Goal: Information Seeking & Learning: Learn about a topic

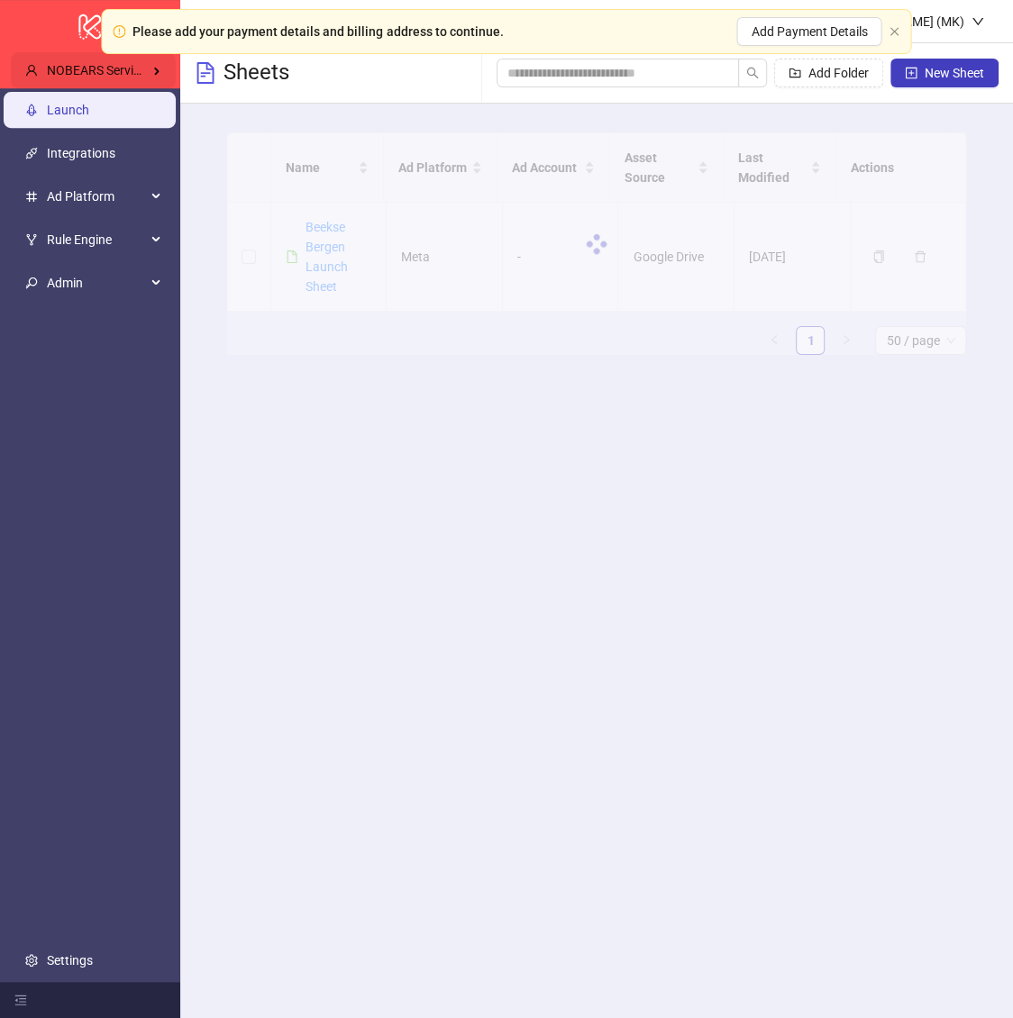
click at [127, 60] on div "NOBEARS Services II B.V.'s Kitchn" at bounding box center [93, 70] width 165 height 36
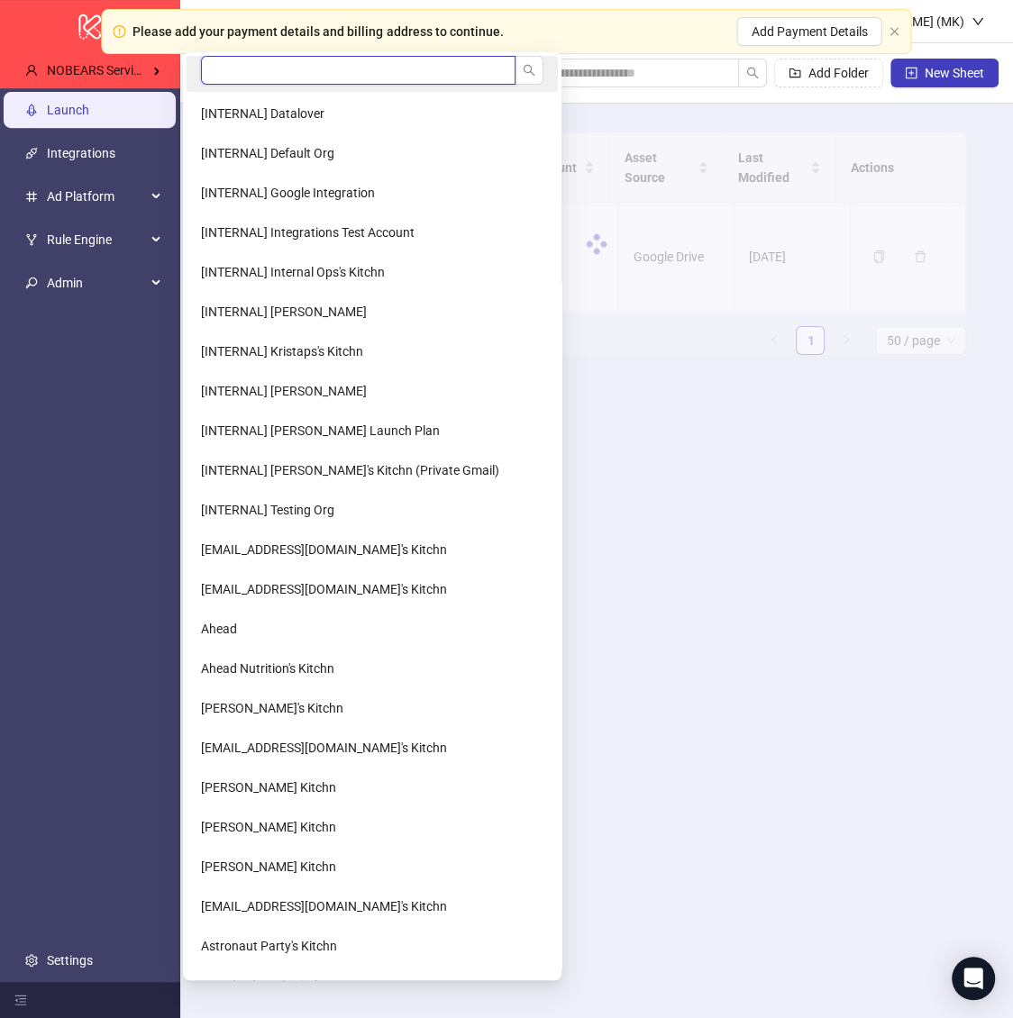
click at [225, 76] on input "search" at bounding box center [358, 70] width 315 height 29
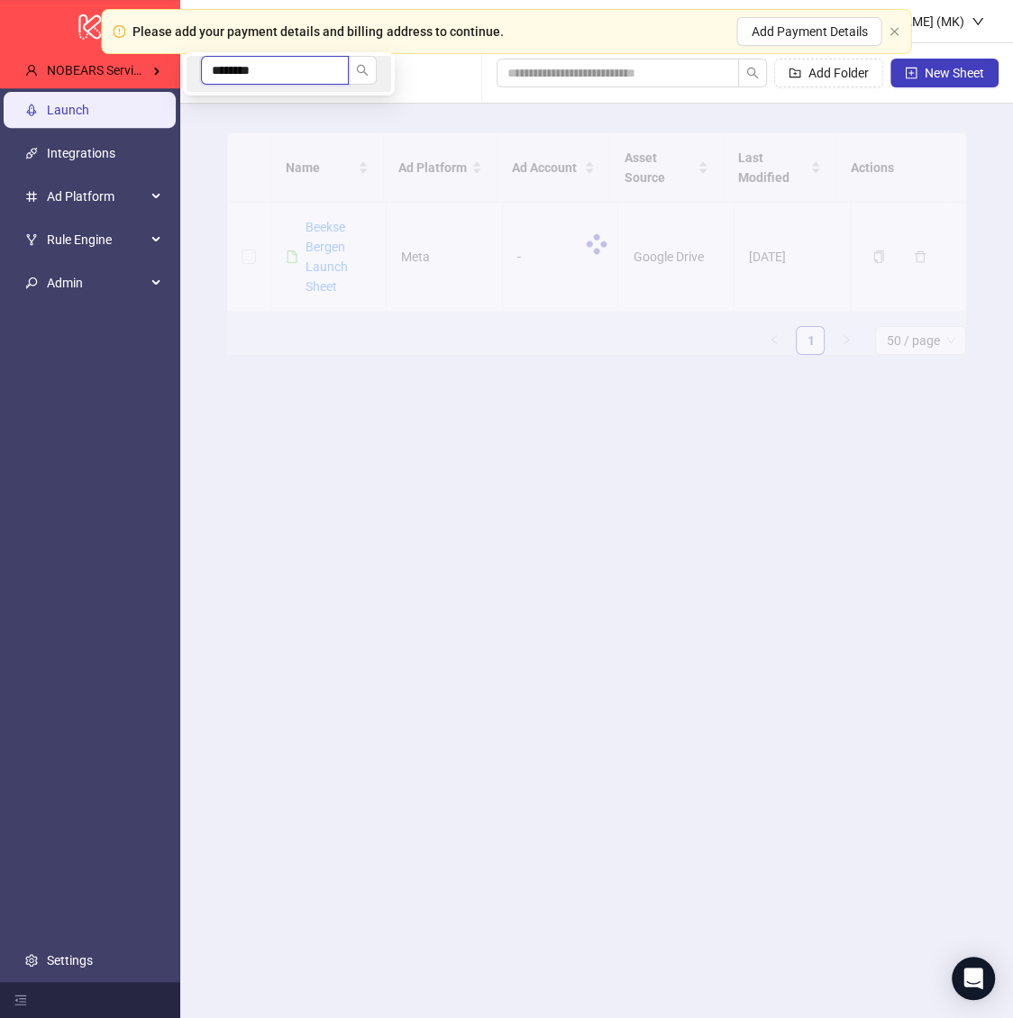
click at [225, 76] on input "********" at bounding box center [275, 70] width 148 height 29
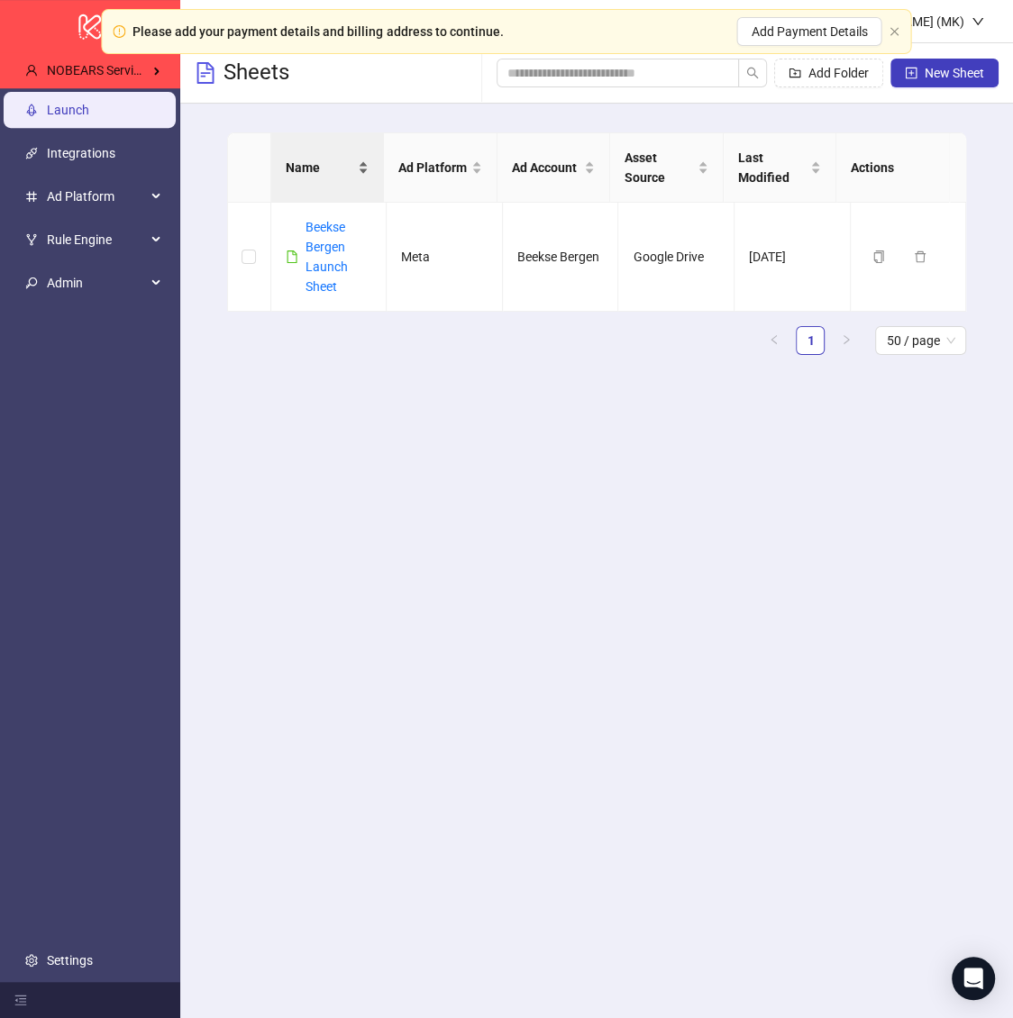
type input "*********"
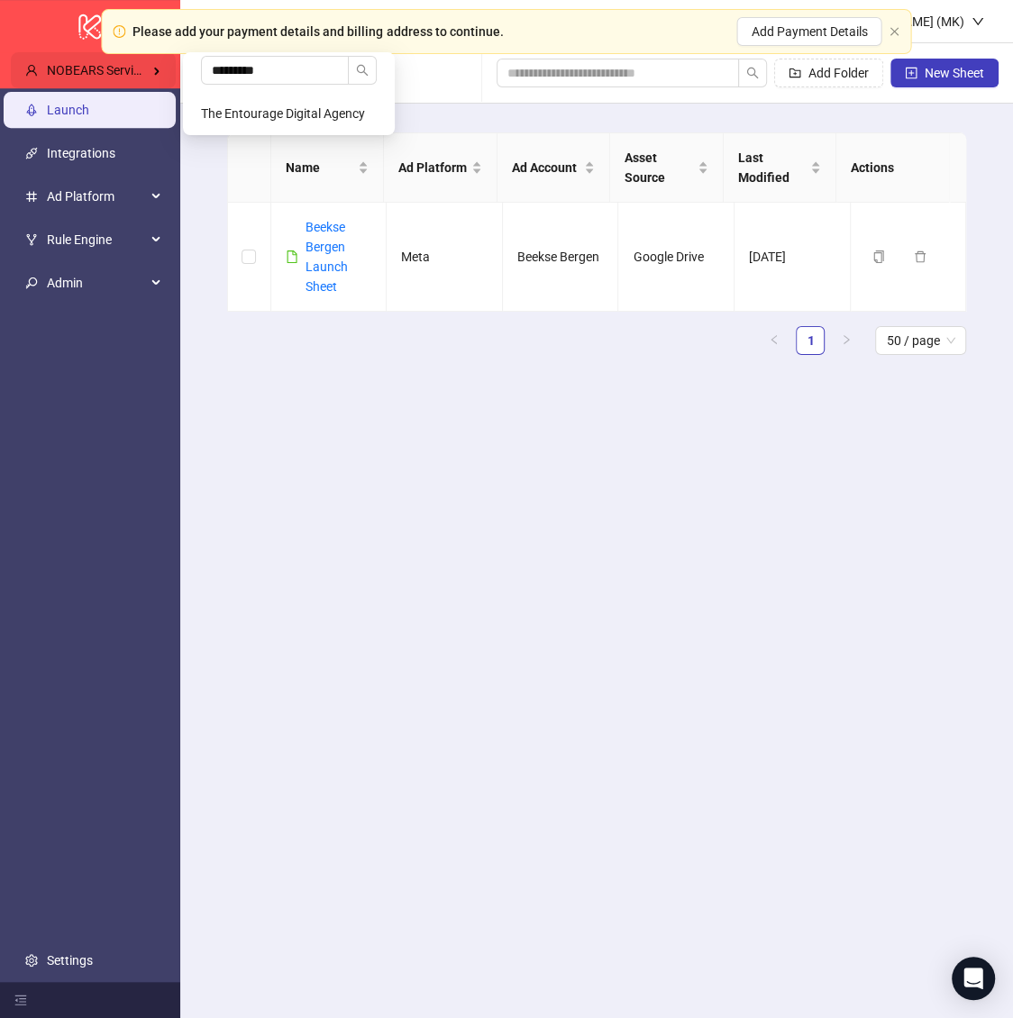
click at [96, 70] on span "NOBEARS Services II B.V.'s Kitchn" at bounding box center [139, 70] width 185 height 14
click at [265, 123] on li "The Entourage Digital Agency" at bounding box center [289, 114] width 205 height 36
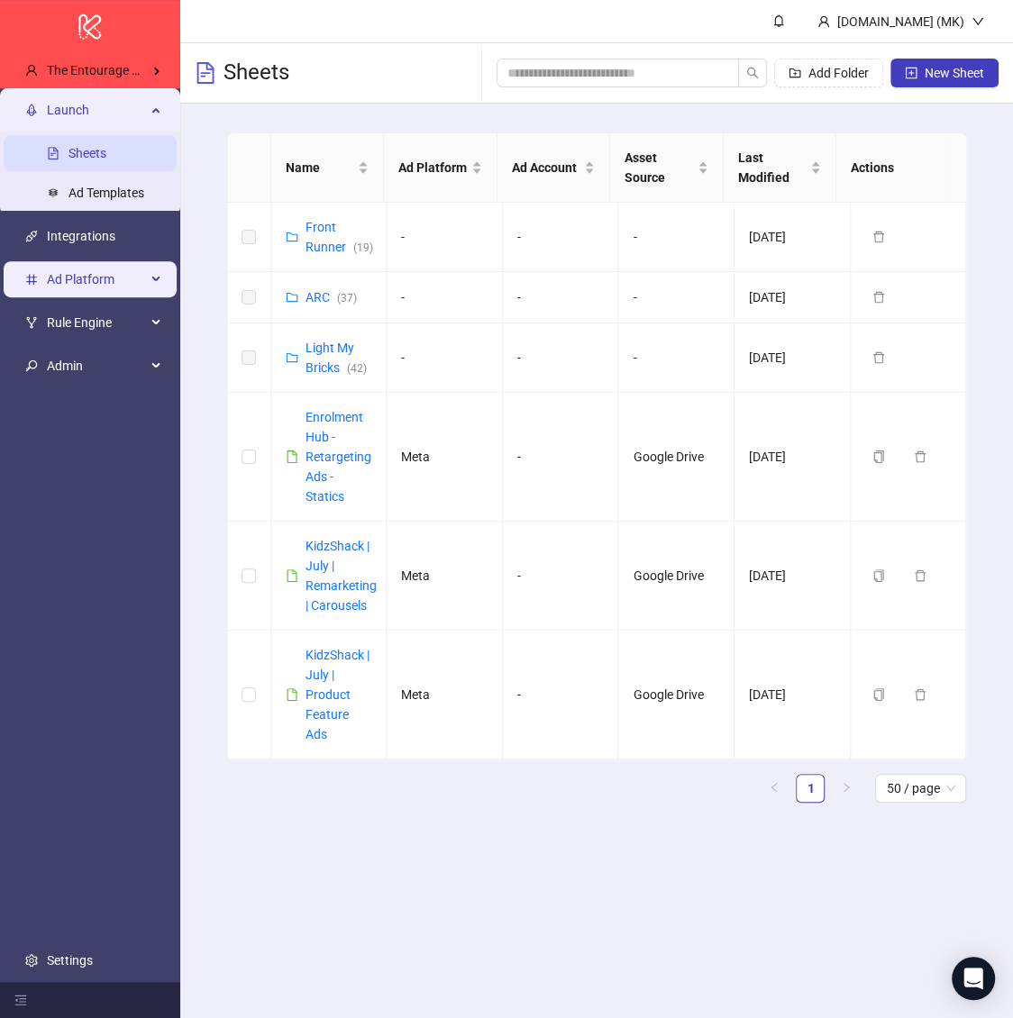
click at [123, 286] on span "Ad Platform" at bounding box center [96, 279] width 99 height 36
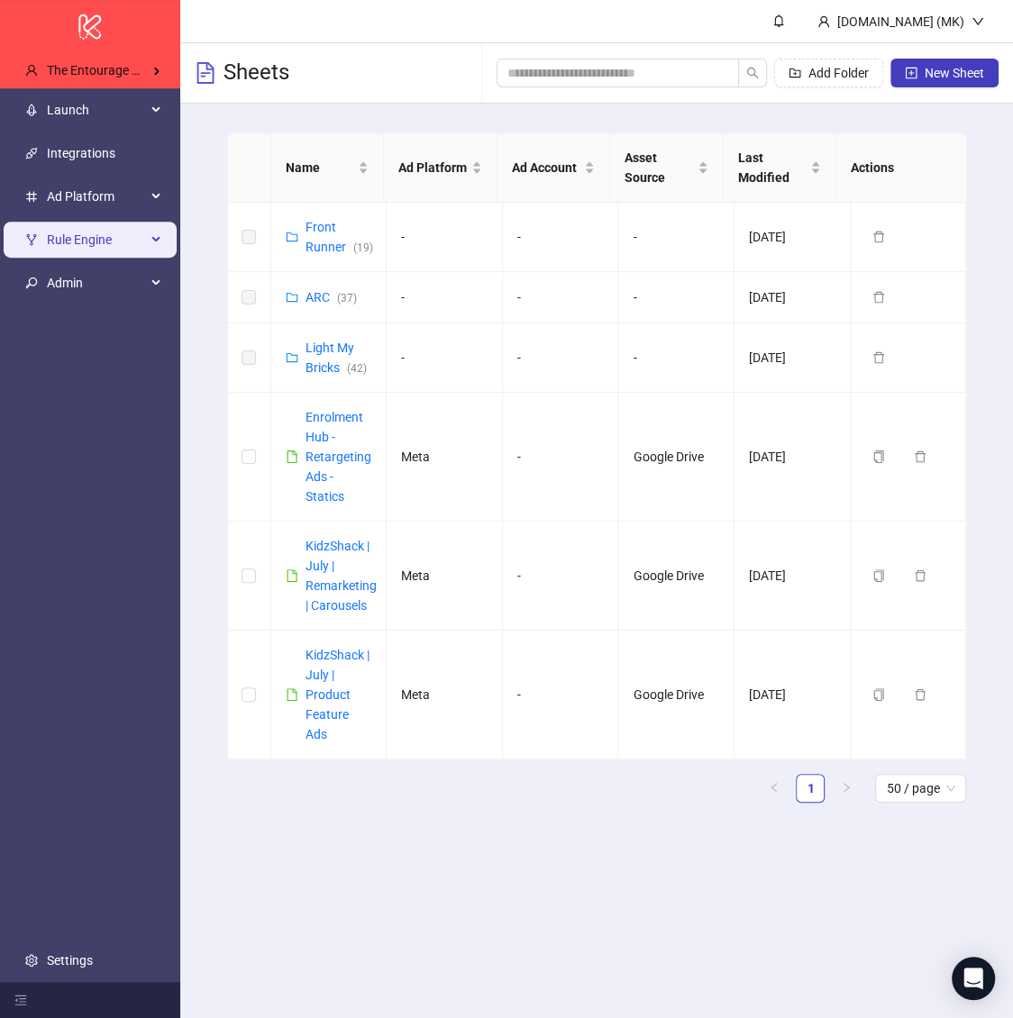
click at [119, 251] on span "Rule Engine" at bounding box center [96, 240] width 99 height 36
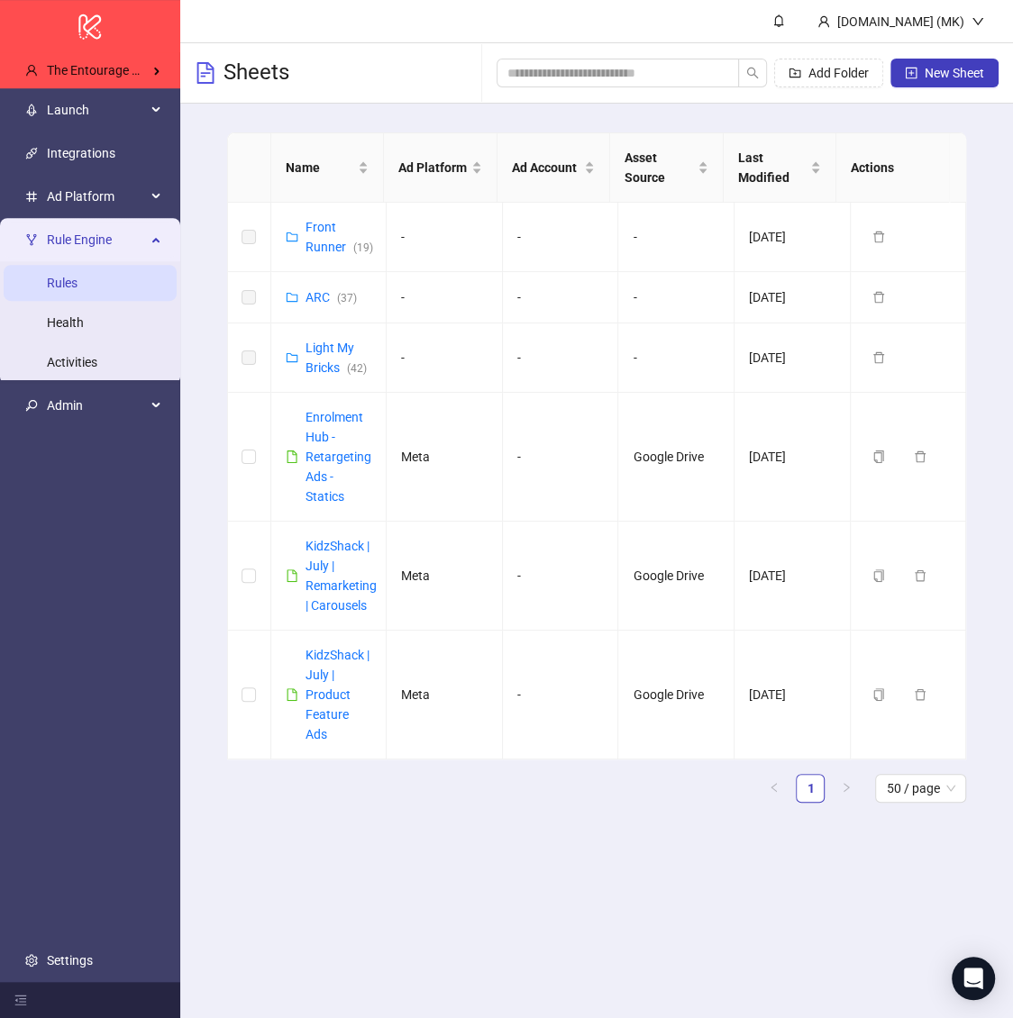
click at [78, 284] on link "Rules" at bounding box center [62, 283] width 31 height 14
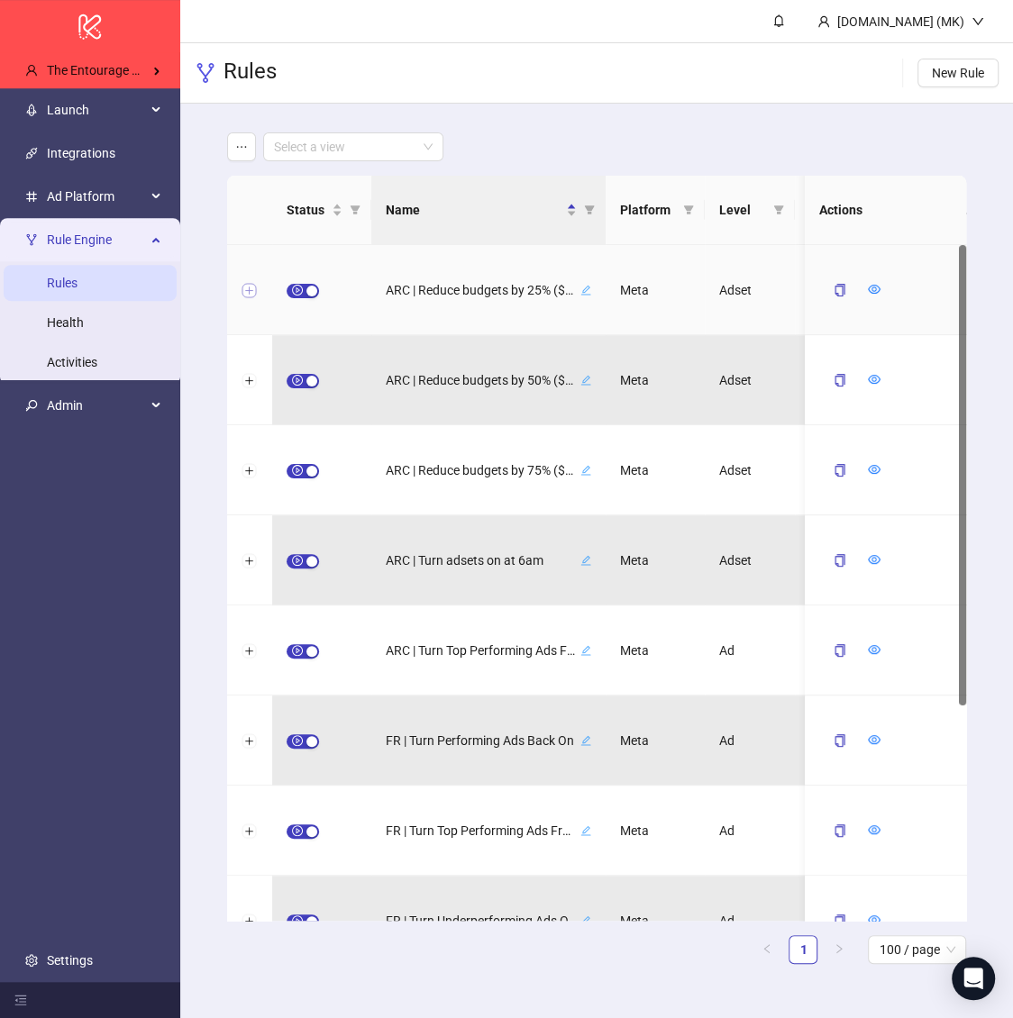
click at [251, 287] on button "Expand row" at bounding box center [249, 291] width 14 height 14
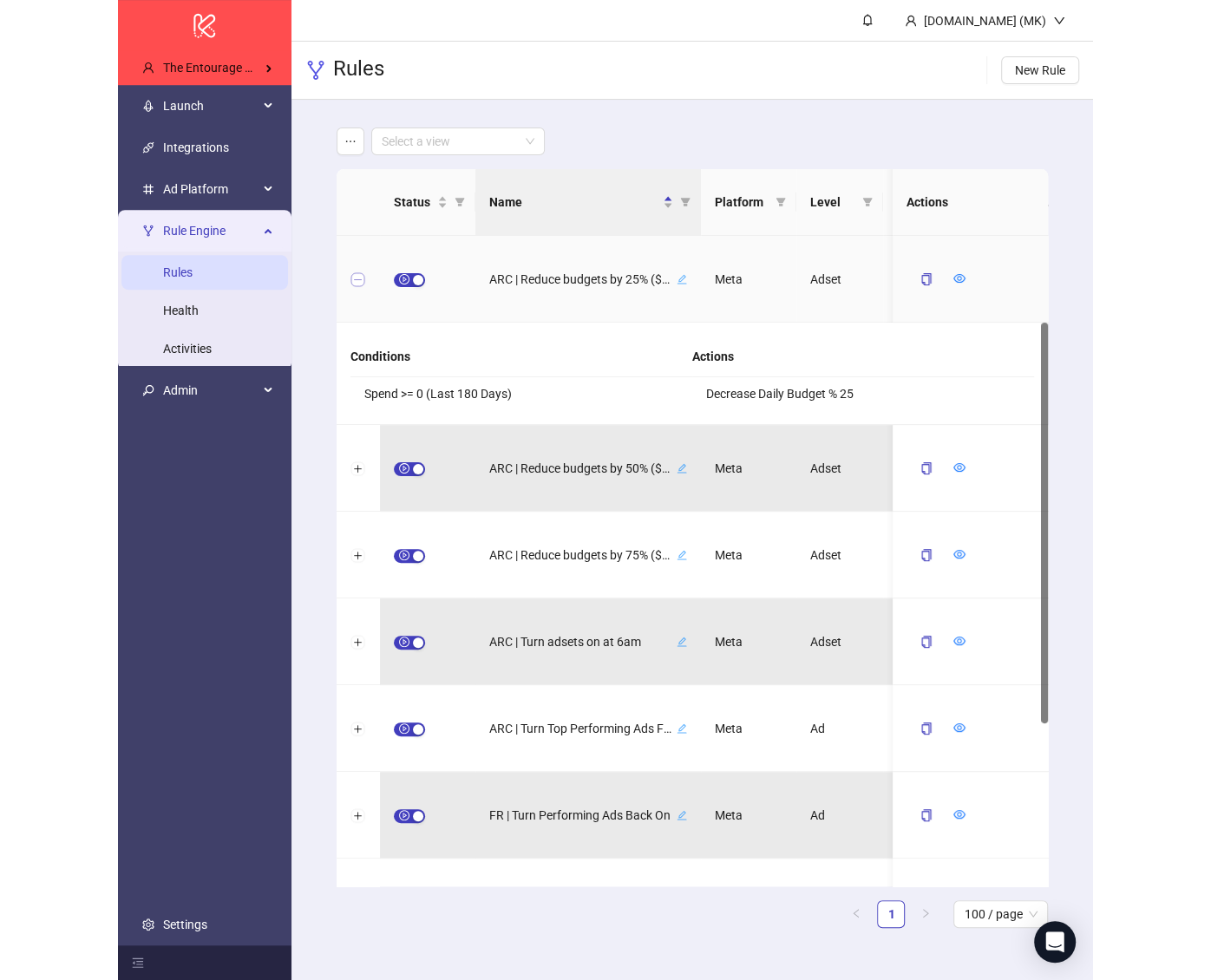
scroll to position [140, 0]
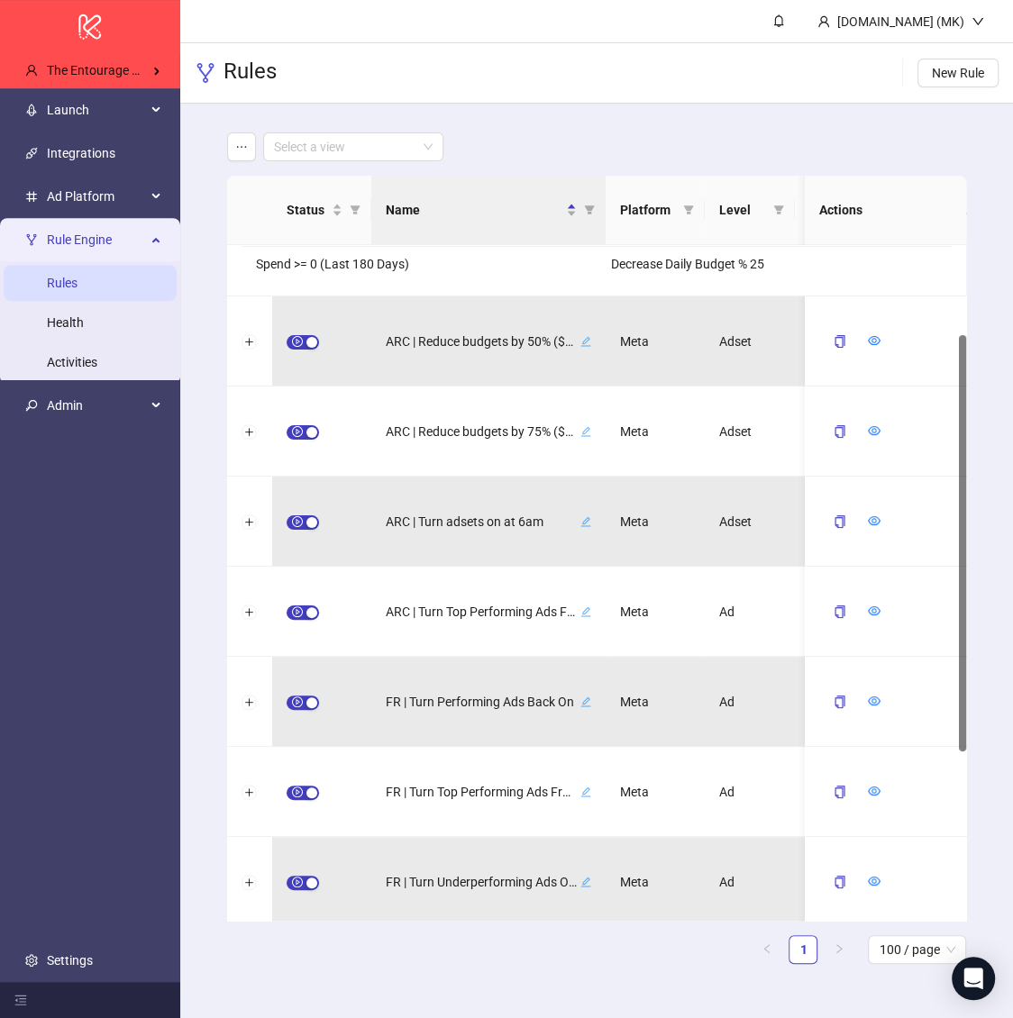
click at [251, 287] on div "Conditions Spend >= 0 (Last 180 Days) Actions Decrease Daily Budget % 25" at bounding box center [596, 243] width 739 height 106
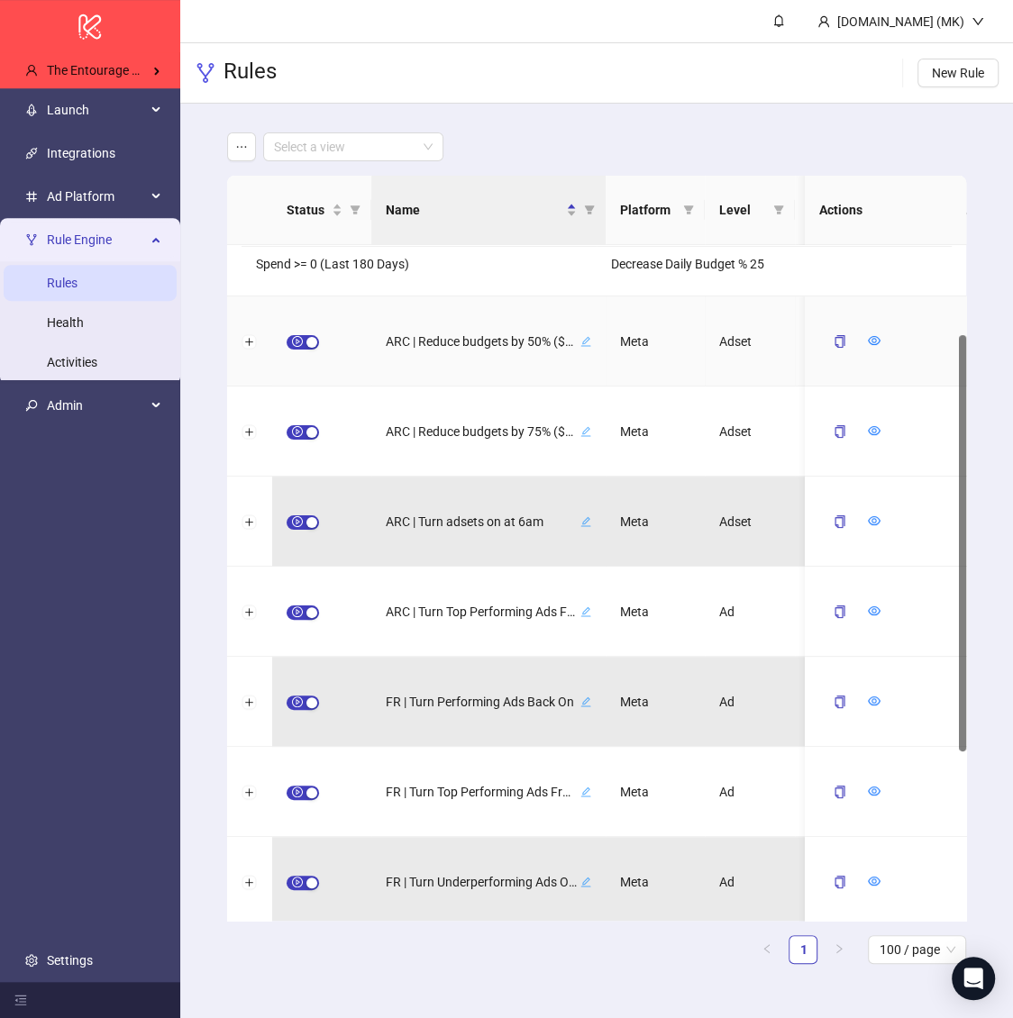
click at [244, 328] on div at bounding box center [249, 342] width 45 height 90
click at [245, 335] on button "Expand row" at bounding box center [249, 342] width 14 height 14
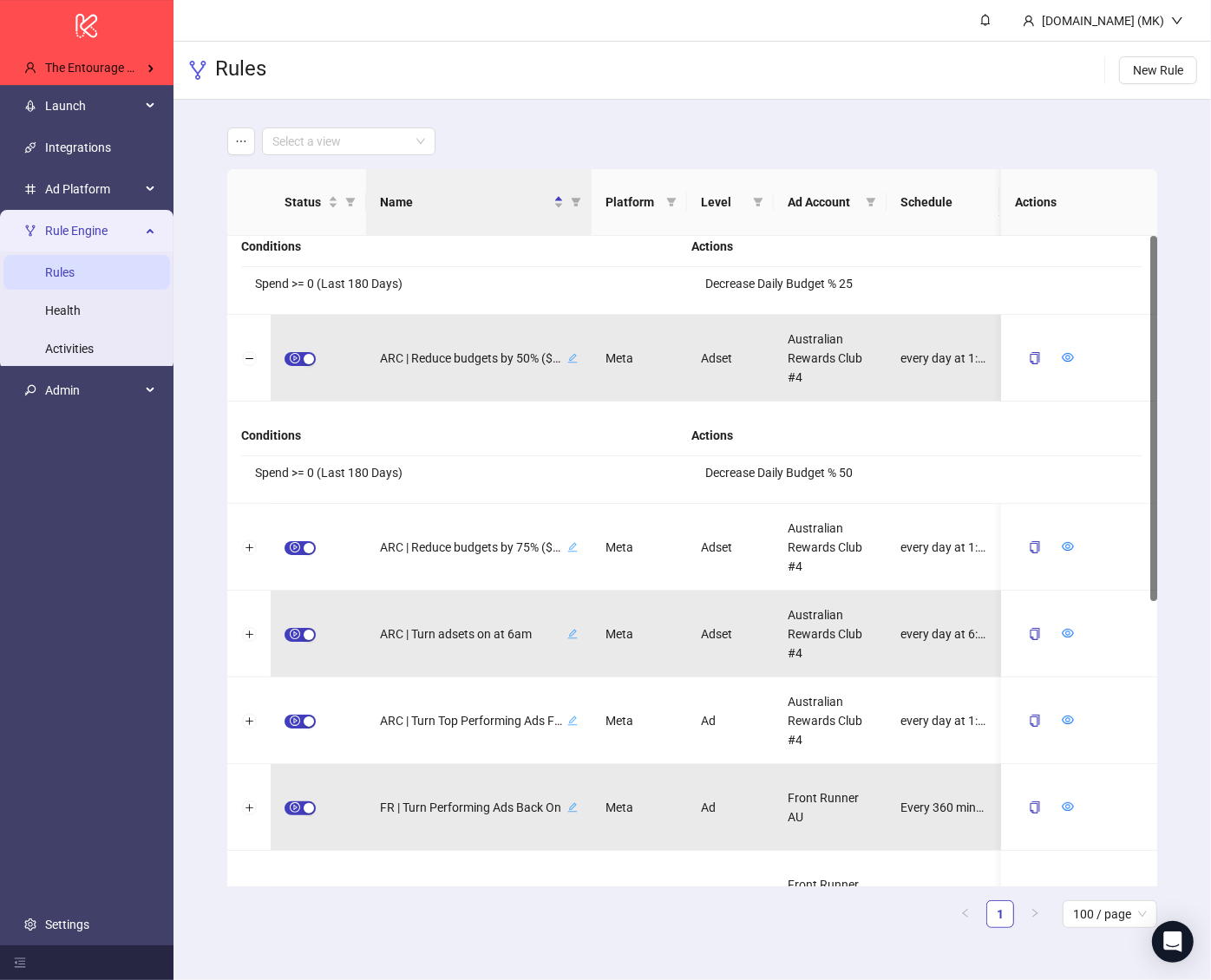
scroll to position [0, 0]
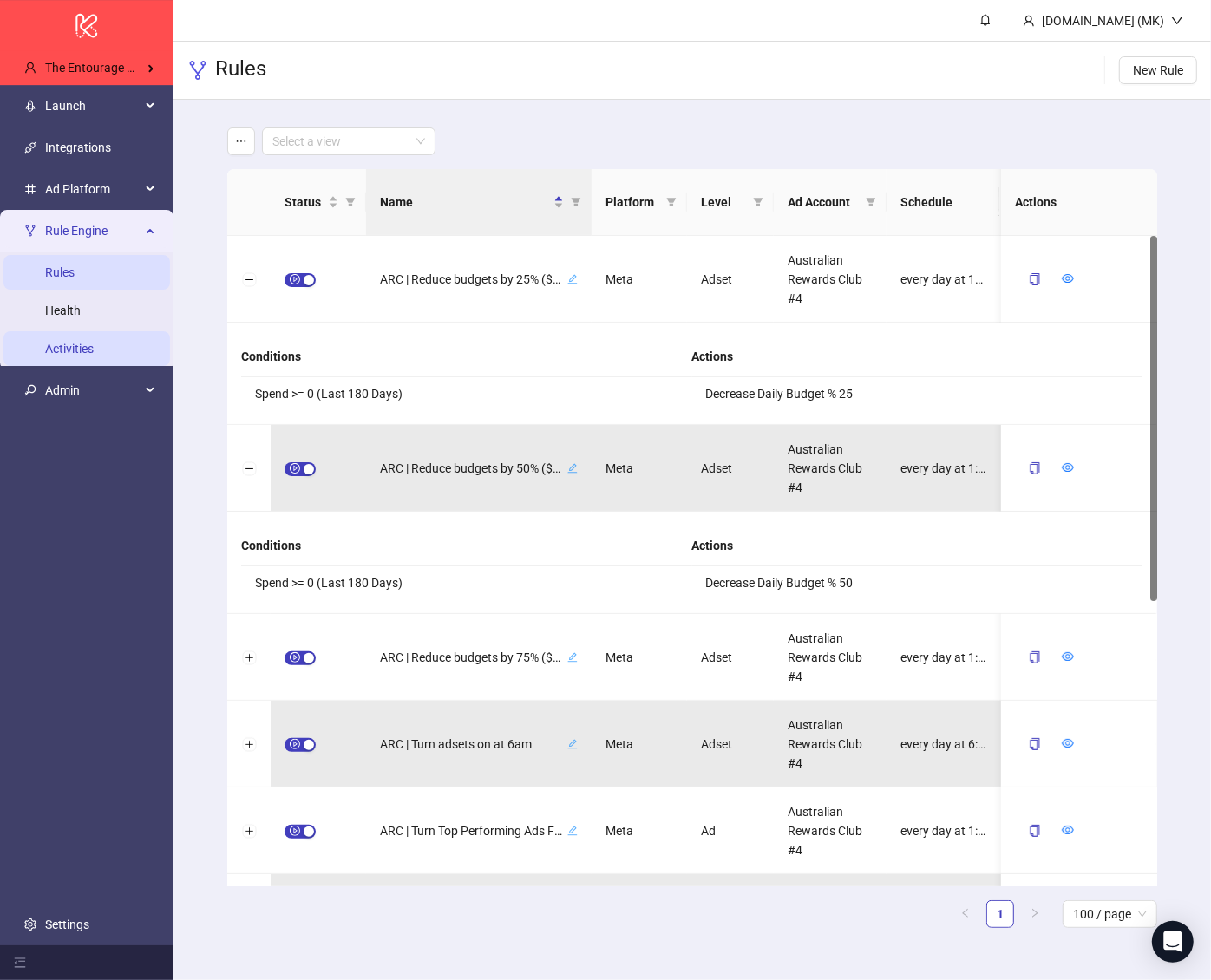
click at [93, 356] on link "Activities" at bounding box center [69, 348] width 48 height 13
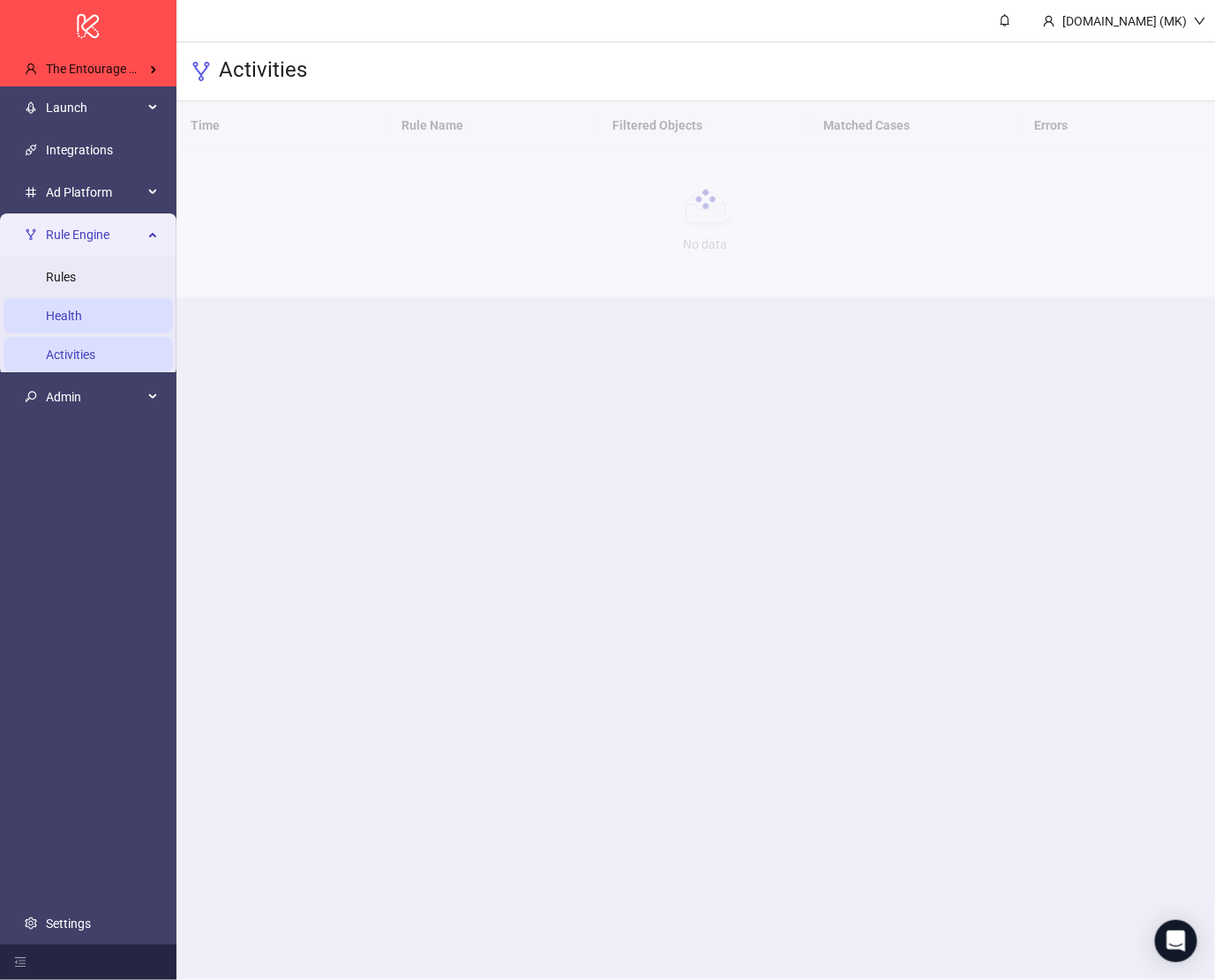
click at [82, 310] on link "Health" at bounding box center [64, 315] width 36 height 14
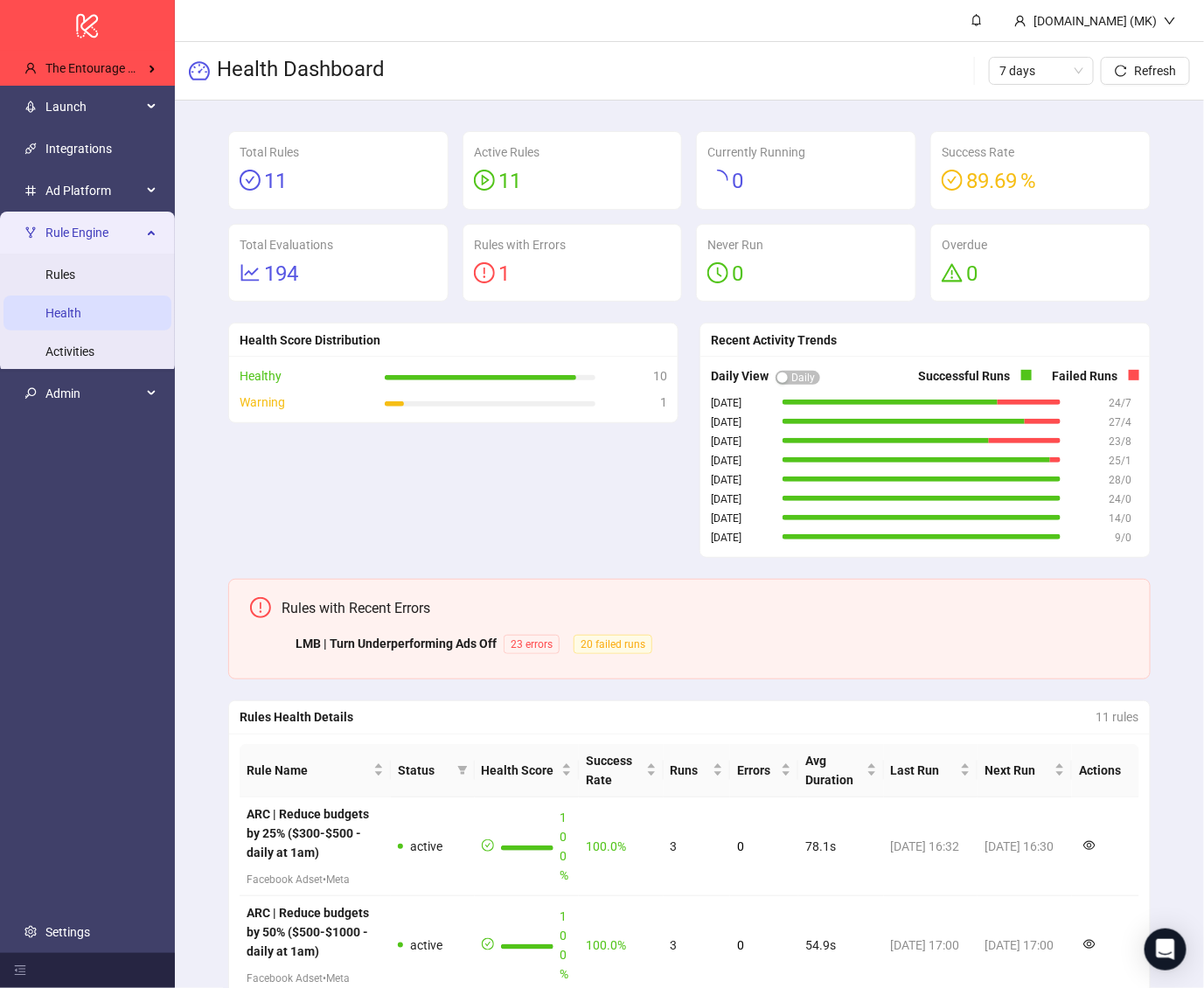
click at [501, 510] on div "Health Score Distribution Healthy 10 Warning 1" at bounding box center [453, 441] width 472 height 235
click at [76, 281] on link "Rules" at bounding box center [60, 275] width 30 height 14
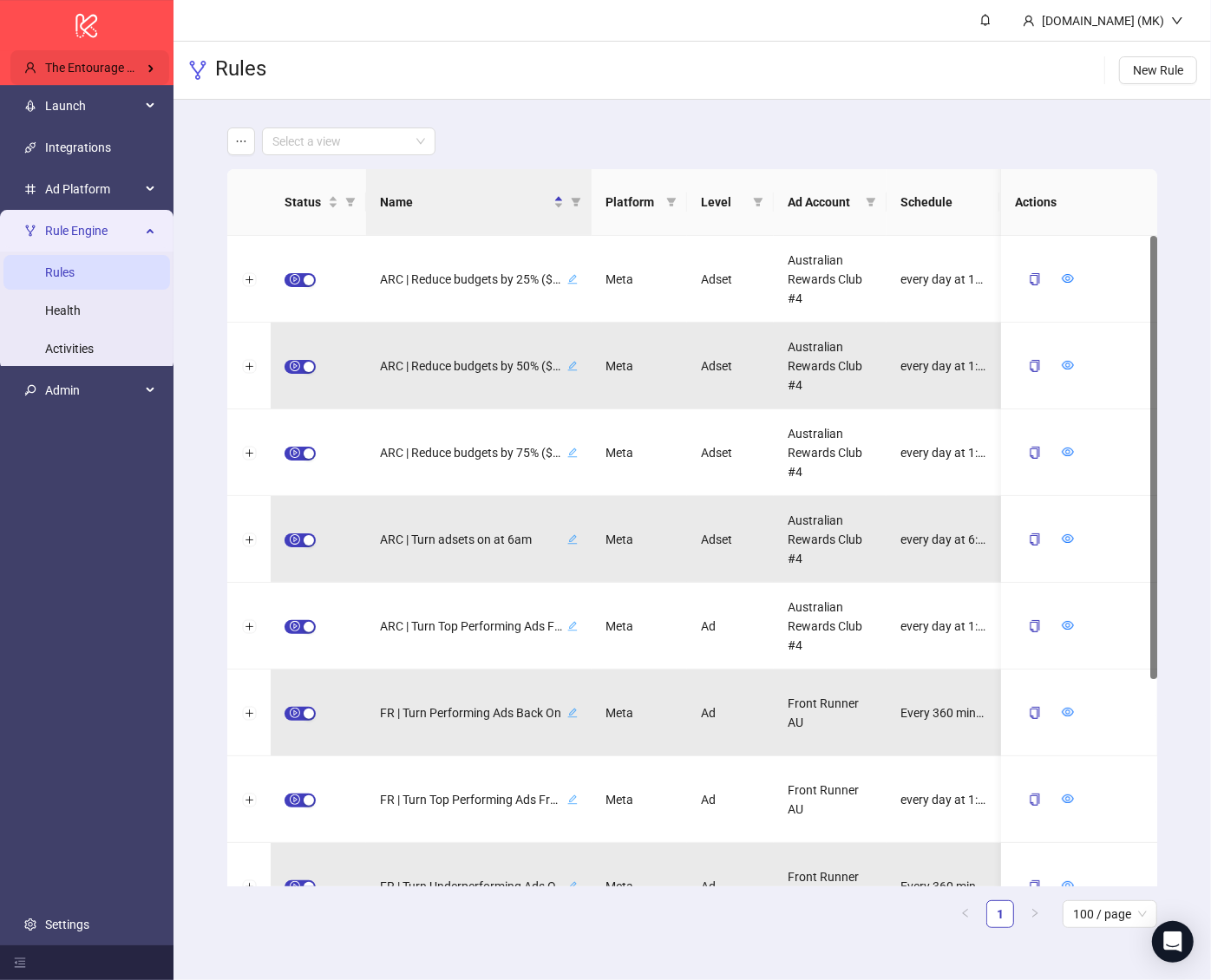
click at [92, 62] on span "The Entourage Digital Agency" at bounding box center [124, 67] width 158 height 13
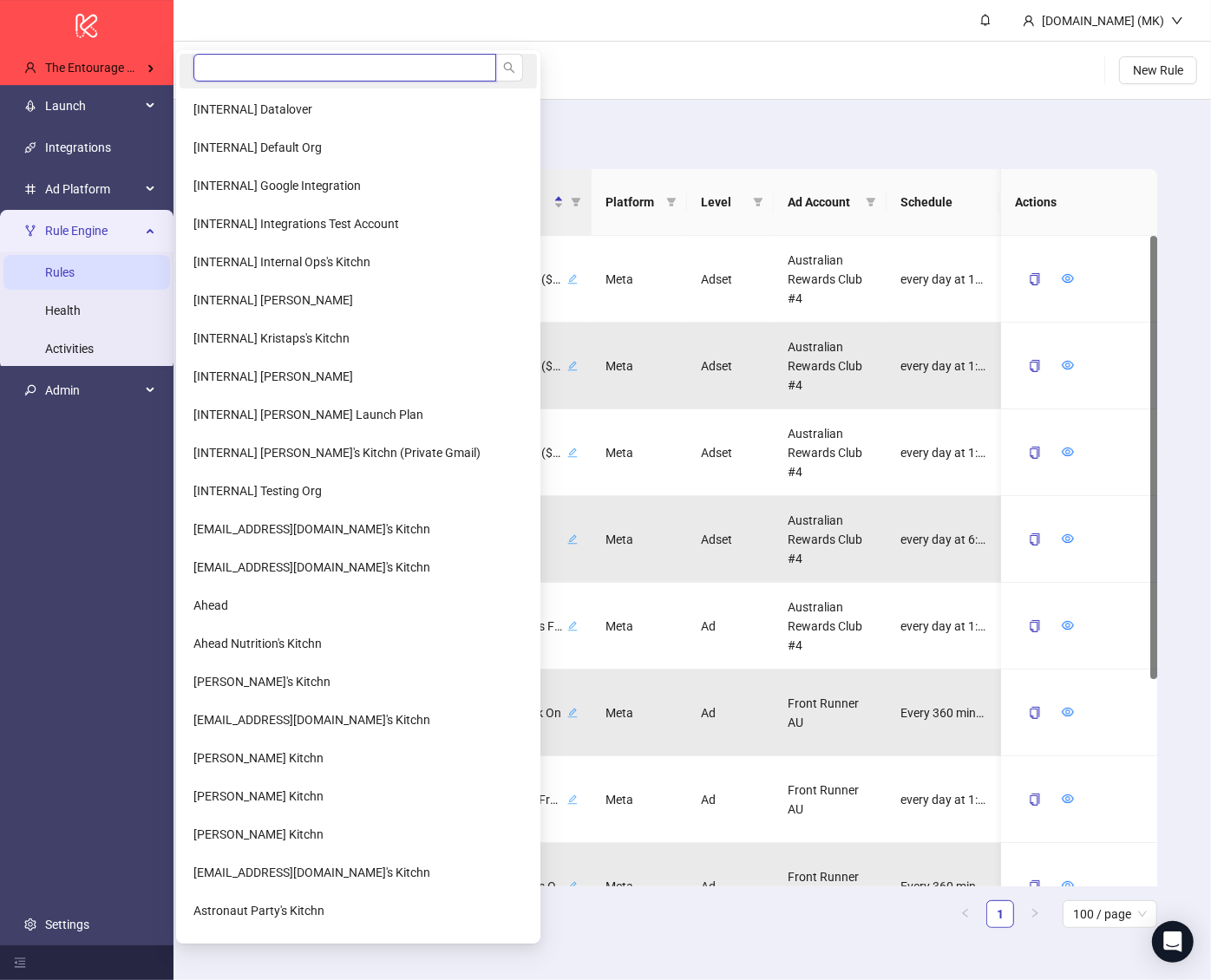
click at [232, 68] on input "search" at bounding box center [345, 67] width 303 height 28
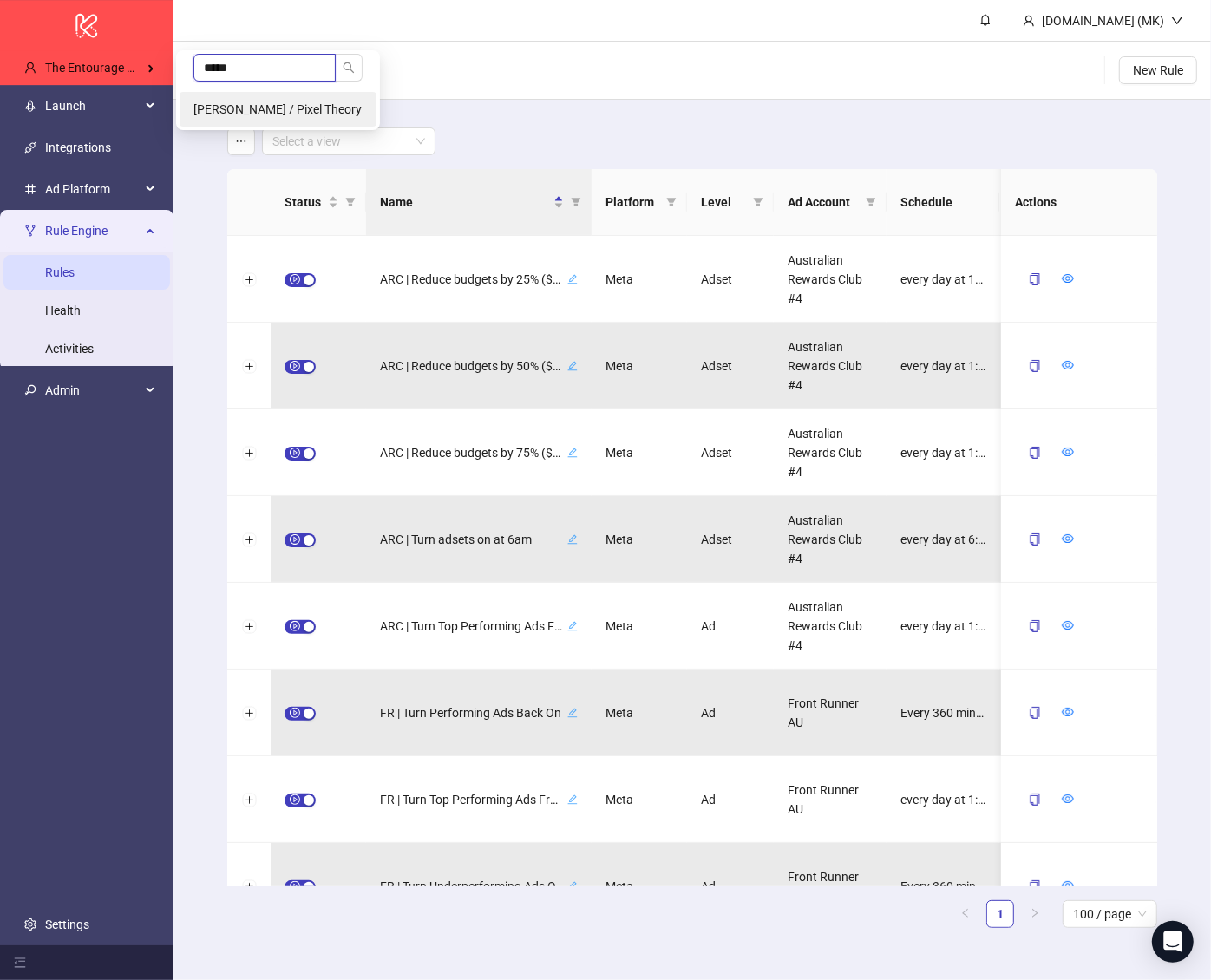
type input "*****"
click at [262, 106] on span "[PERSON_NAME] / Pixel Theory" at bounding box center [277, 109] width 168 height 13
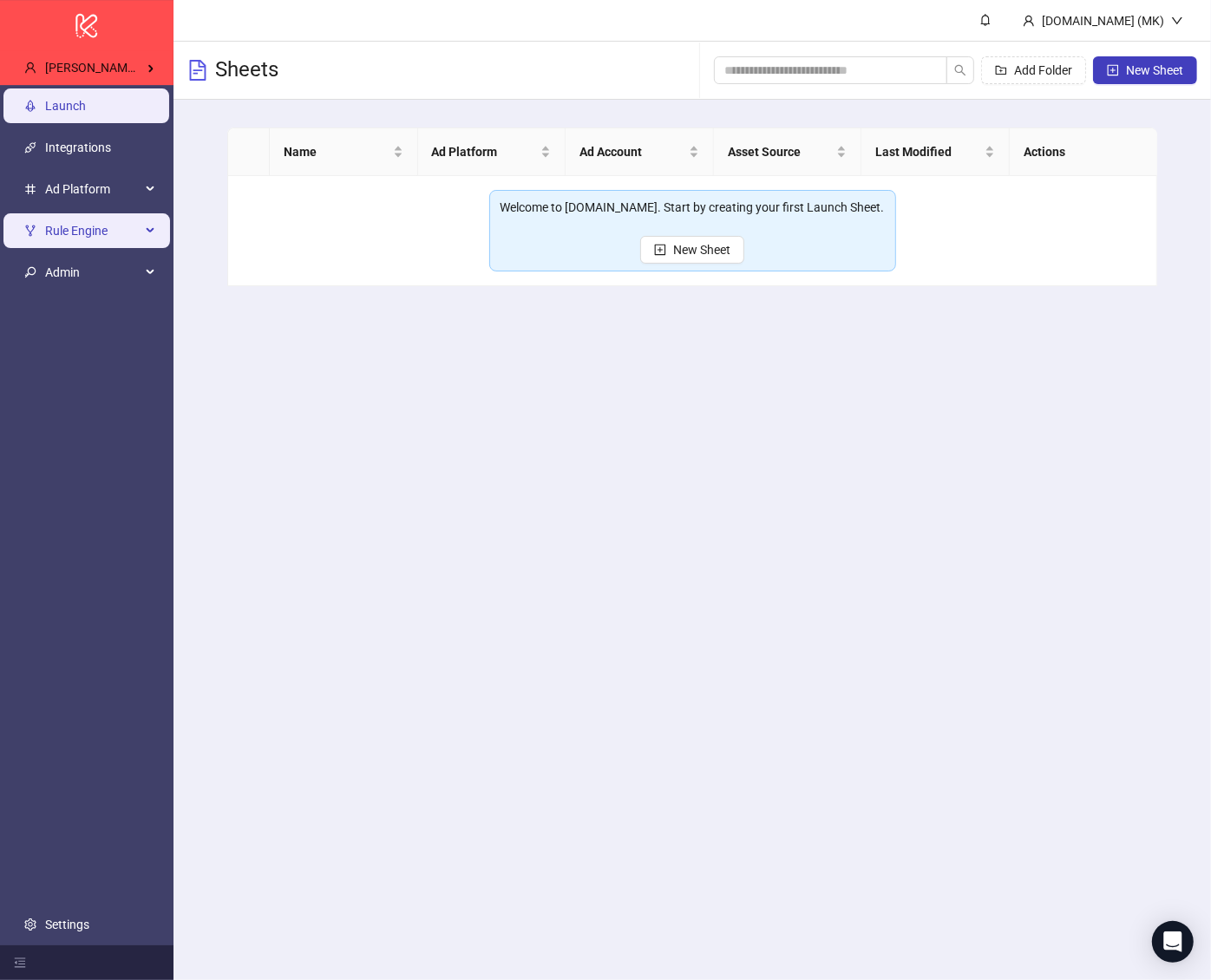
click at [95, 210] on li "Rule Engine" at bounding box center [87, 230] width 173 height 41
click at [115, 254] on li "Admin" at bounding box center [87, 271] width 173 height 41
click at [117, 229] on span "Rule Engine" at bounding box center [92, 231] width 95 height 35
click at [111, 259] on span "Admin" at bounding box center [92, 272] width 95 height 35
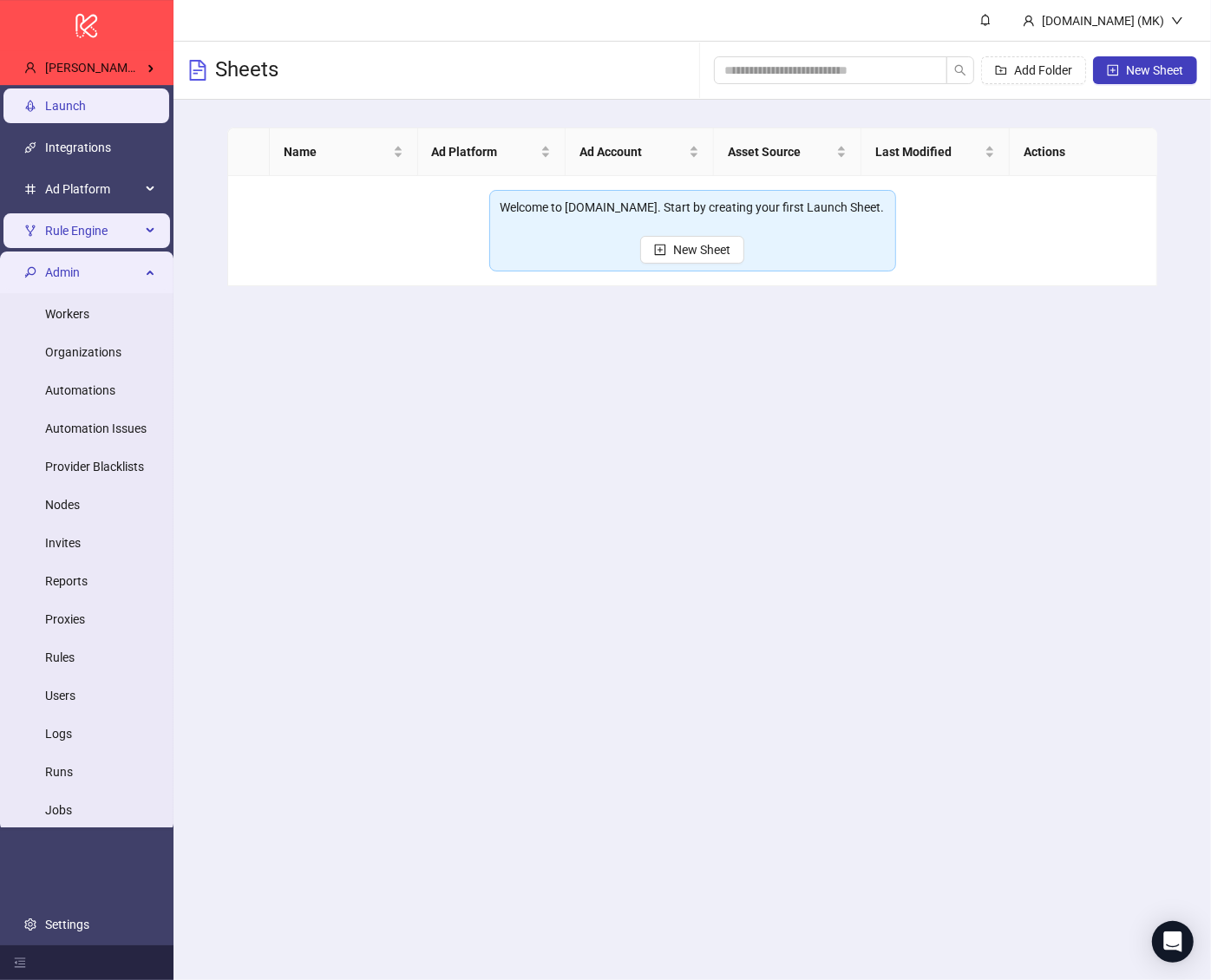
click at [108, 236] on span "Rule Engine" at bounding box center [92, 231] width 95 height 35
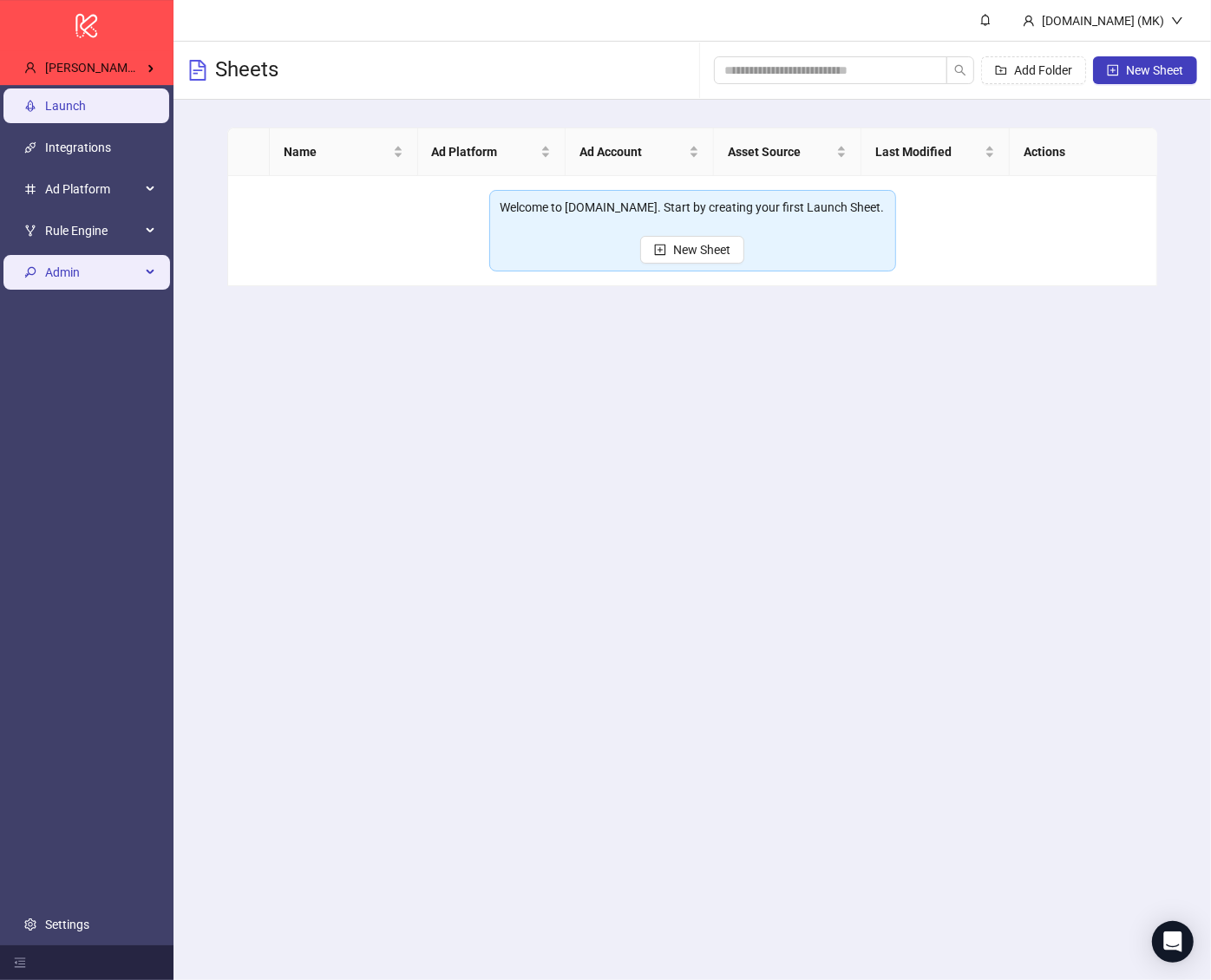
click at [101, 273] on span "Admin" at bounding box center [92, 272] width 95 height 35
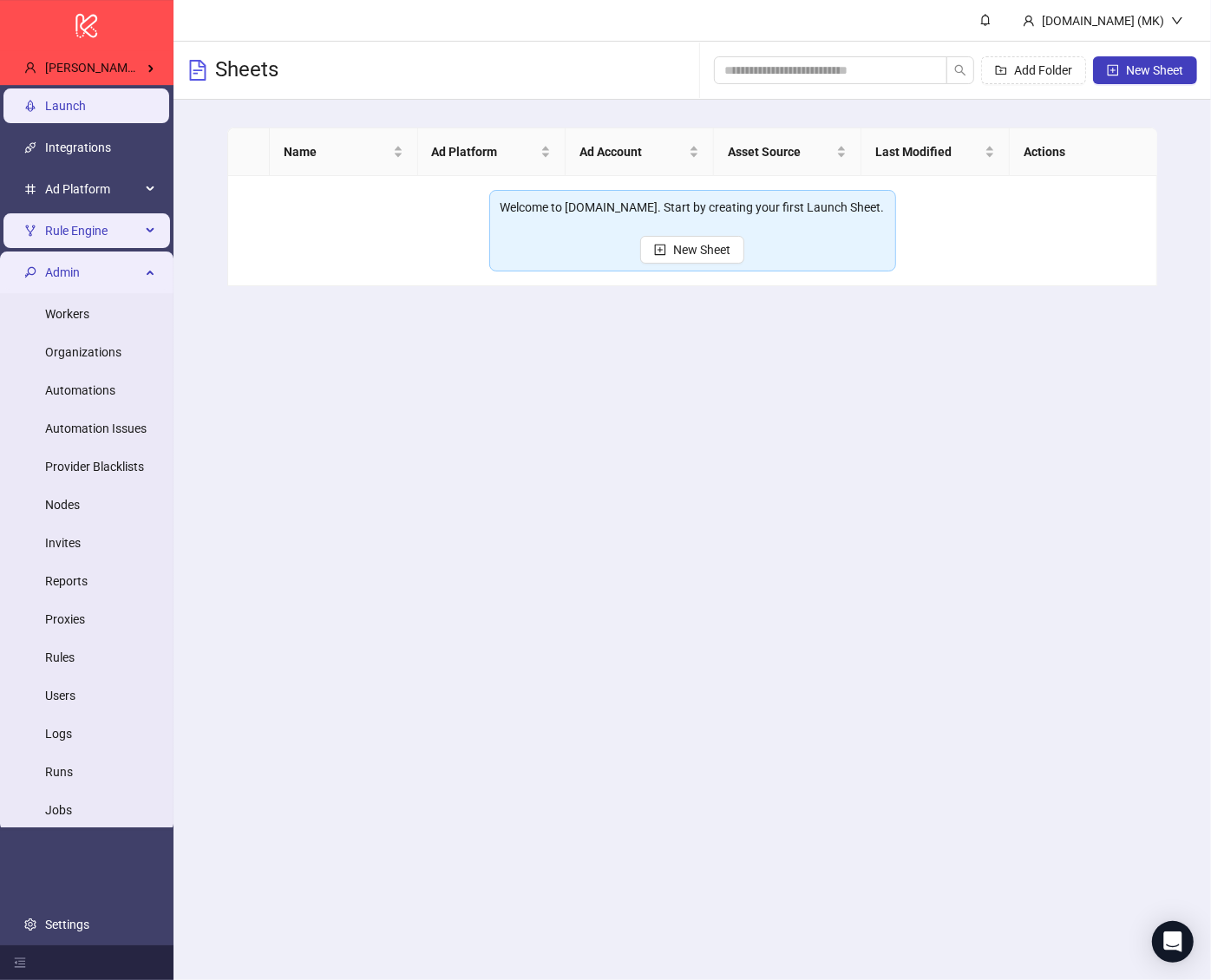
click at [101, 236] on span "Rule Engine" at bounding box center [92, 231] width 95 height 35
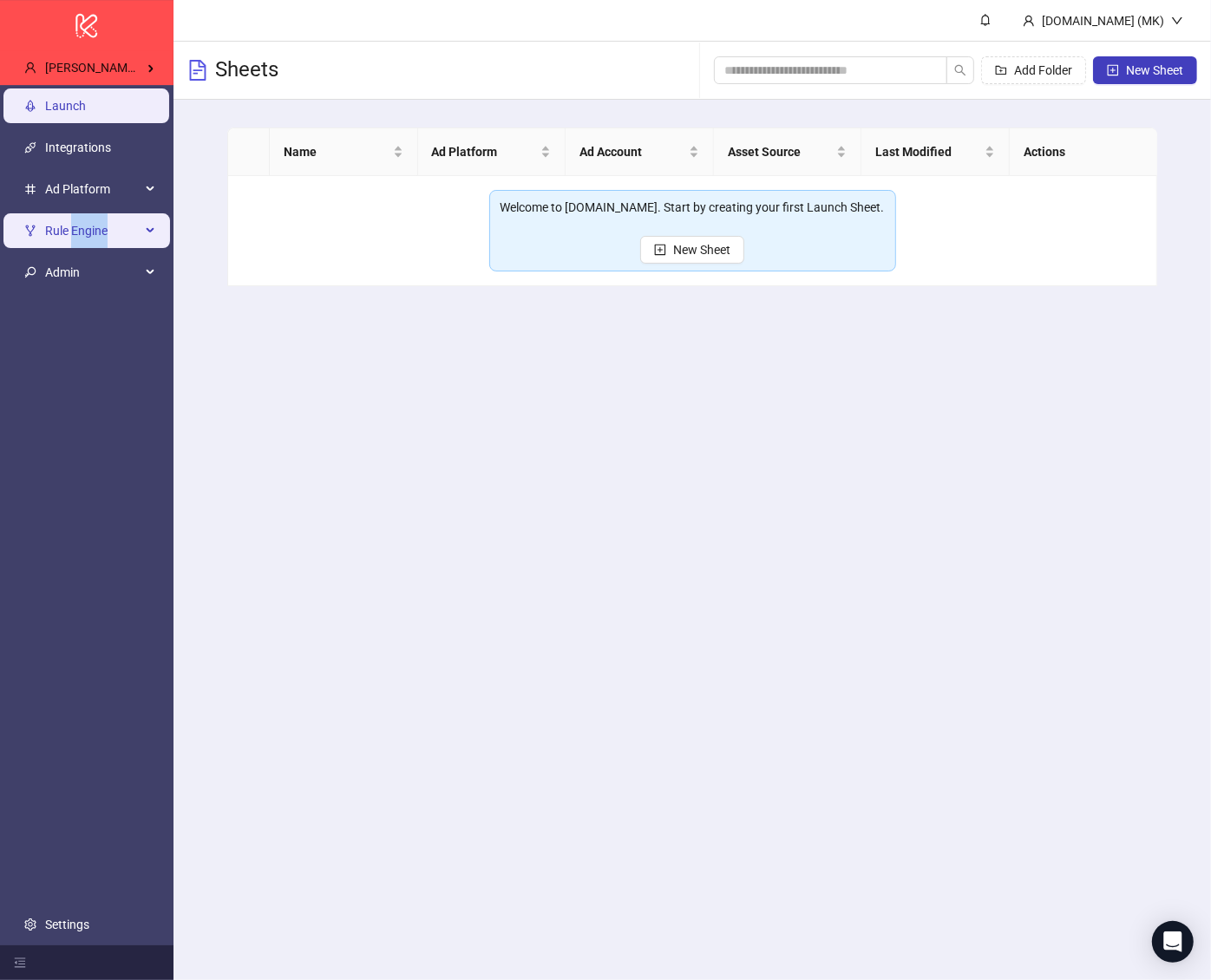
click at [101, 236] on span "Rule Engine" at bounding box center [92, 231] width 95 height 35
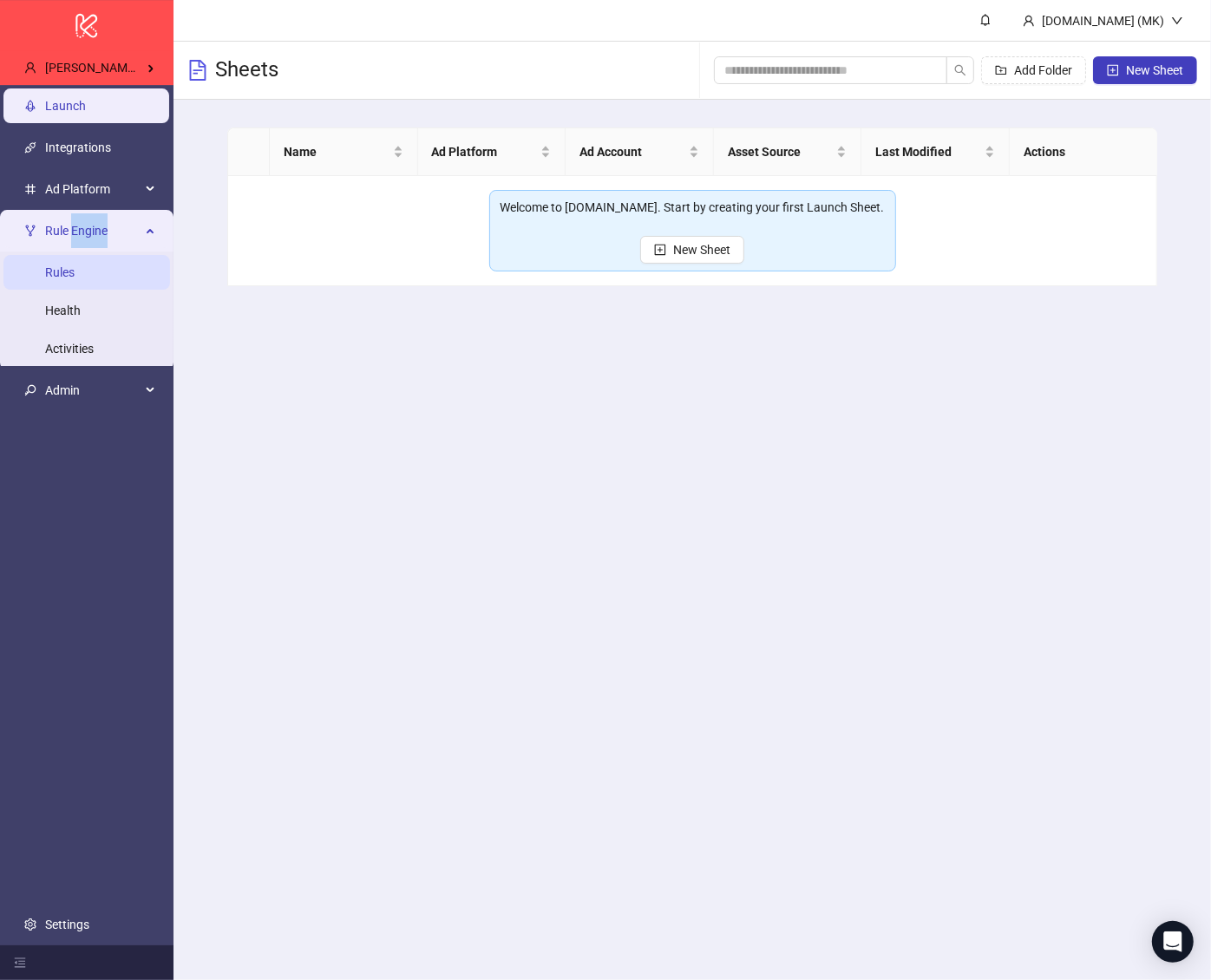
click at [75, 266] on link "Rules" at bounding box center [60, 272] width 30 height 13
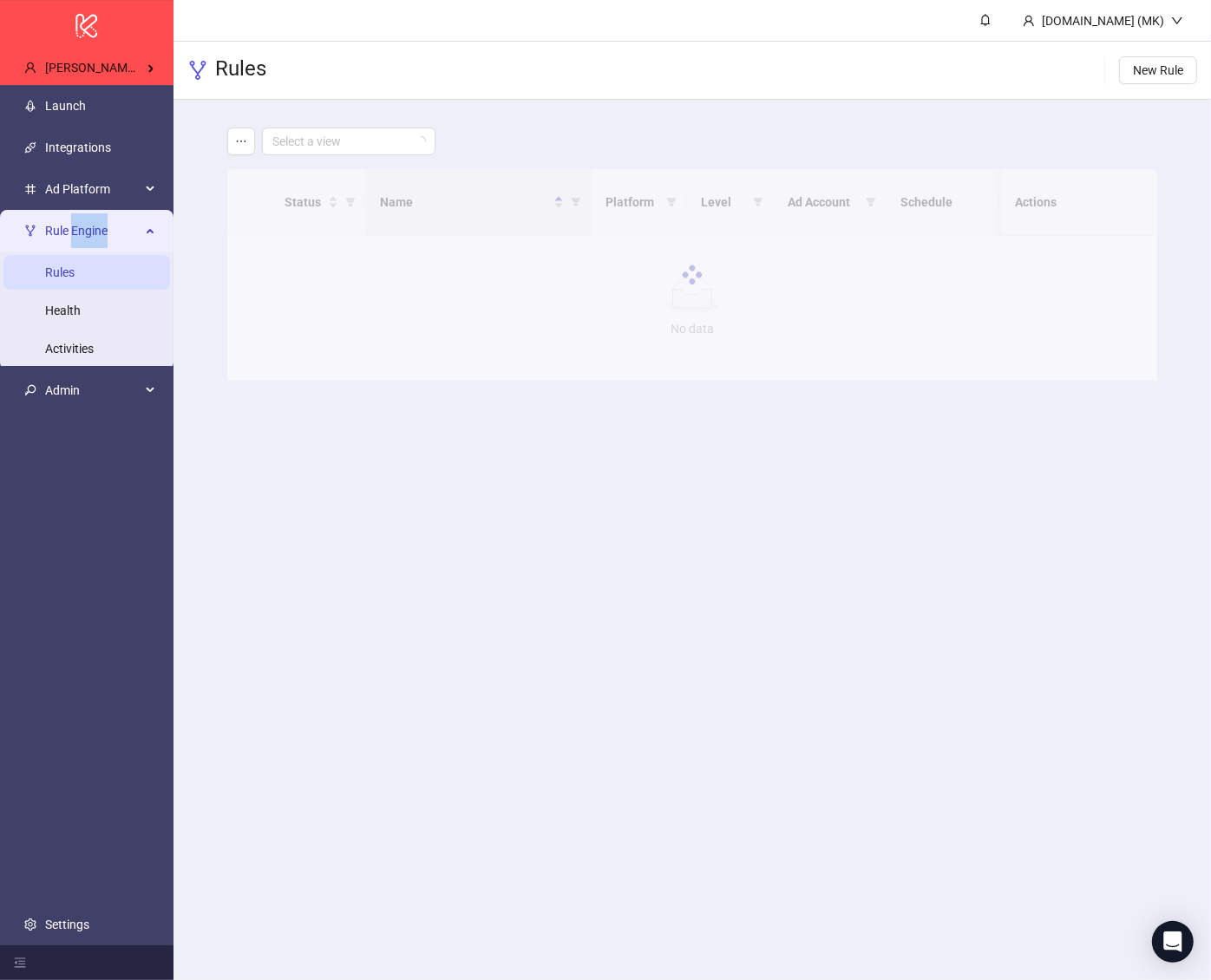
click at [75, 266] on link "Rules" at bounding box center [60, 272] width 30 height 13
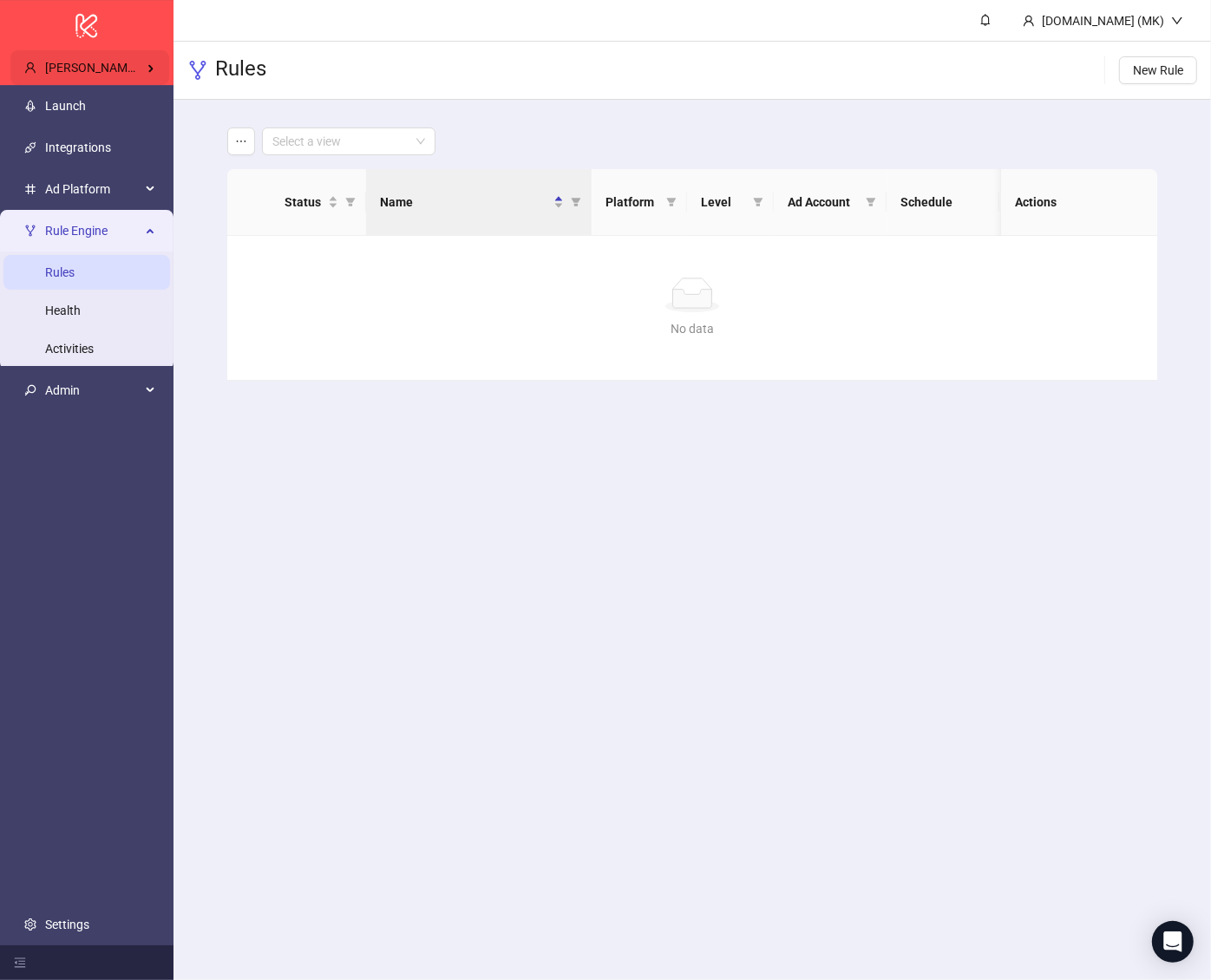
click at [67, 61] on span "Jerry Chavez / Pixel Theory" at bounding box center [129, 67] width 168 height 13
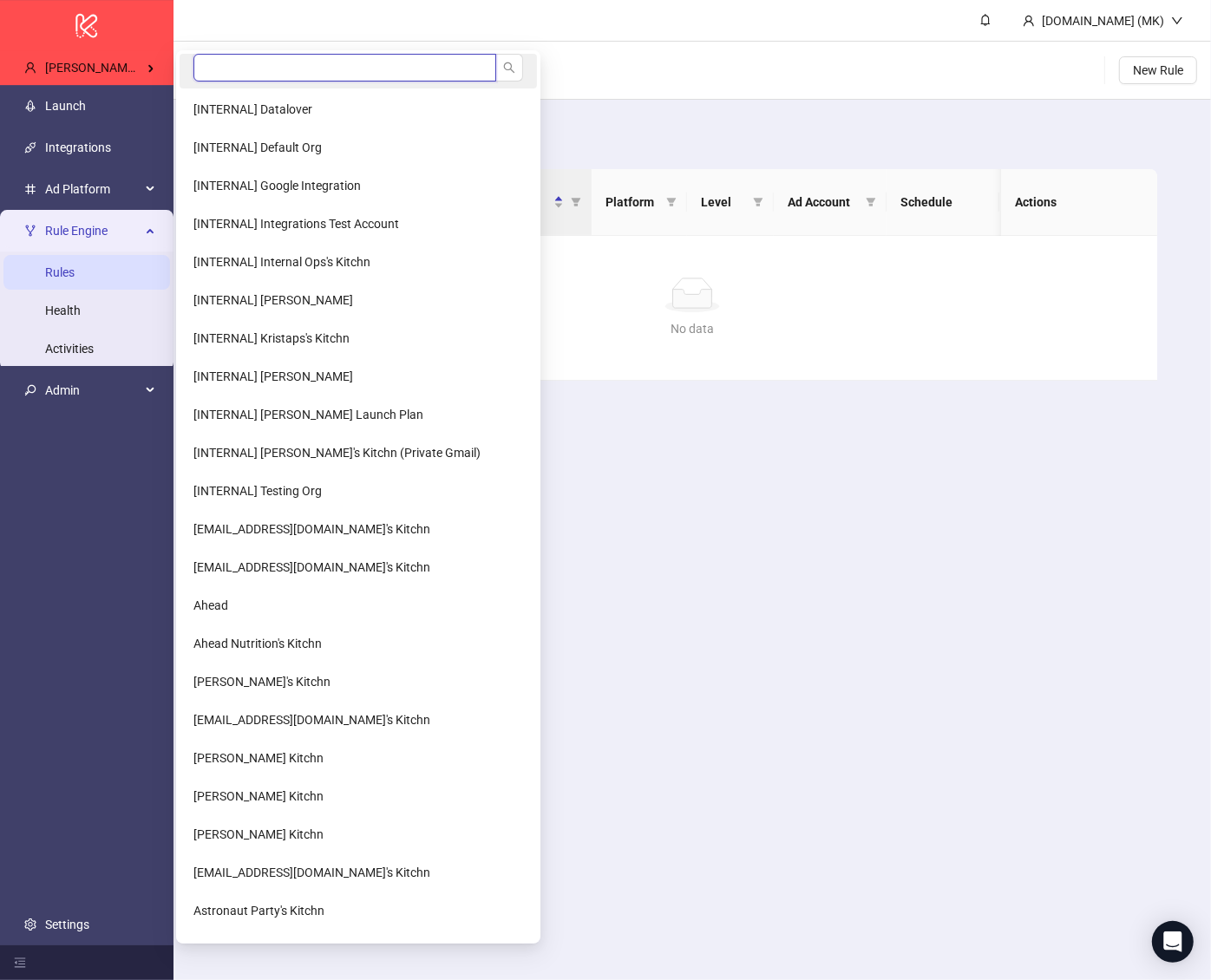
click at [229, 77] on input "search" at bounding box center [345, 67] width 303 height 28
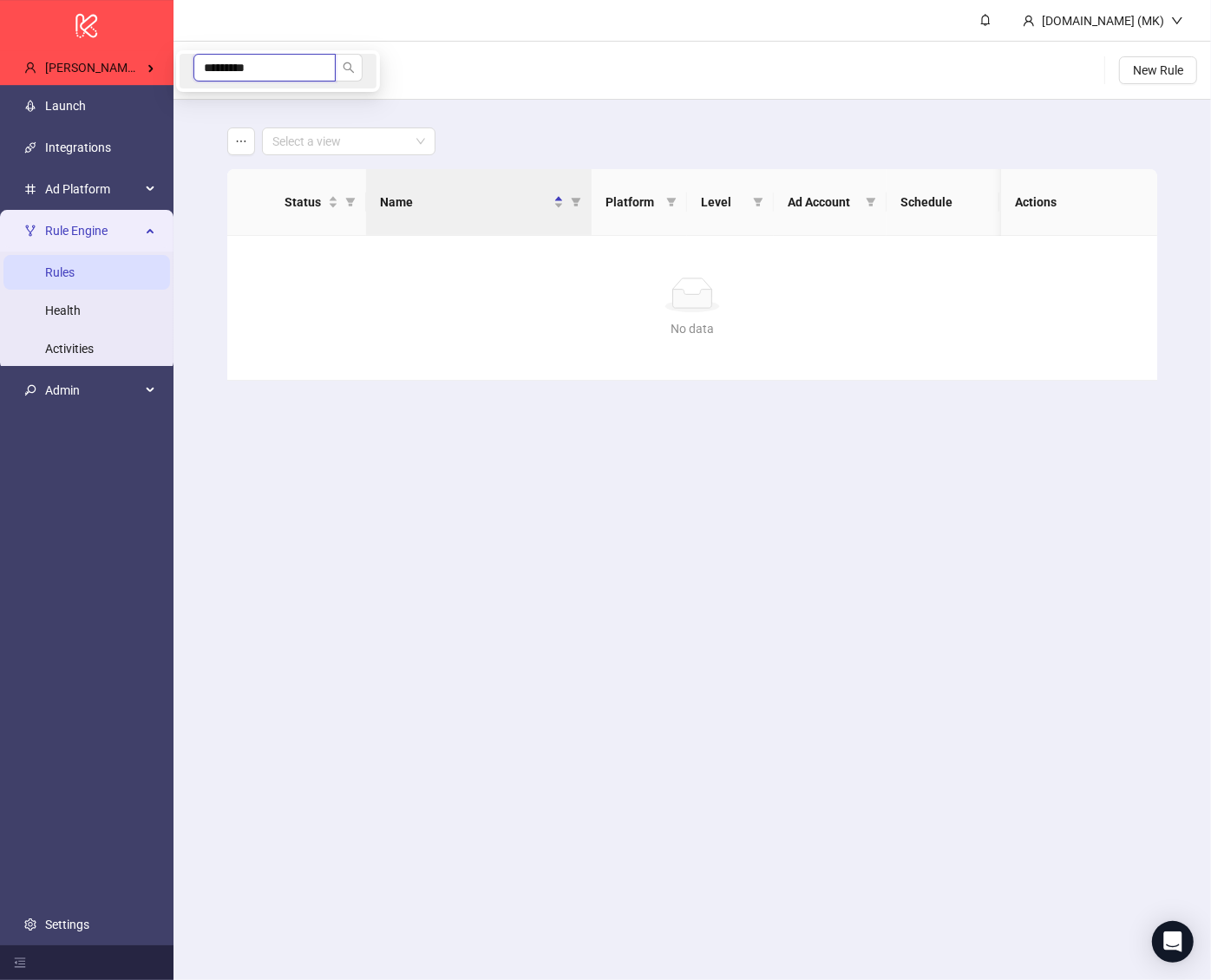
click at [220, 65] on input "*********" at bounding box center [265, 67] width 142 height 28
click at [306, 70] on input "**********" at bounding box center [265, 67] width 142 height 28
click at [349, 144] on input "search" at bounding box center [341, 141] width 137 height 26
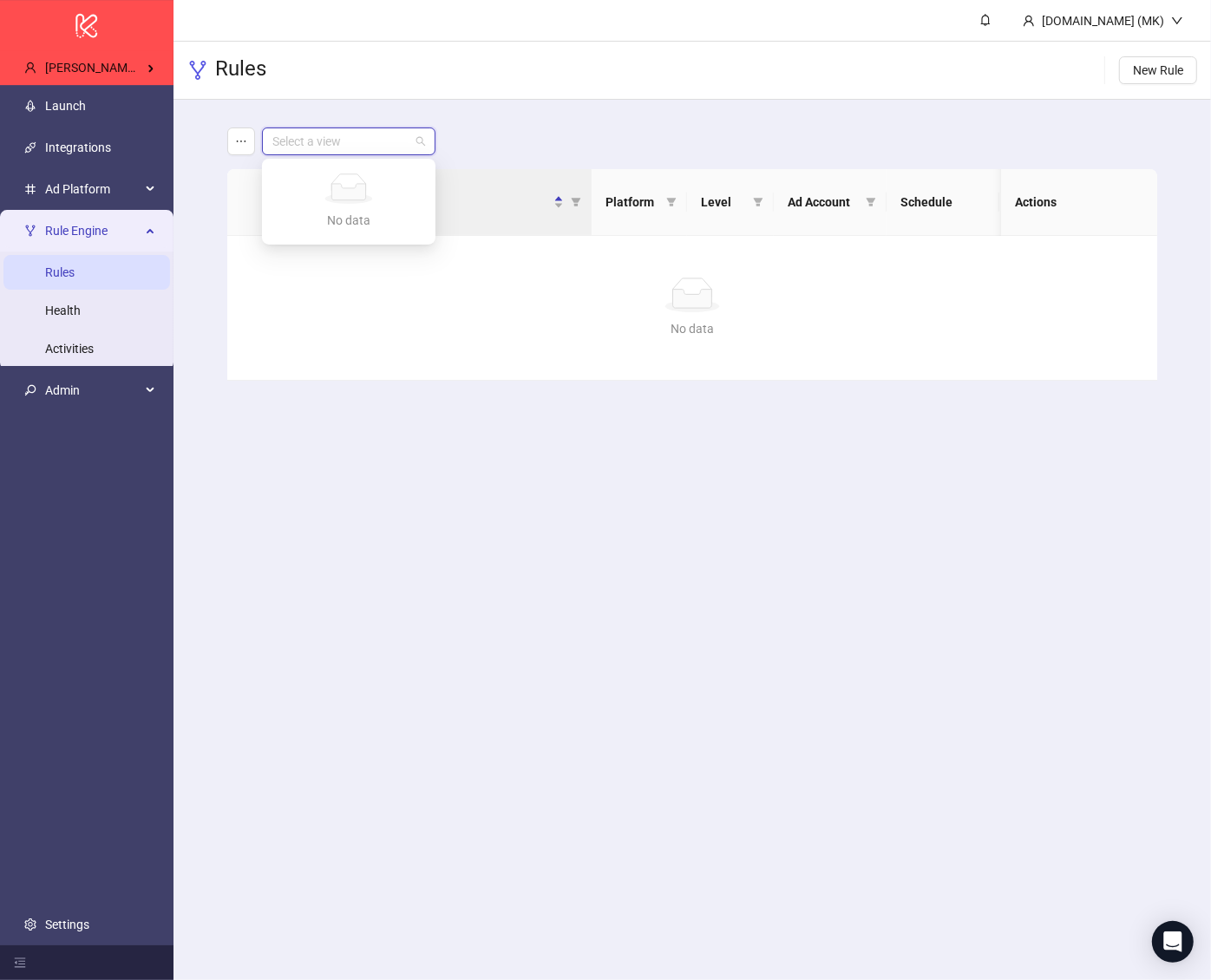
click at [349, 144] on input "search" at bounding box center [341, 141] width 137 height 26
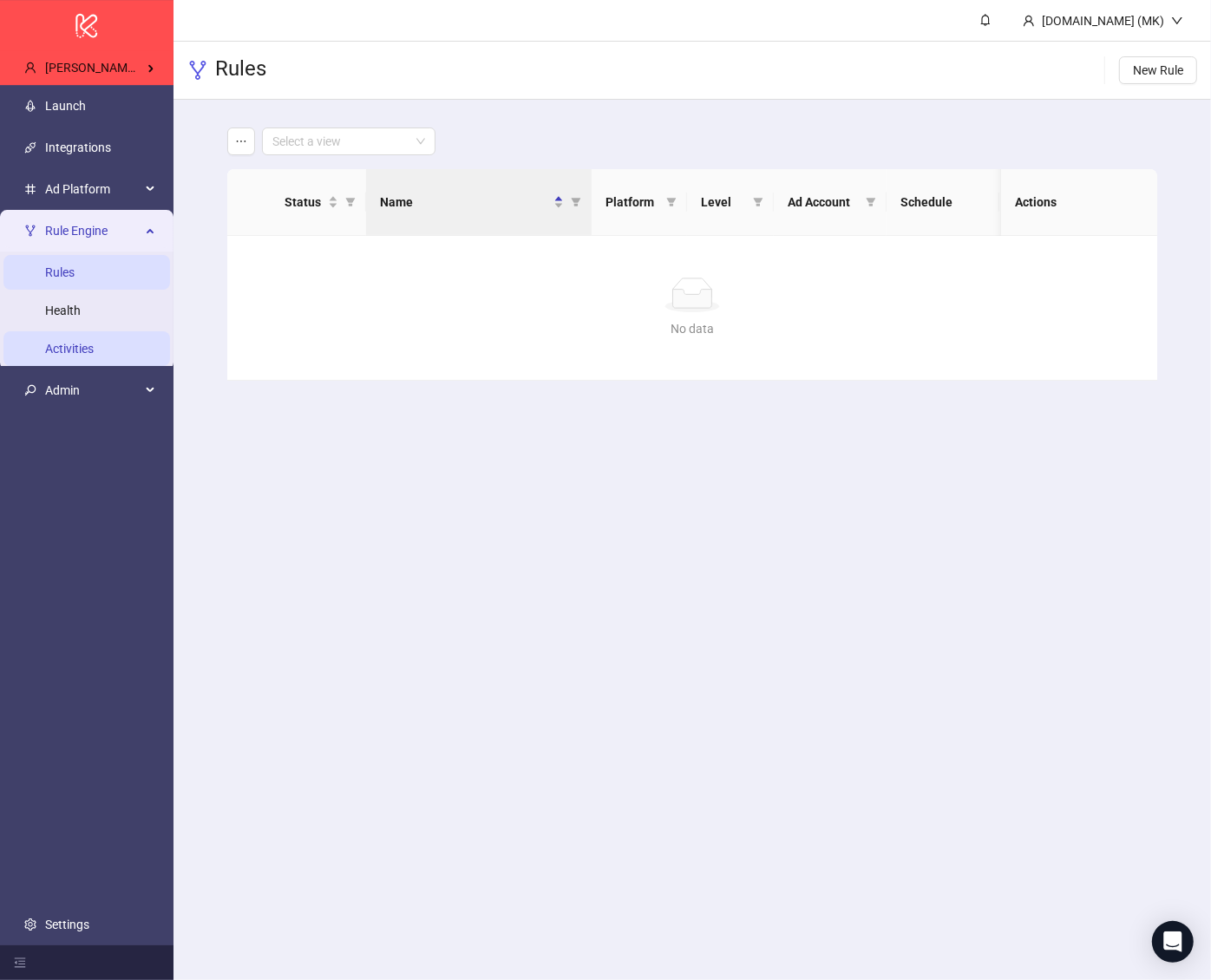
click at [93, 342] on link "Activities" at bounding box center [69, 348] width 48 height 13
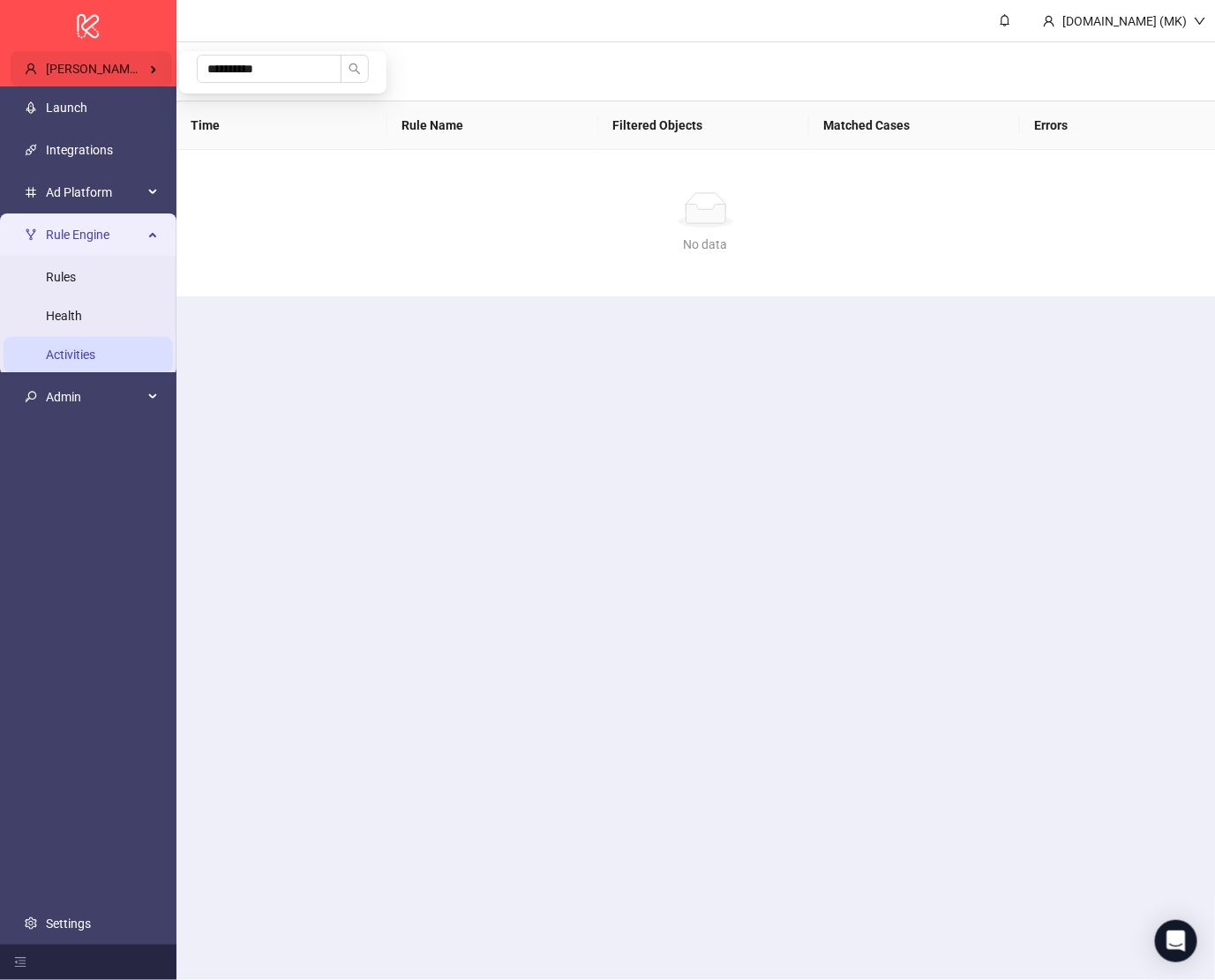
click at [105, 81] on div "Jerry Chavez / Pixel Theory" at bounding box center [91, 69] width 162 height 35
click at [223, 70] on input "**********" at bounding box center [269, 69] width 145 height 28
drag, startPoint x: 495, startPoint y: 85, endPoint x: 529, endPoint y: 85, distance: 34.0
click at [529, 85] on body "**********" at bounding box center [607, 490] width 1215 height 980
type input "***"
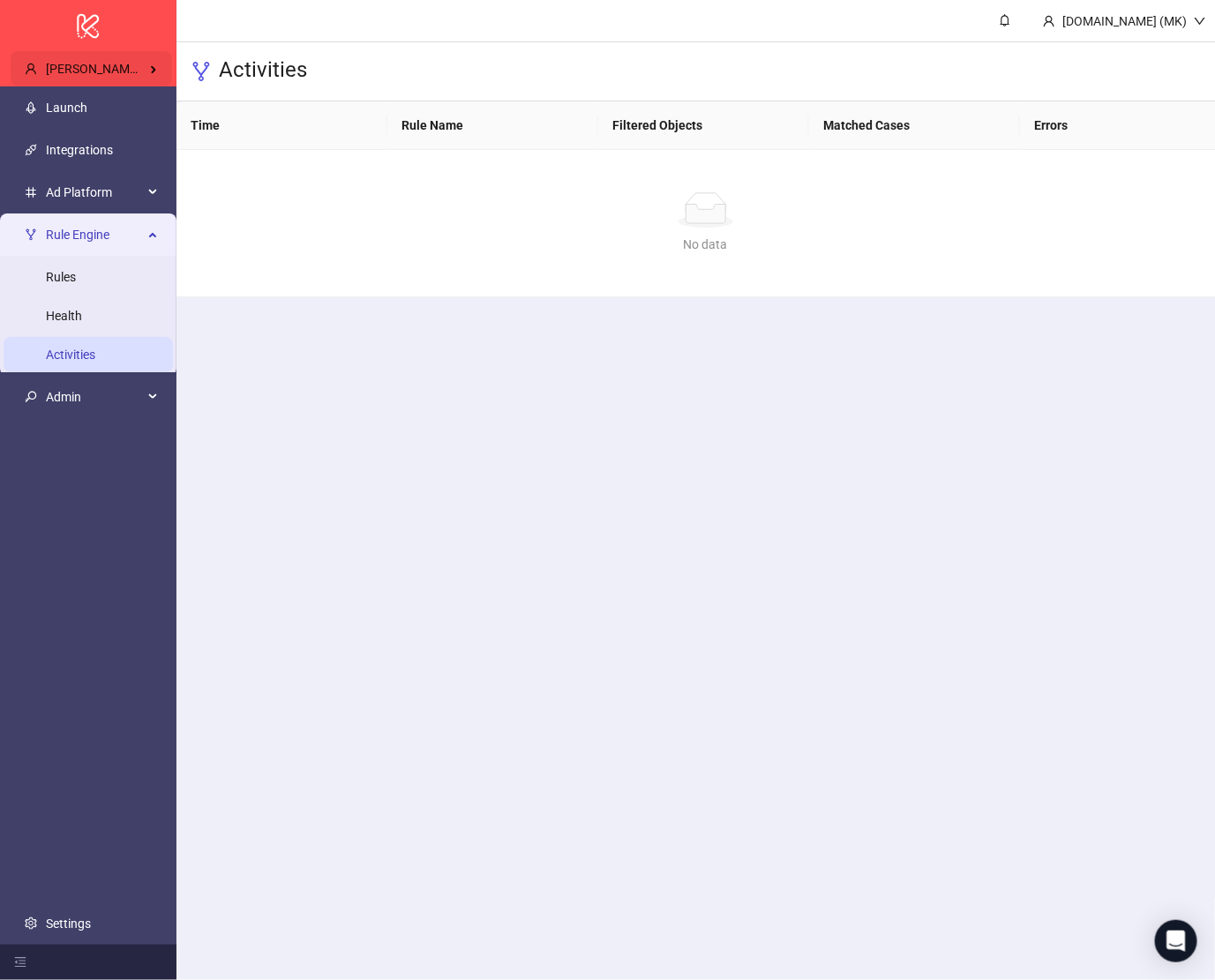
drag, startPoint x: 168, startPoint y: 68, endPoint x: 155, endPoint y: 67, distance: 13.0
click at [167, 68] on span "Jerry Chavez / Pixel Theory" at bounding box center [131, 69] width 171 height 14
click at [351, 79] on button "button" at bounding box center [354, 69] width 28 height 28
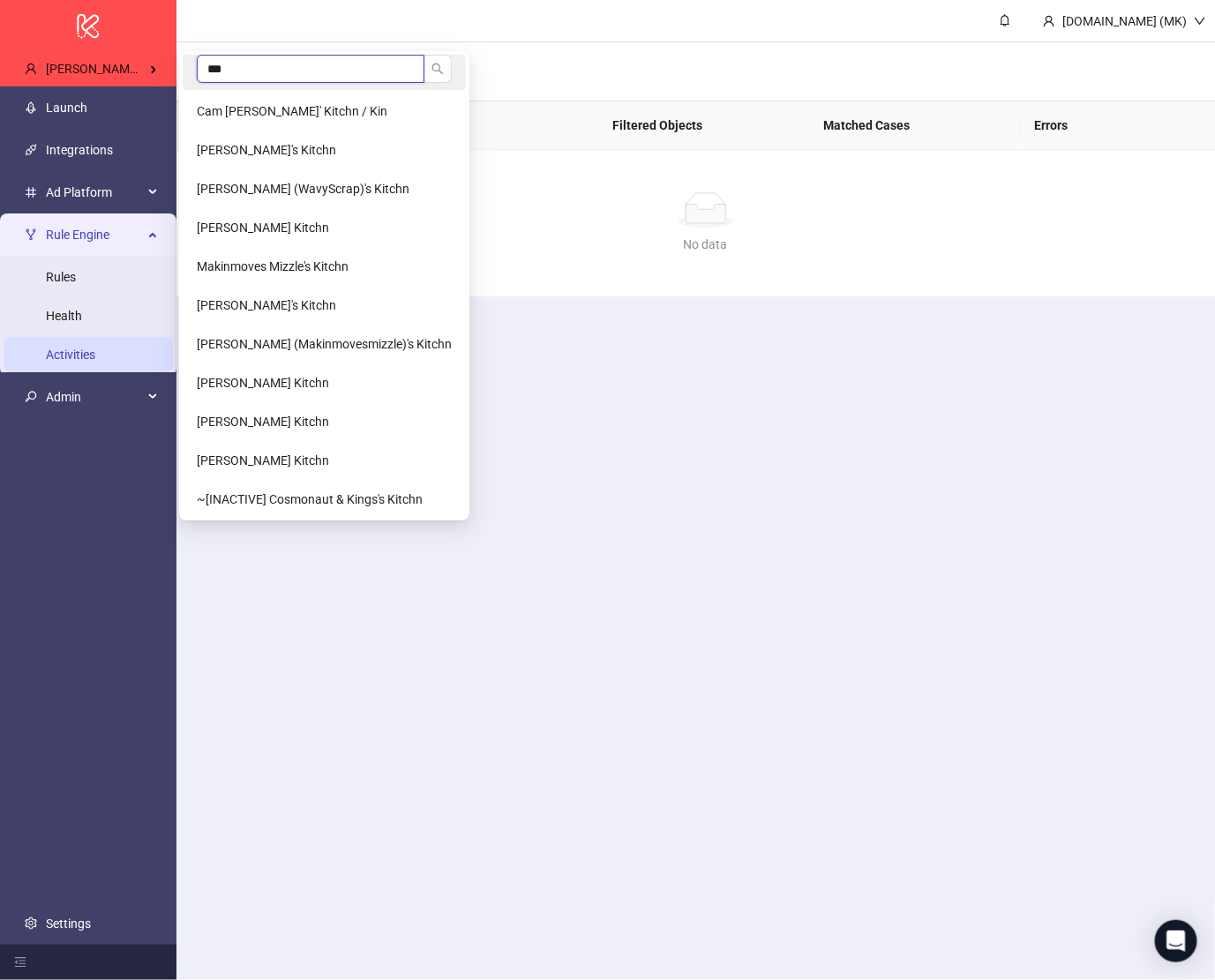
click at [246, 71] on input "***" at bounding box center [310, 69] width 228 height 28
click at [246, 72] on input "***" at bounding box center [310, 69] width 228 height 28
click at [272, 111] on span "Cam Potts' Kitchn / Kin" at bounding box center [292, 111] width 191 height 14
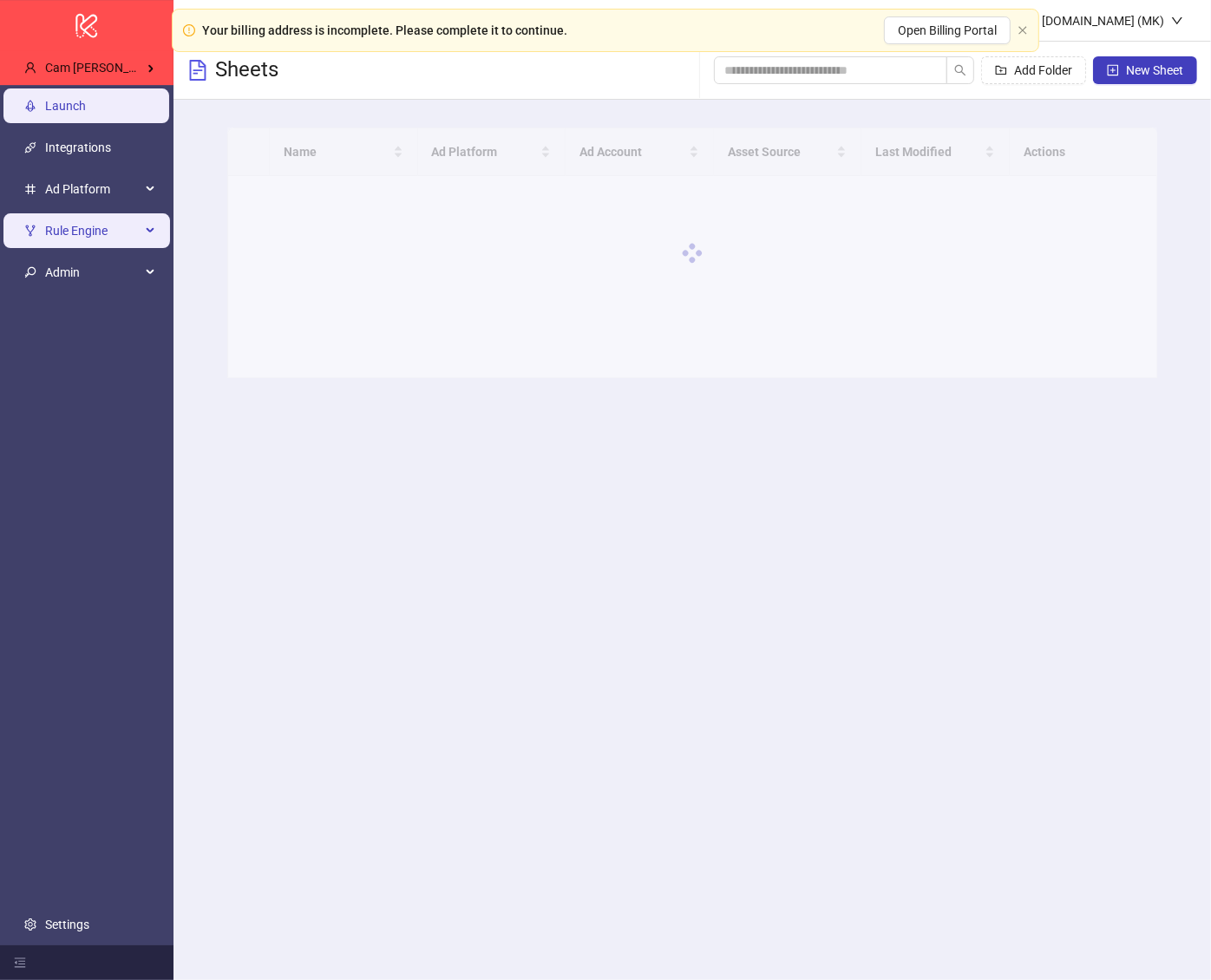
click at [130, 232] on span "Rule Engine" at bounding box center [92, 231] width 95 height 35
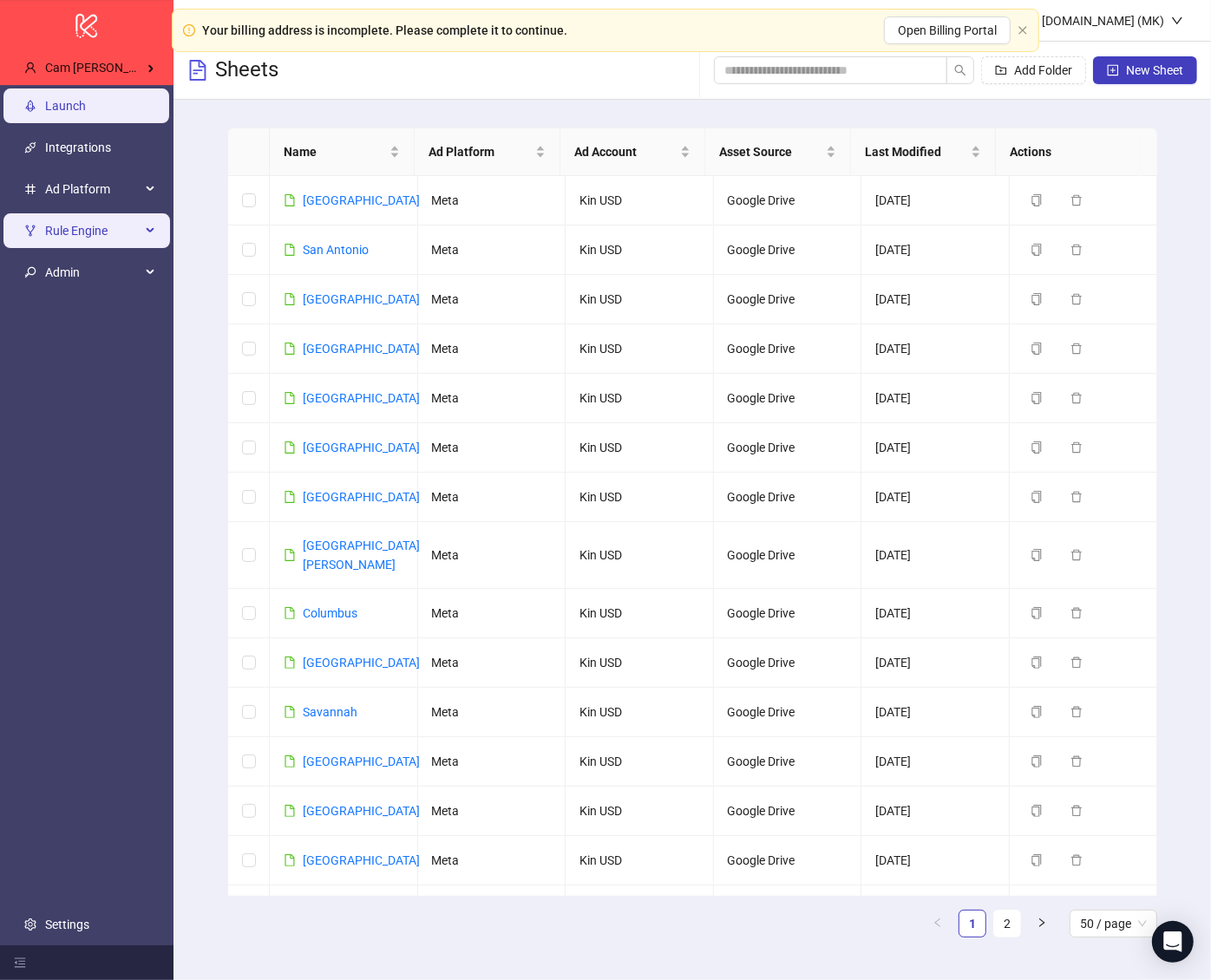
click at [116, 242] on span "Rule Engine" at bounding box center [92, 231] width 95 height 35
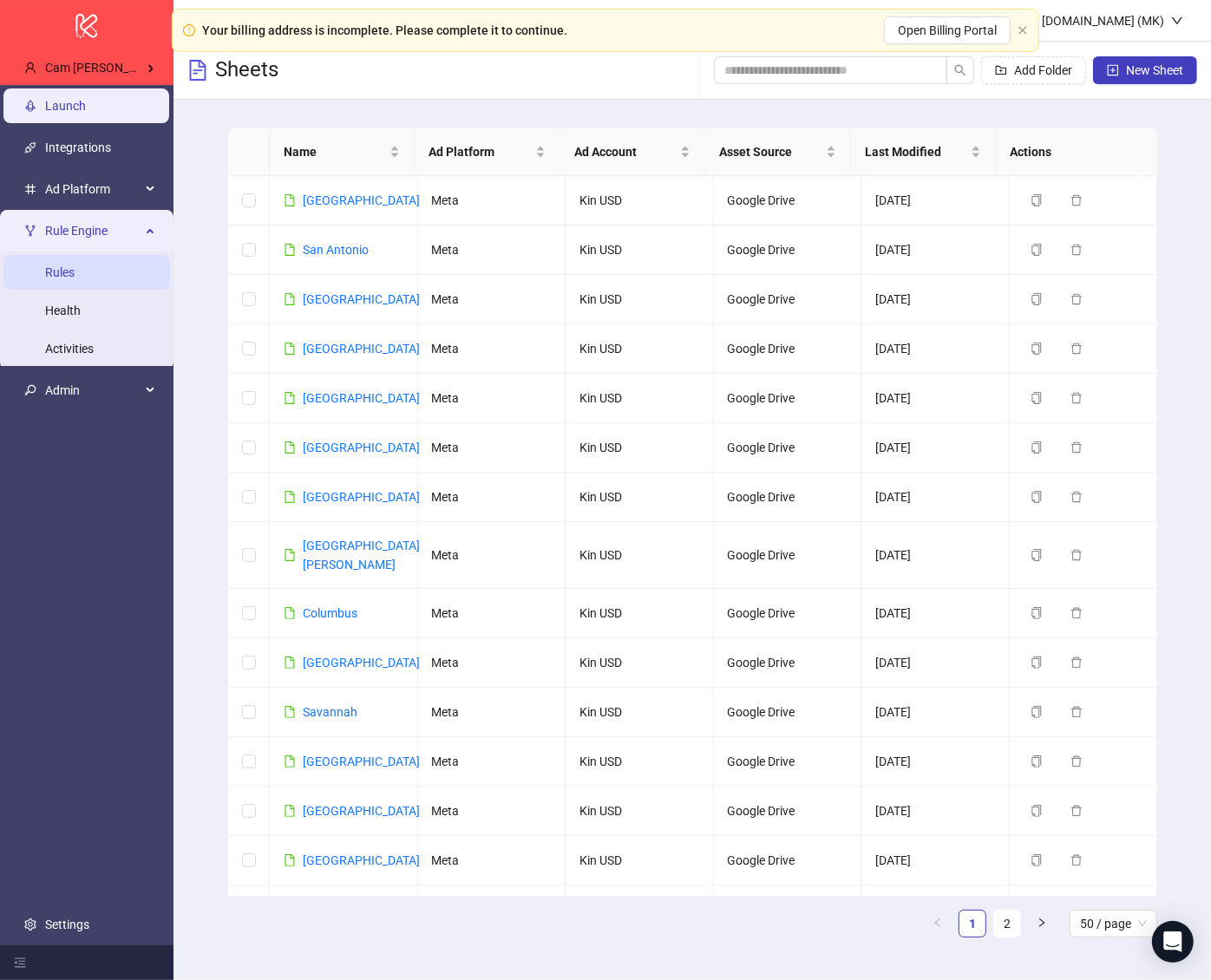
click at [75, 266] on link "Rules" at bounding box center [60, 272] width 30 height 13
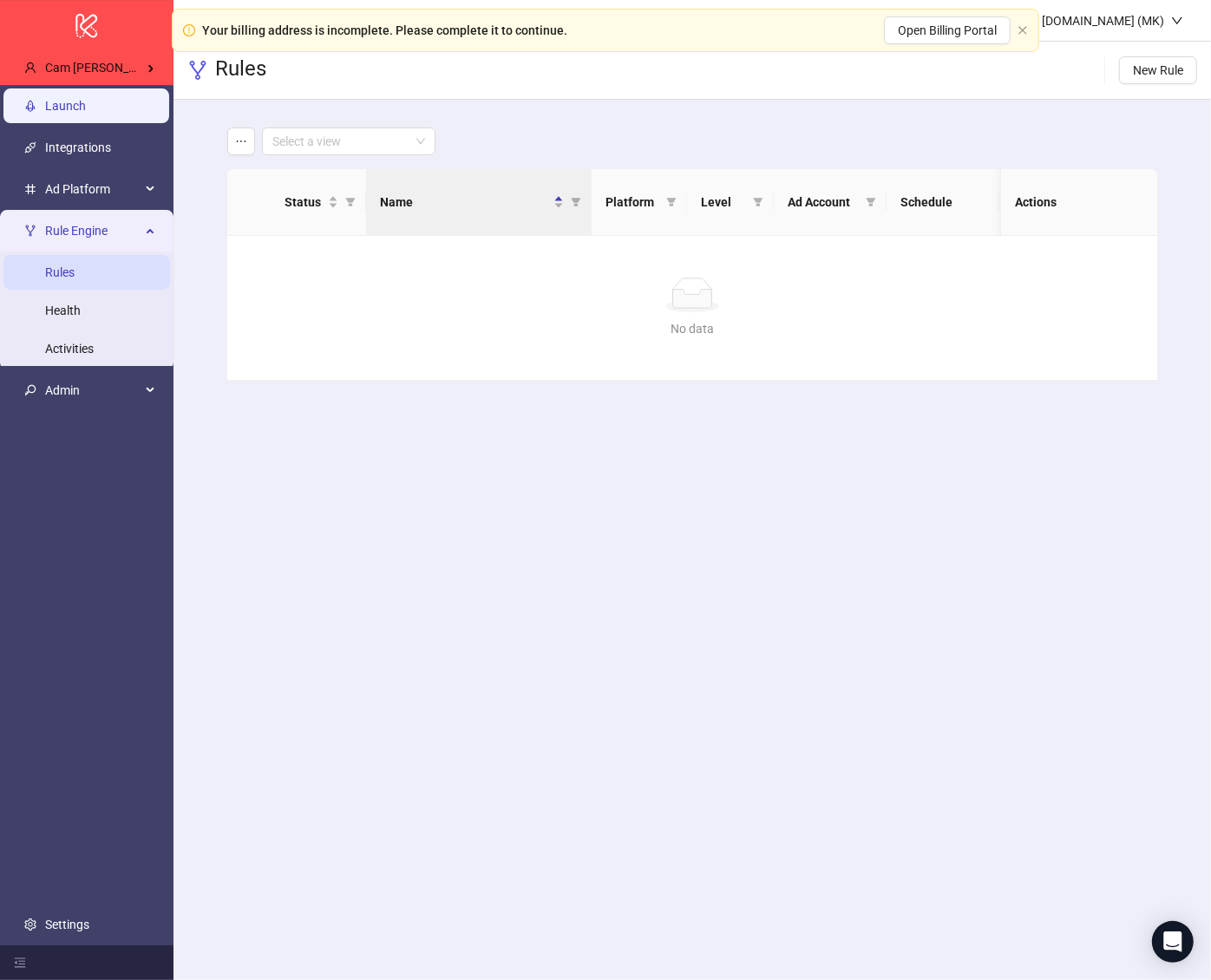
click at [86, 99] on link "Launch" at bounding box center [65, 106] width 40 height 13
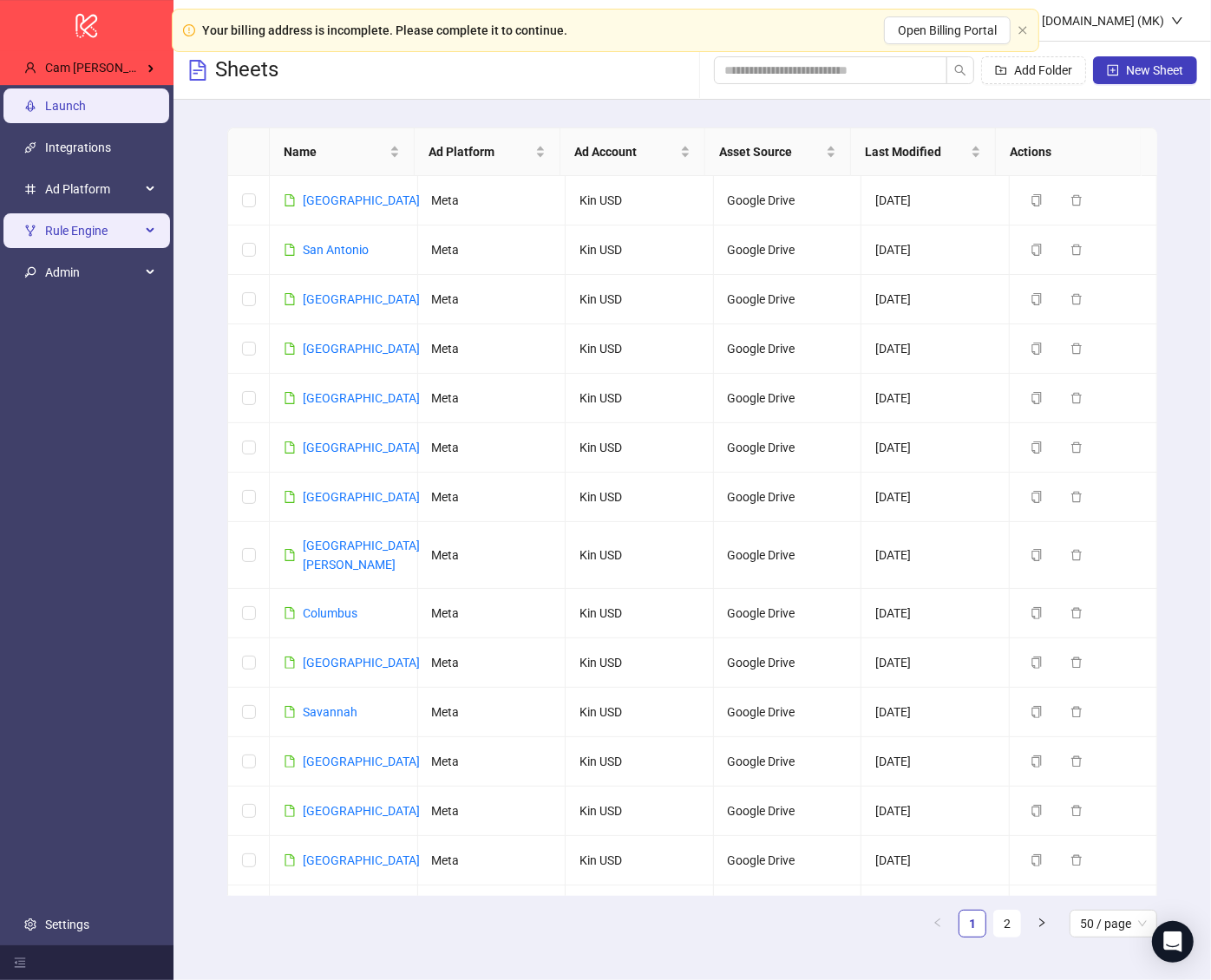
click at [59, 240] on span "Rule Engine" at bounding box center [92, 231] width 95 height 35
click at [84, 242] on span "Rule Engine" at bounding box center [92, 231] width 95 height 35
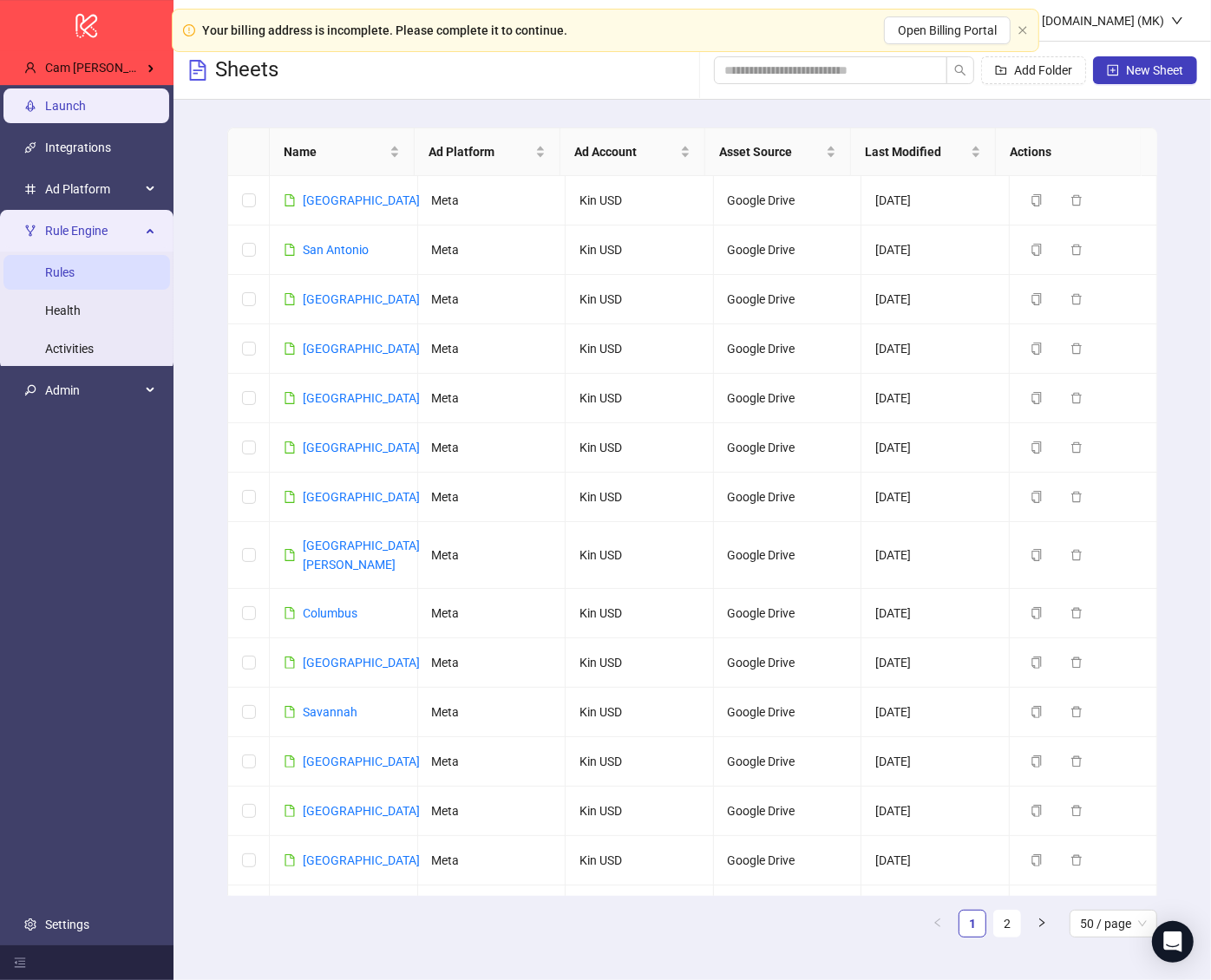
click at [75, 266] on link "Rules" at bounding box center [60, 272] width 30 height 13
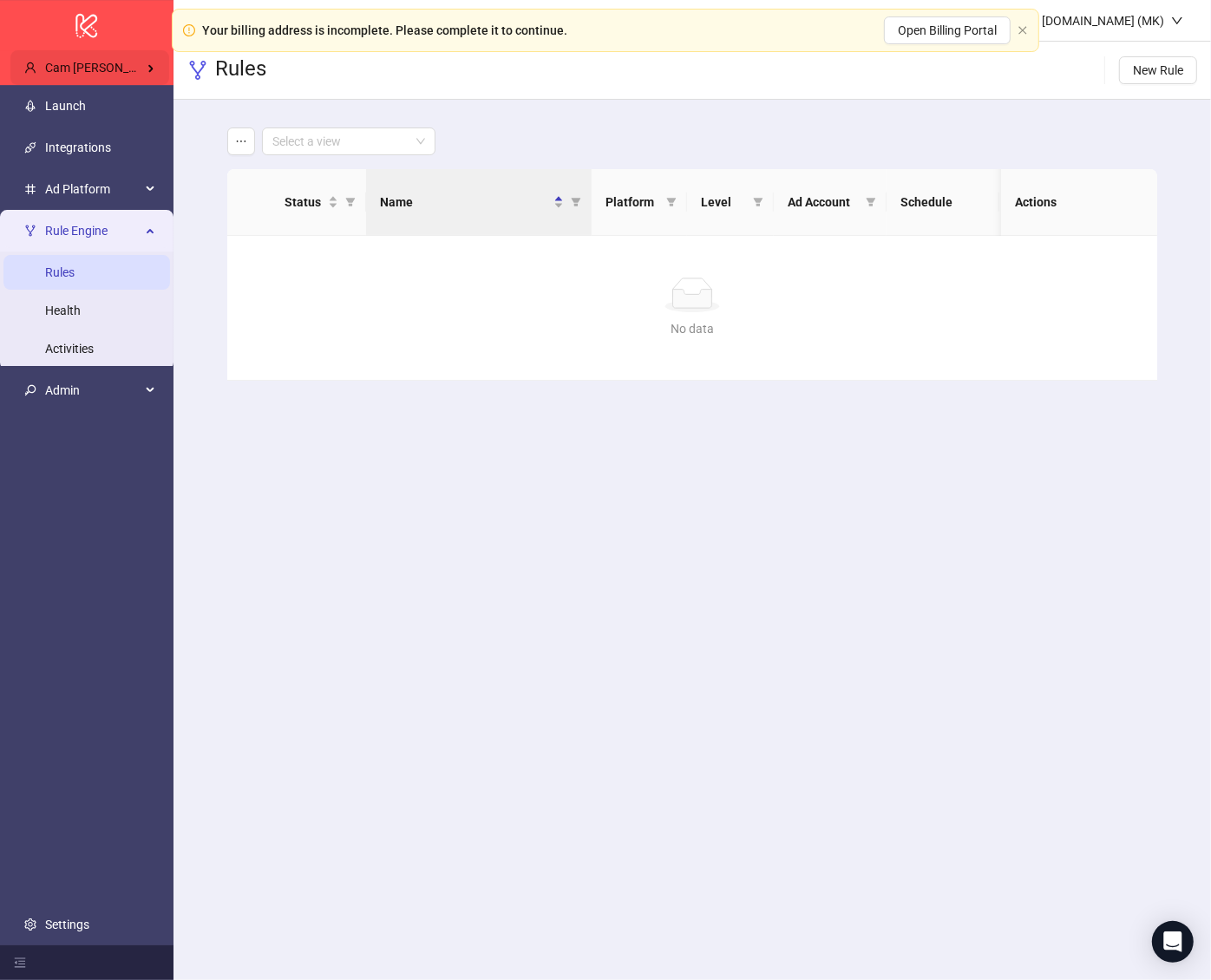
click at [100, 61] on span "Cam Potts' Kitchn / Kin" at bounding box center [139, 67] width 188 height 13
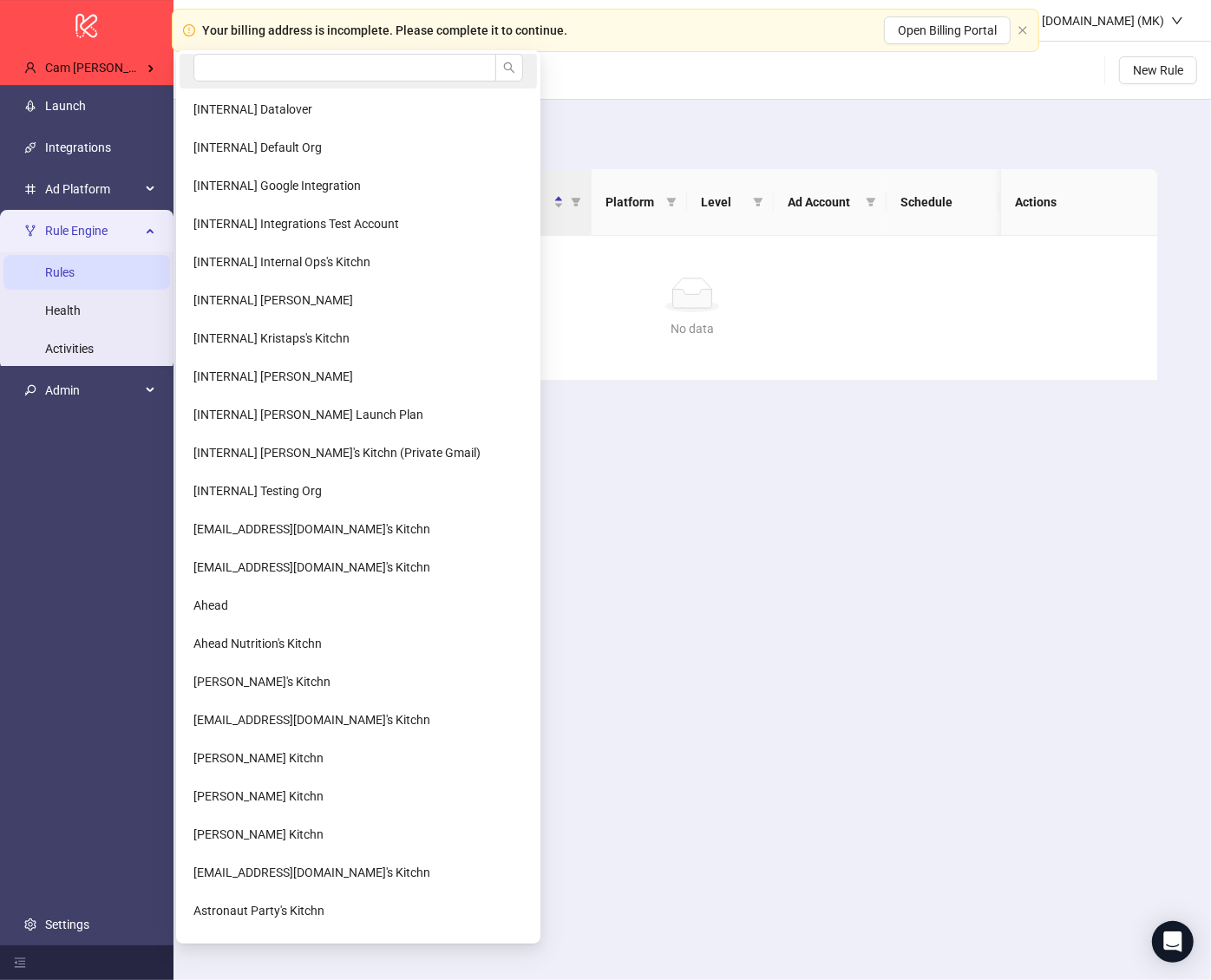
click at [237, 81] on span at bounding box center [358, 67] width 329 height 28
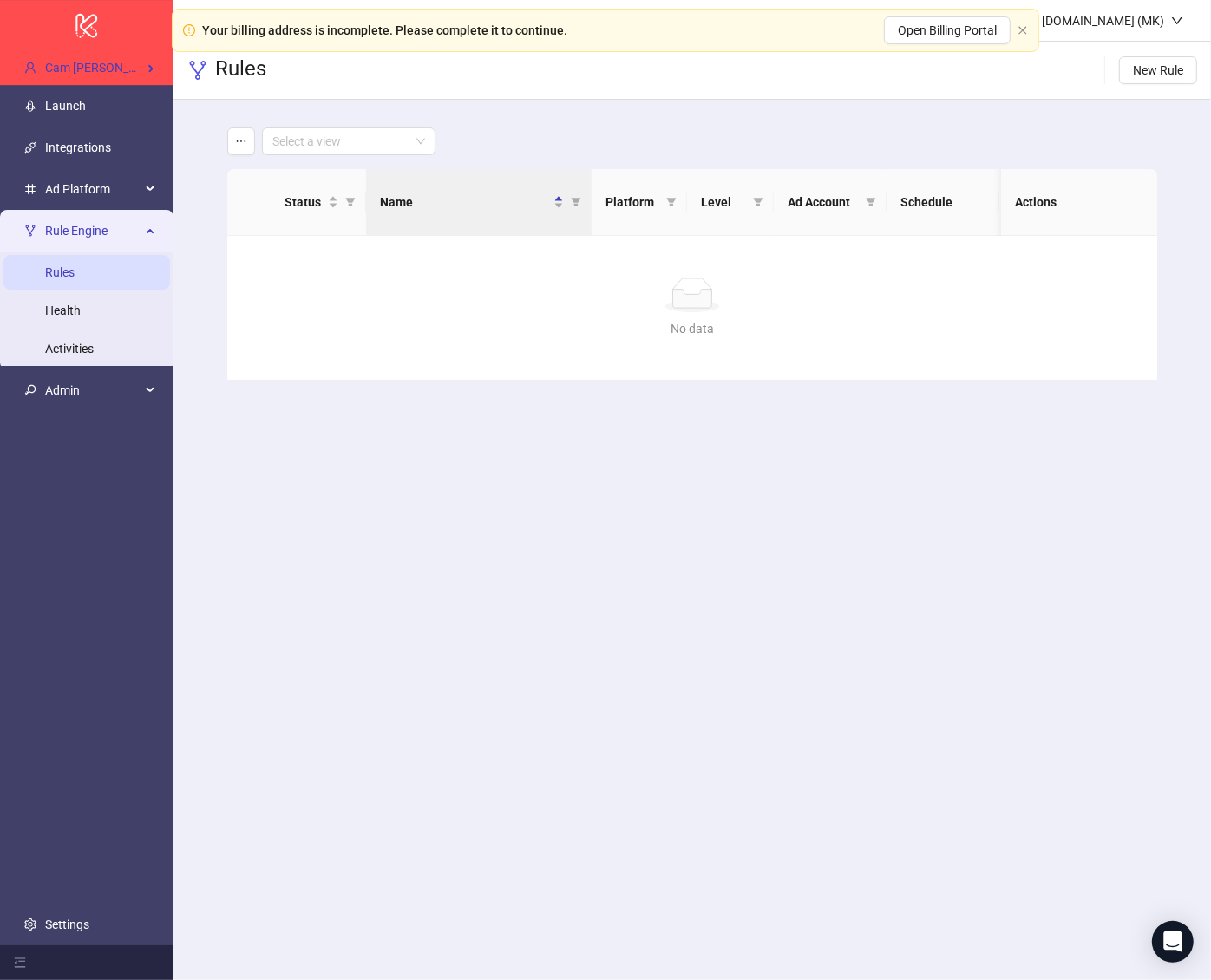
click at [234, 65] on h3 "Rules" at bounding box center [241, 70] width 51 height 30
click at [113, 46] on div "logo/logo-mobile" at bounding box center [87, 25] width 173 height 50
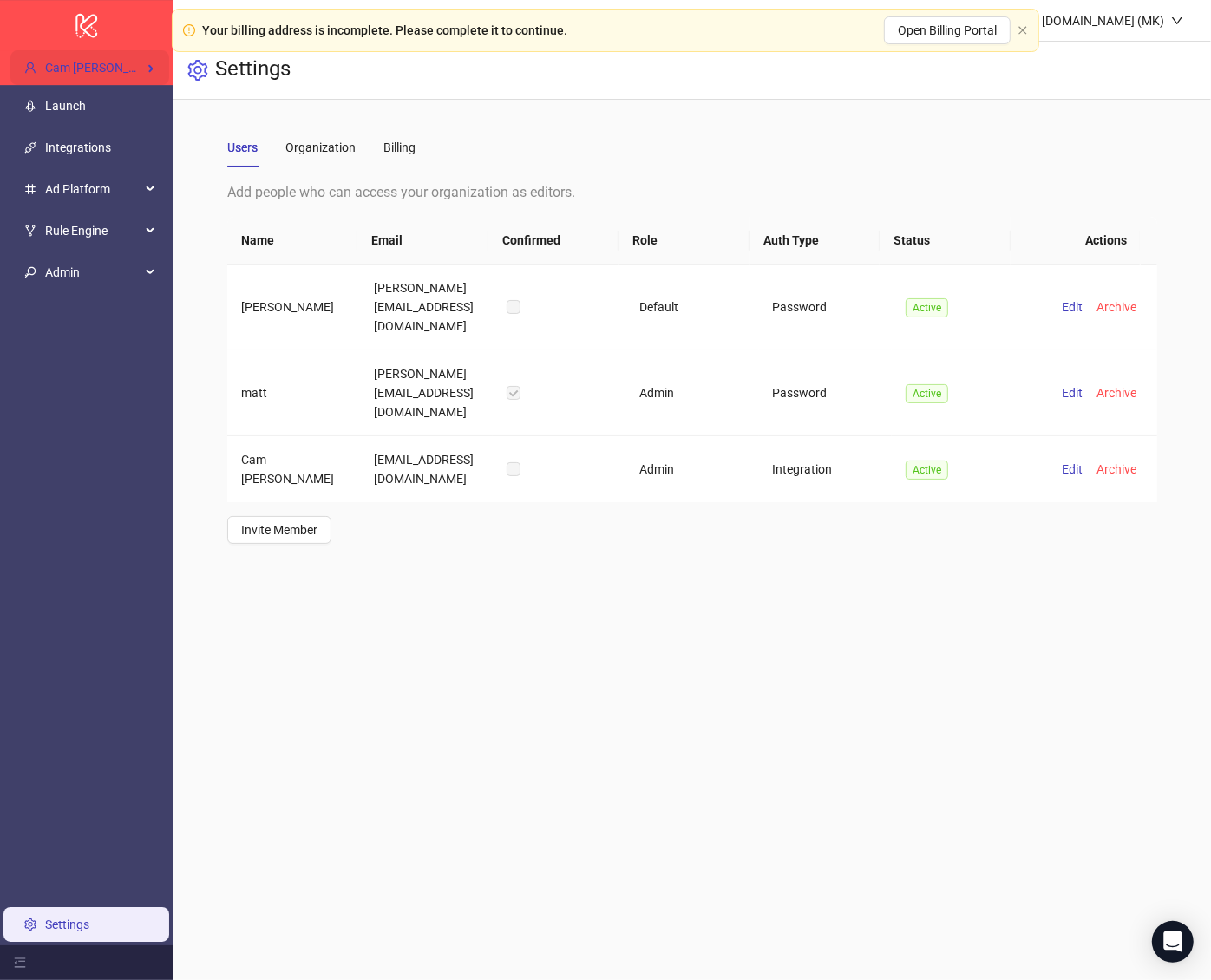
click at [111, 57] on div "Cam Potts' Kitchn / Kin" at bounding box center [90, 67] width 159 height 35
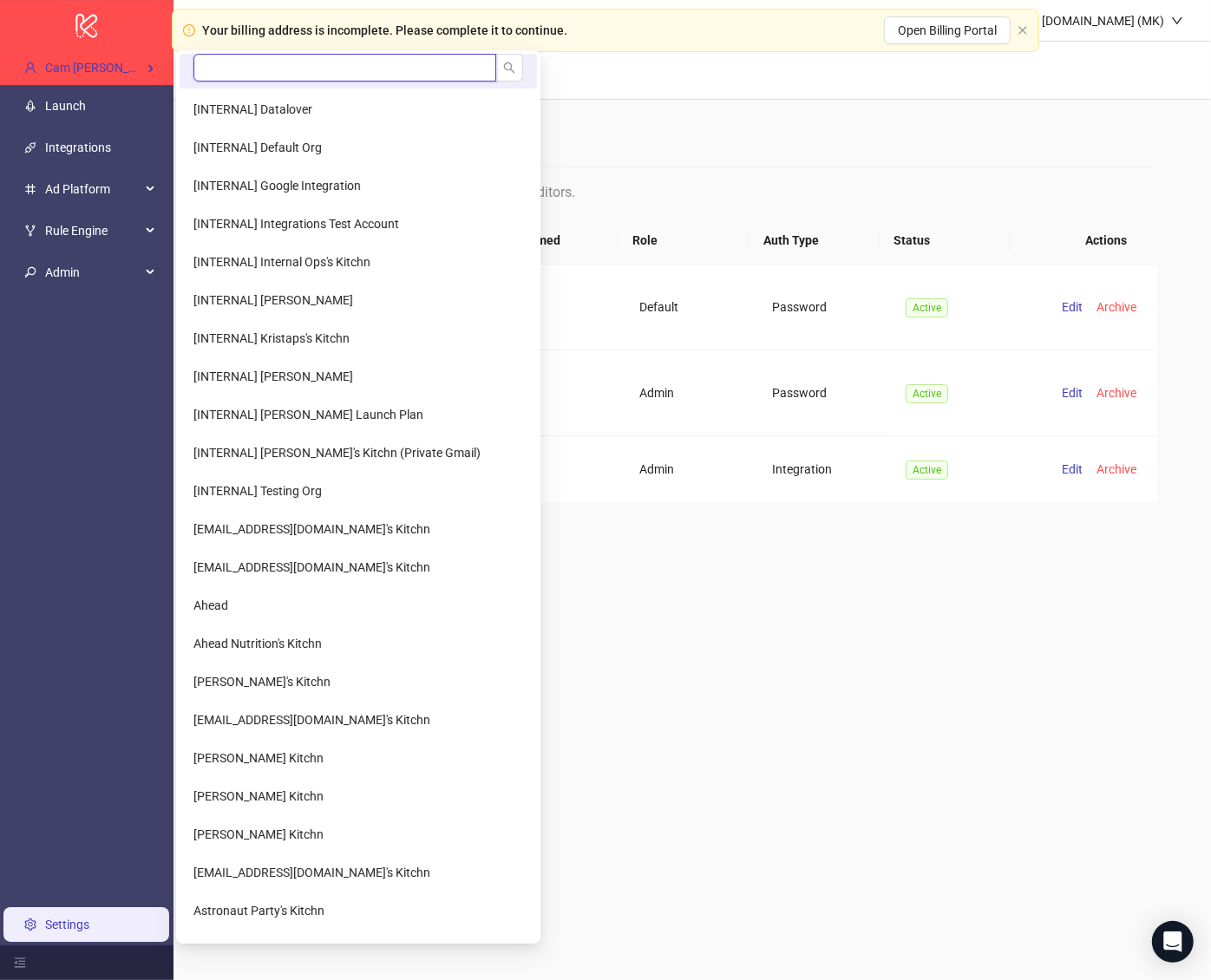
click at [206, 72] on input "search" at bounding box center [345, 67] width 303 height 28
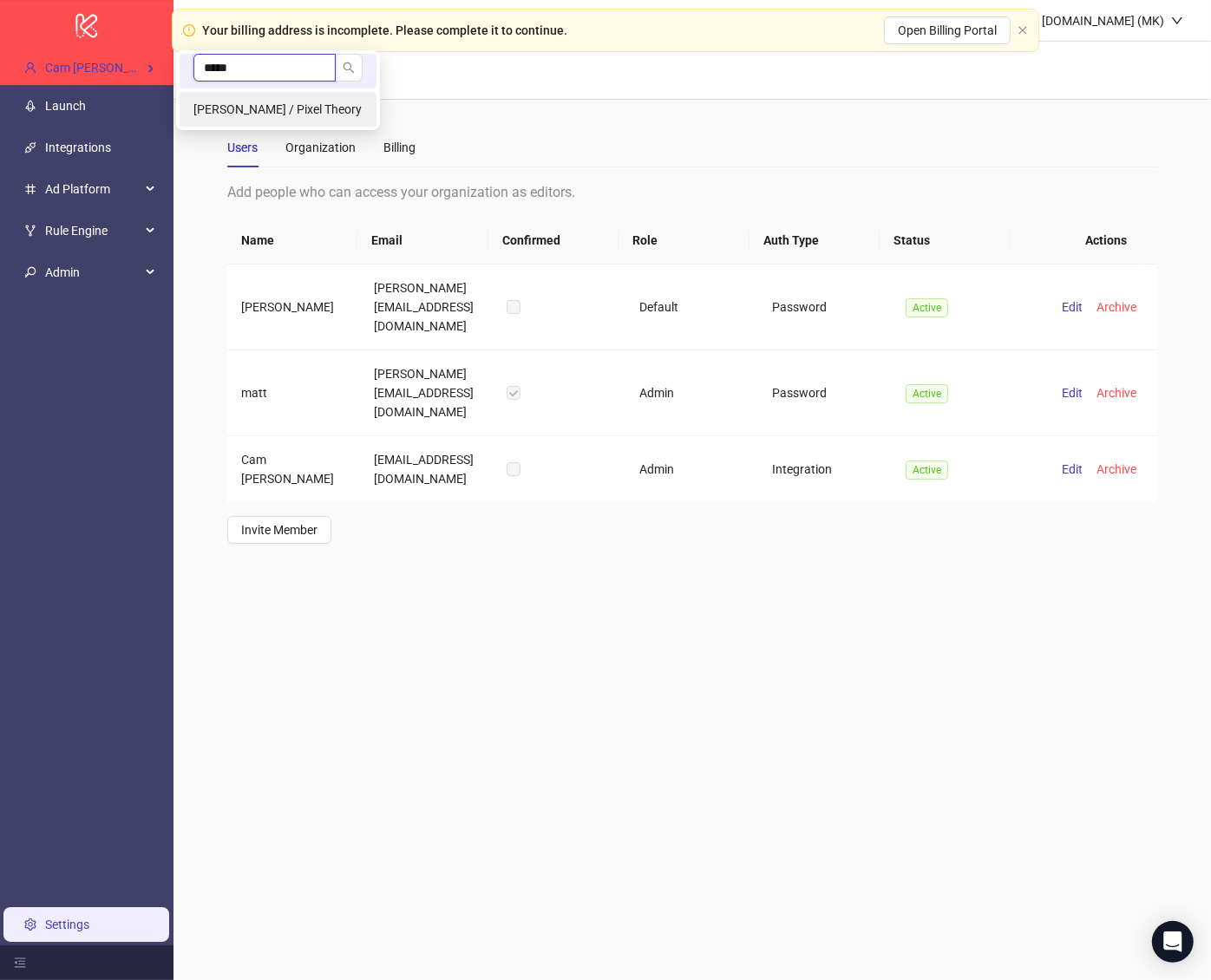
type input "*****"
click at [304, 105] on span "Jerry Chavez / Pixel Theory" at bounding box center [277, 109] width 168 height 13
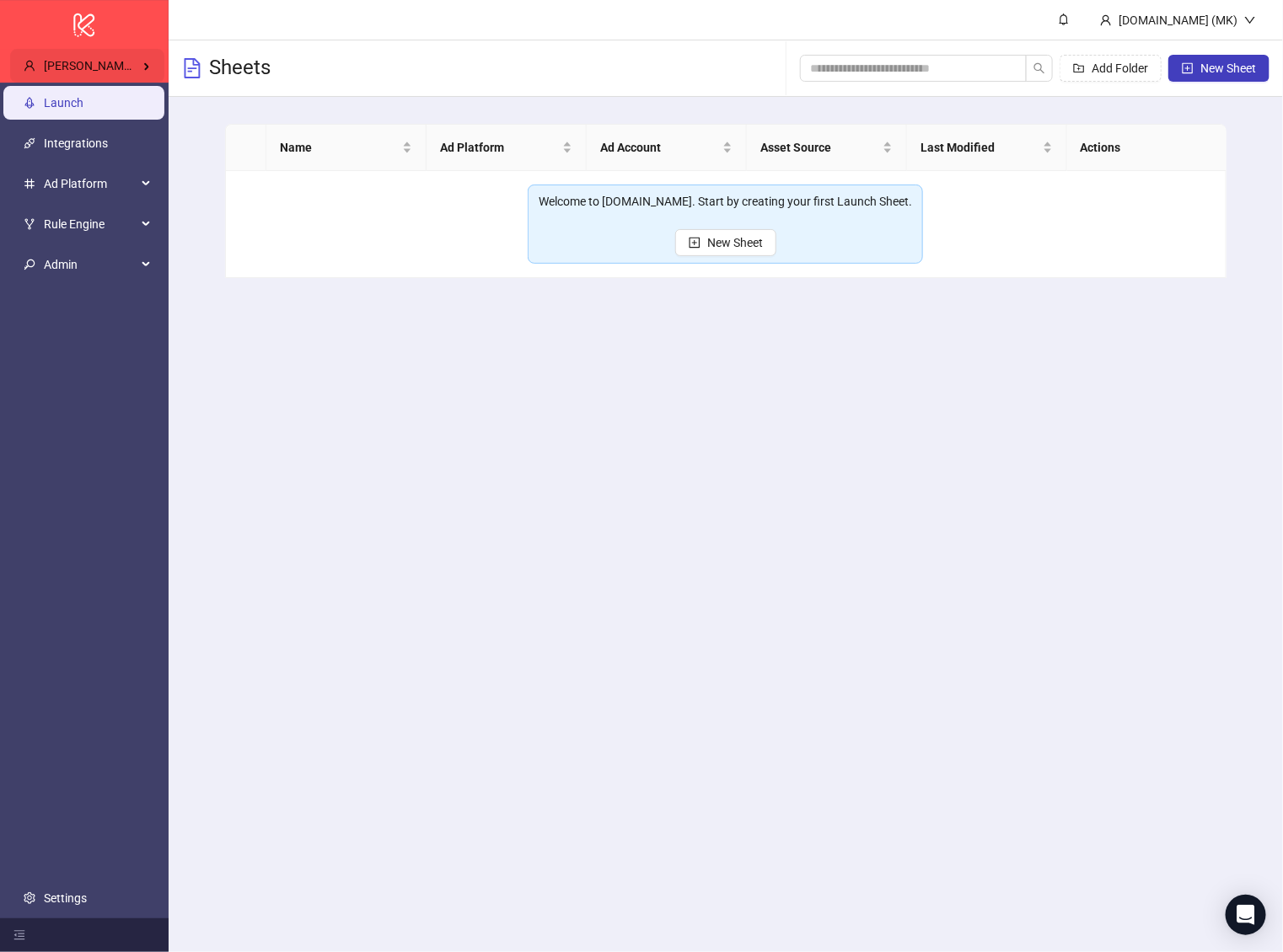
click at [98, 67] on span "[PERSON_NAME] / Pixel Theory" at bounding box center [125, 65] width 164 height 13
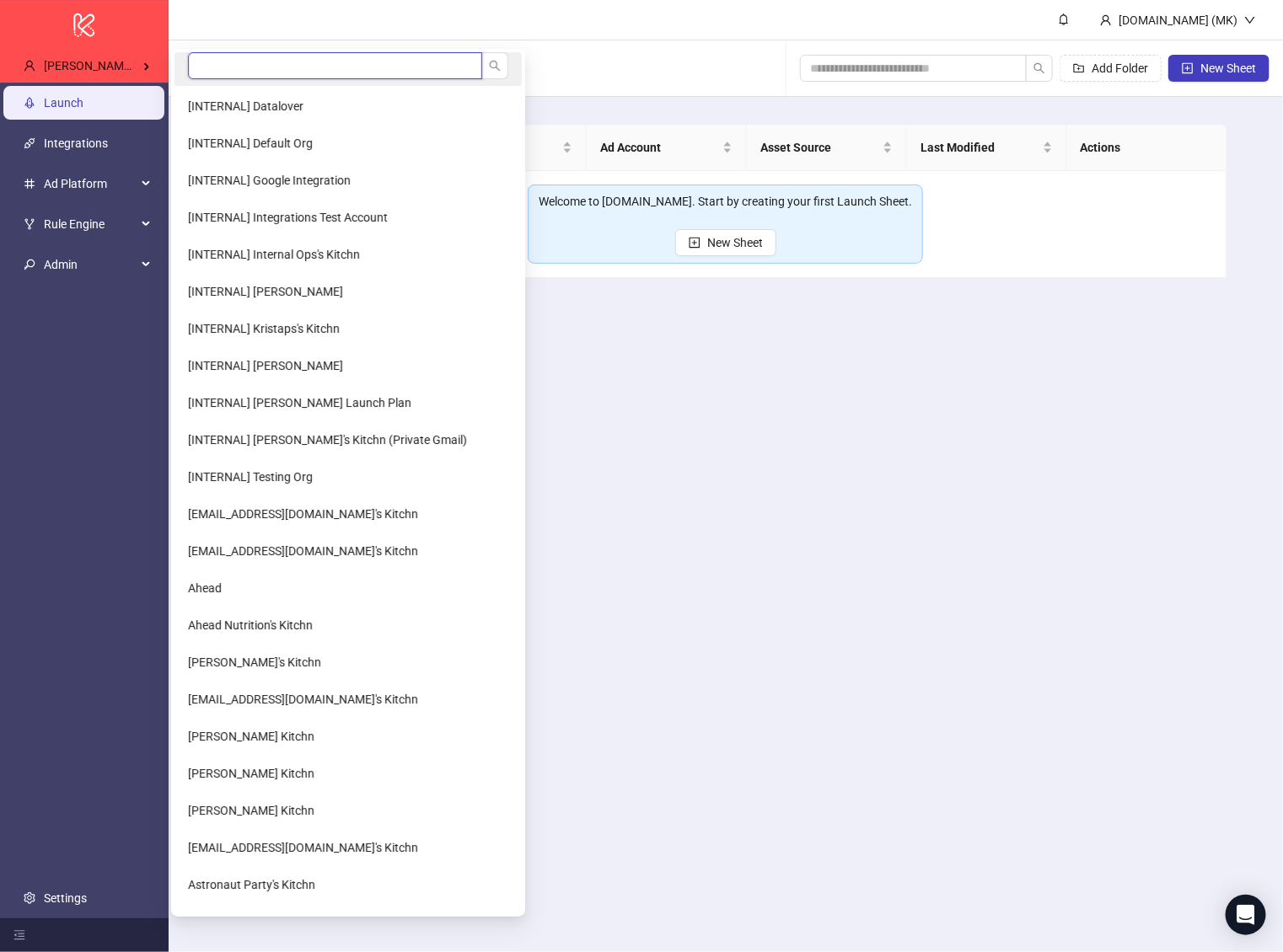
click at [219, 70] on input "search" at bounding box center [335, 65] width 295 height 27
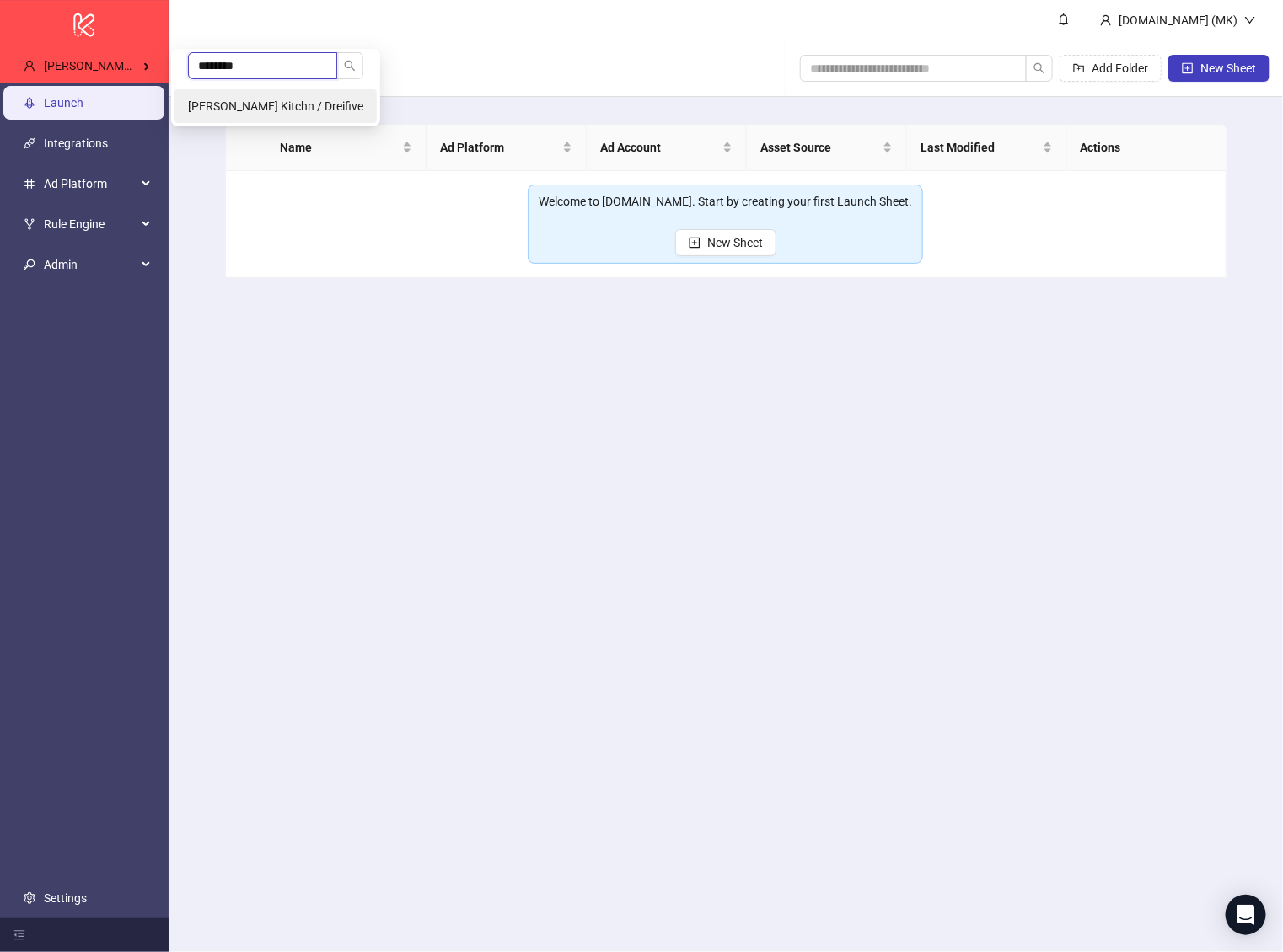
type input "********"
click at [288, 108] on span "[PERSON_NAME] Kitchn / Dreifive" at bounding box center [275, 106] width 175 height 13
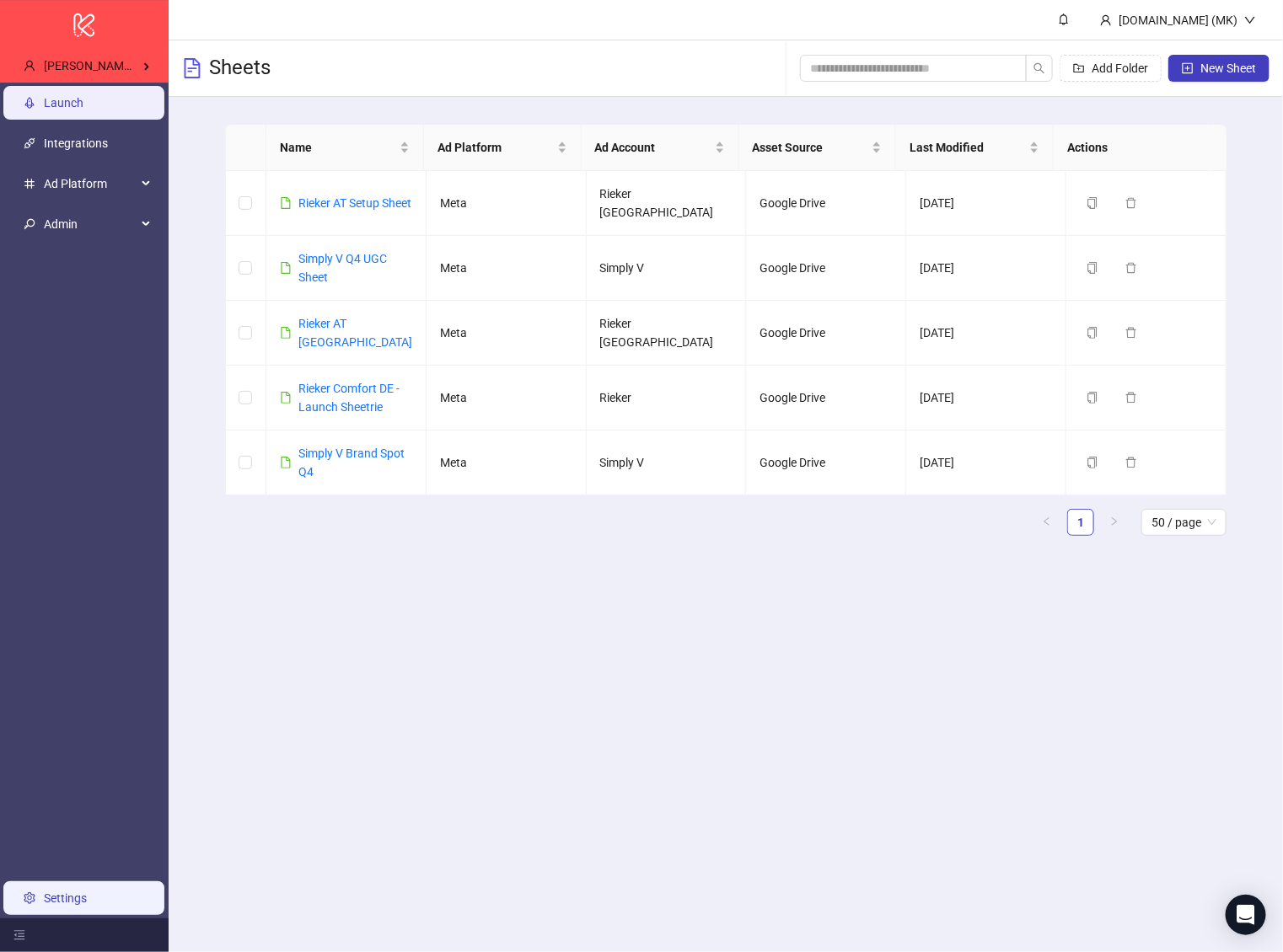
click at [87, 891] on link "Settings" at bounding box center [65, 898] width 43 height 13
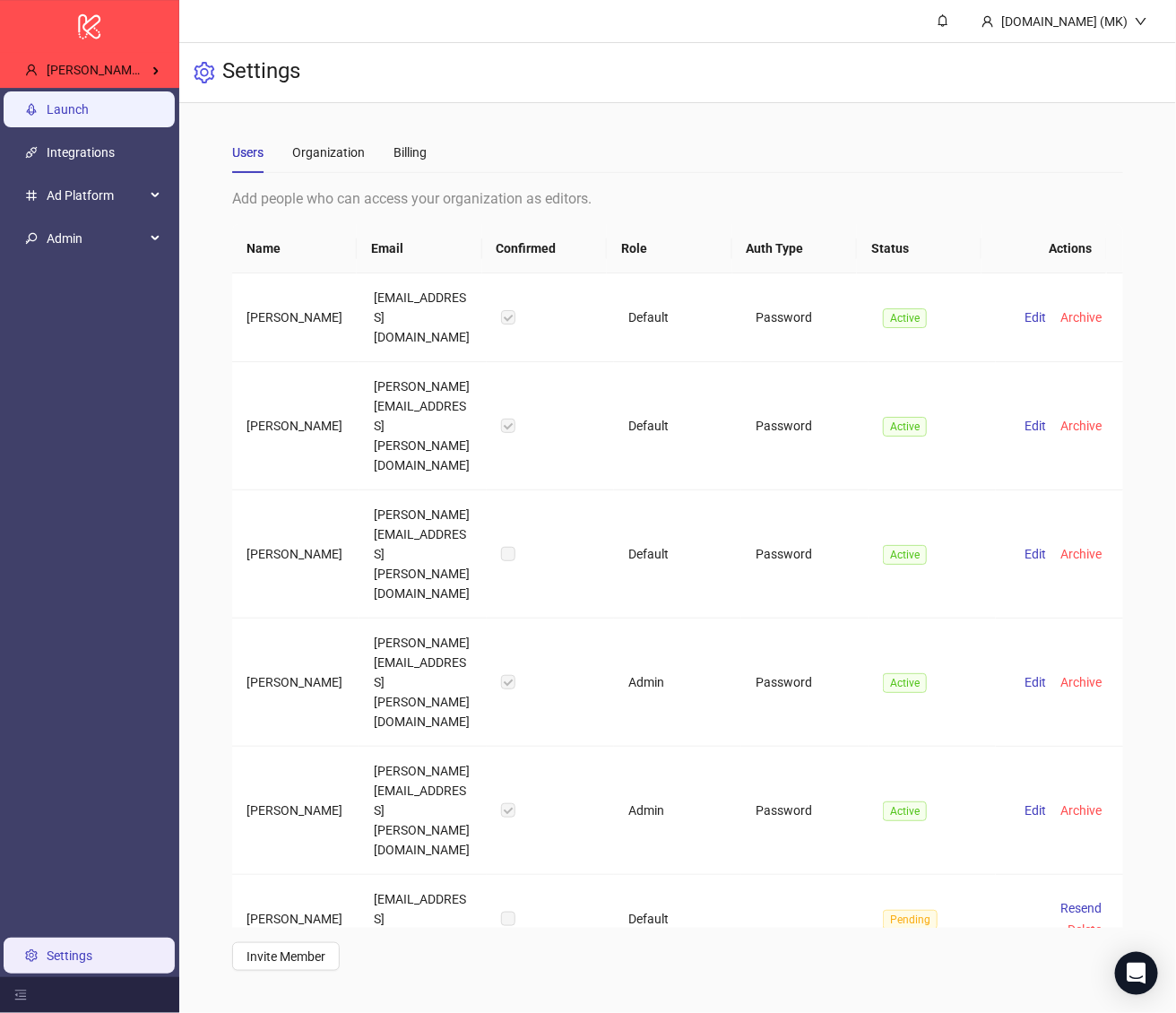
click at [76, 102] on link "Launch" at bounding box center [68, 109] width 42 height 14
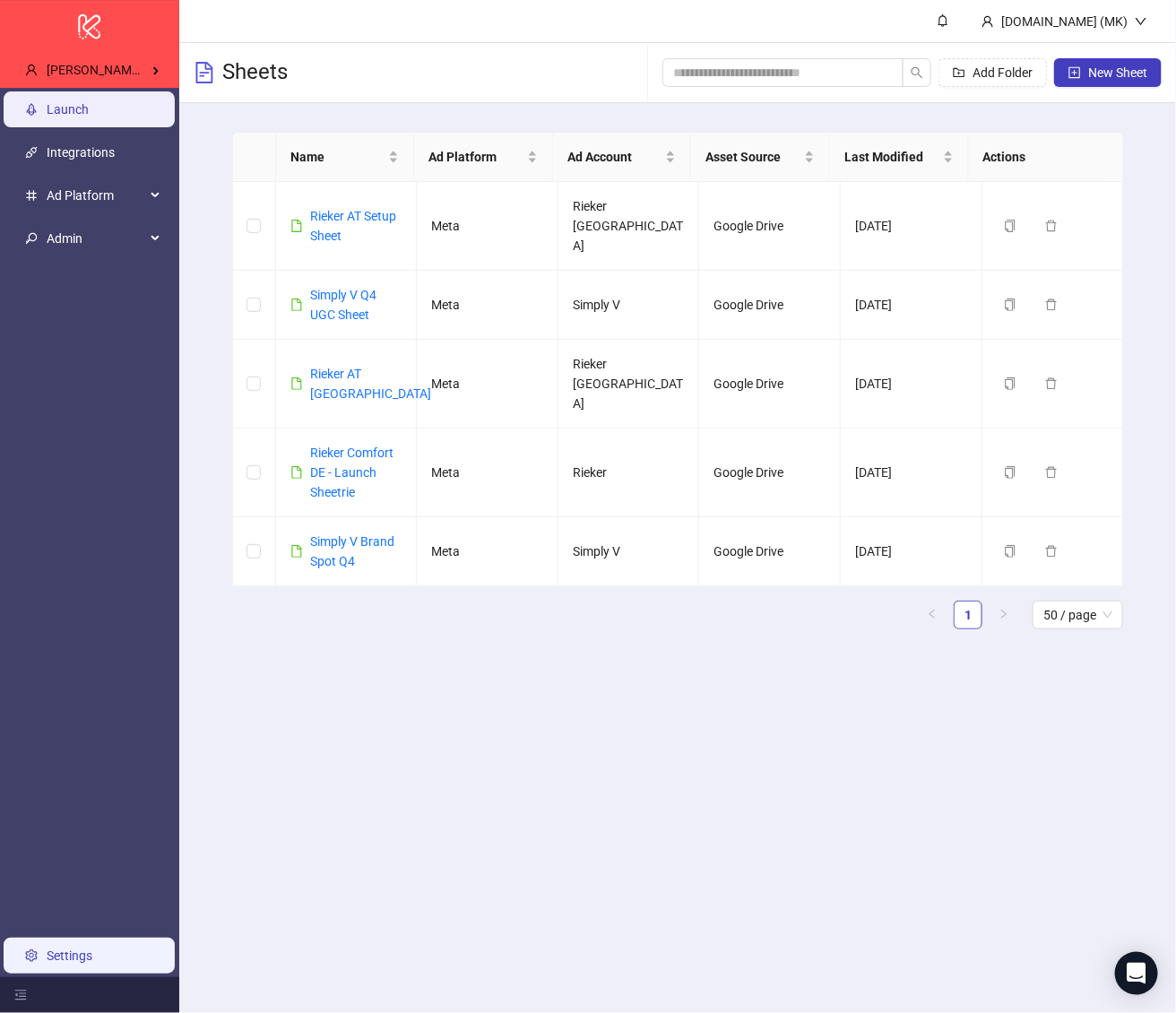
click at [64, 948] on link "Settings" at bounding box center [70, 955] width 46 height 14
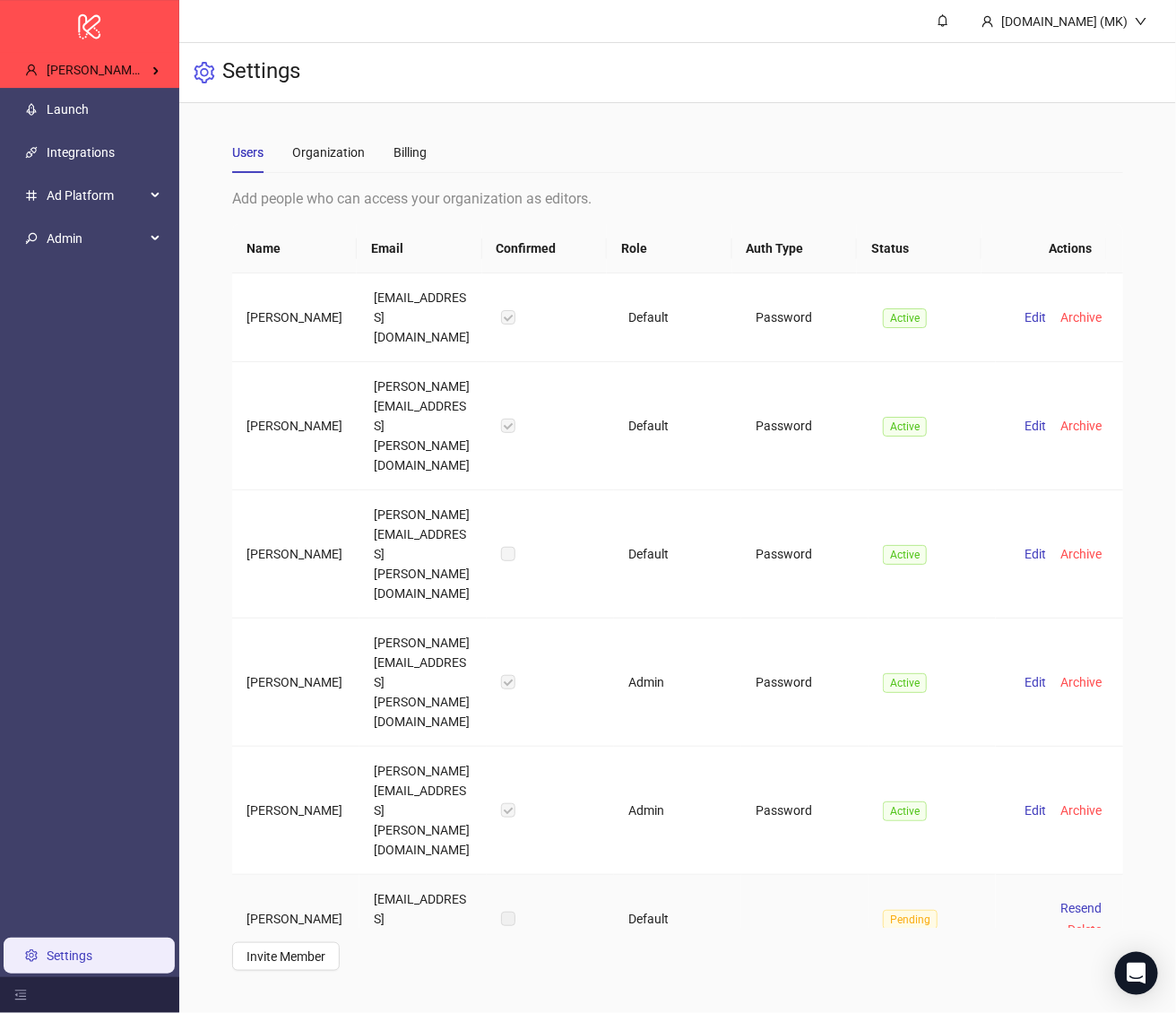
click at [401, 876] on td "[EMAIL_ADDRESS][DOMAIN_NAME]" at bounding box center [423, 919] width 127 height 88
click at [122, 71] on span "[PERSON_NAME] Kitchn / Dreifive" at bounding box center [139, 70] width 186 height 14
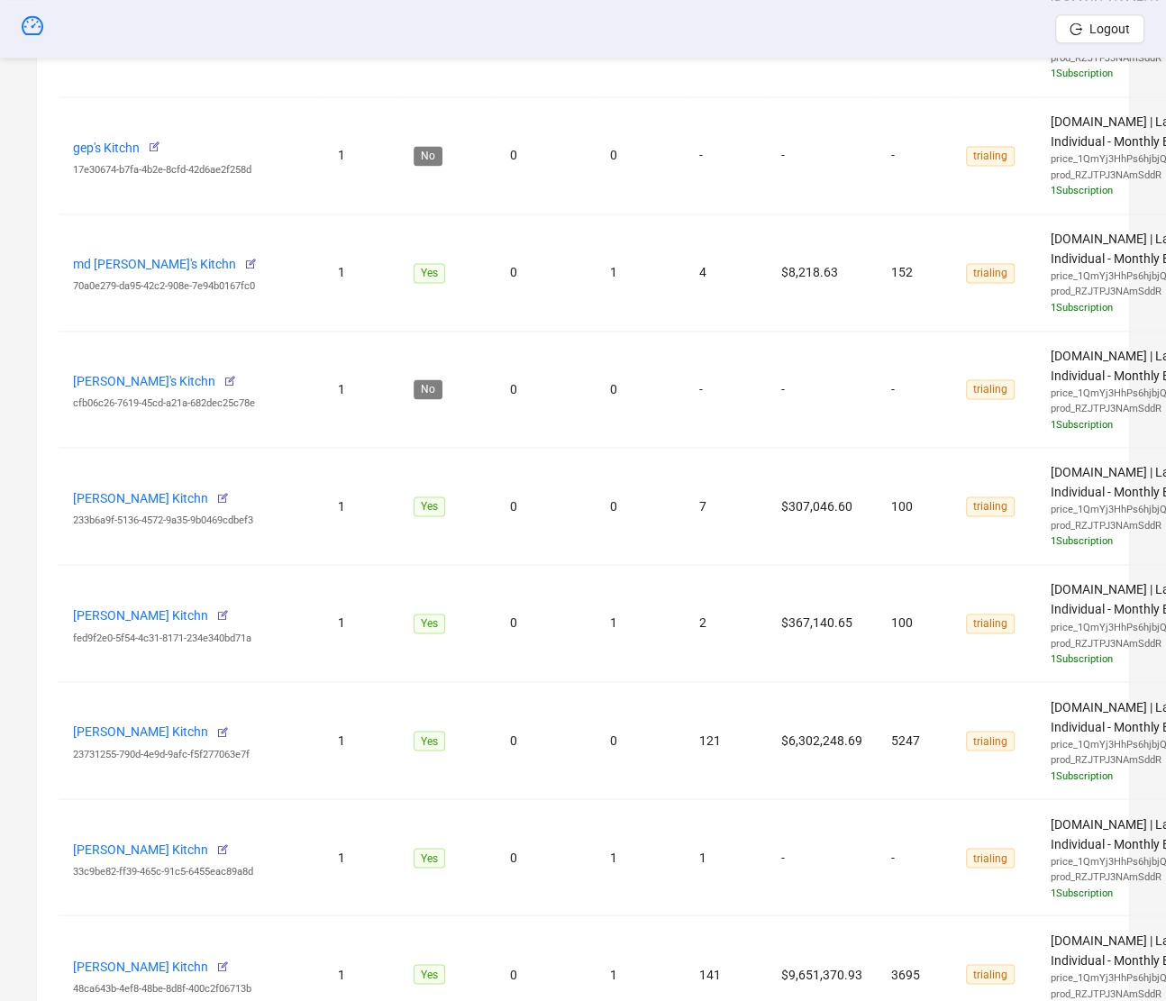
scroll to position [1699, 0]
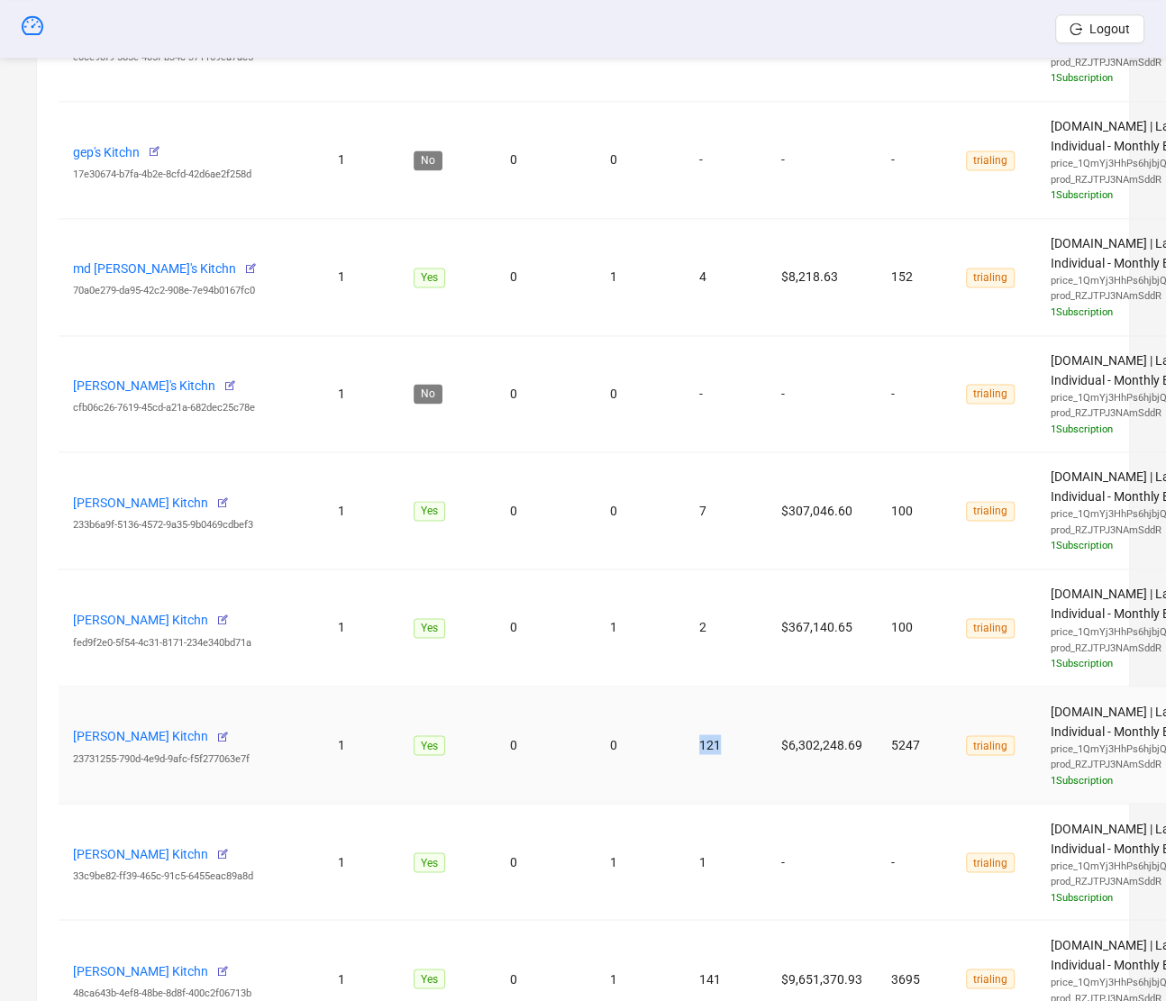
drag, startPoint x: 736, startPoint y: 745, endPoint x: 679, endPoint y: 729, distance: 59.9
click at [685, 729] on td "121" at bounding box center [726, 745] width 82 height 117
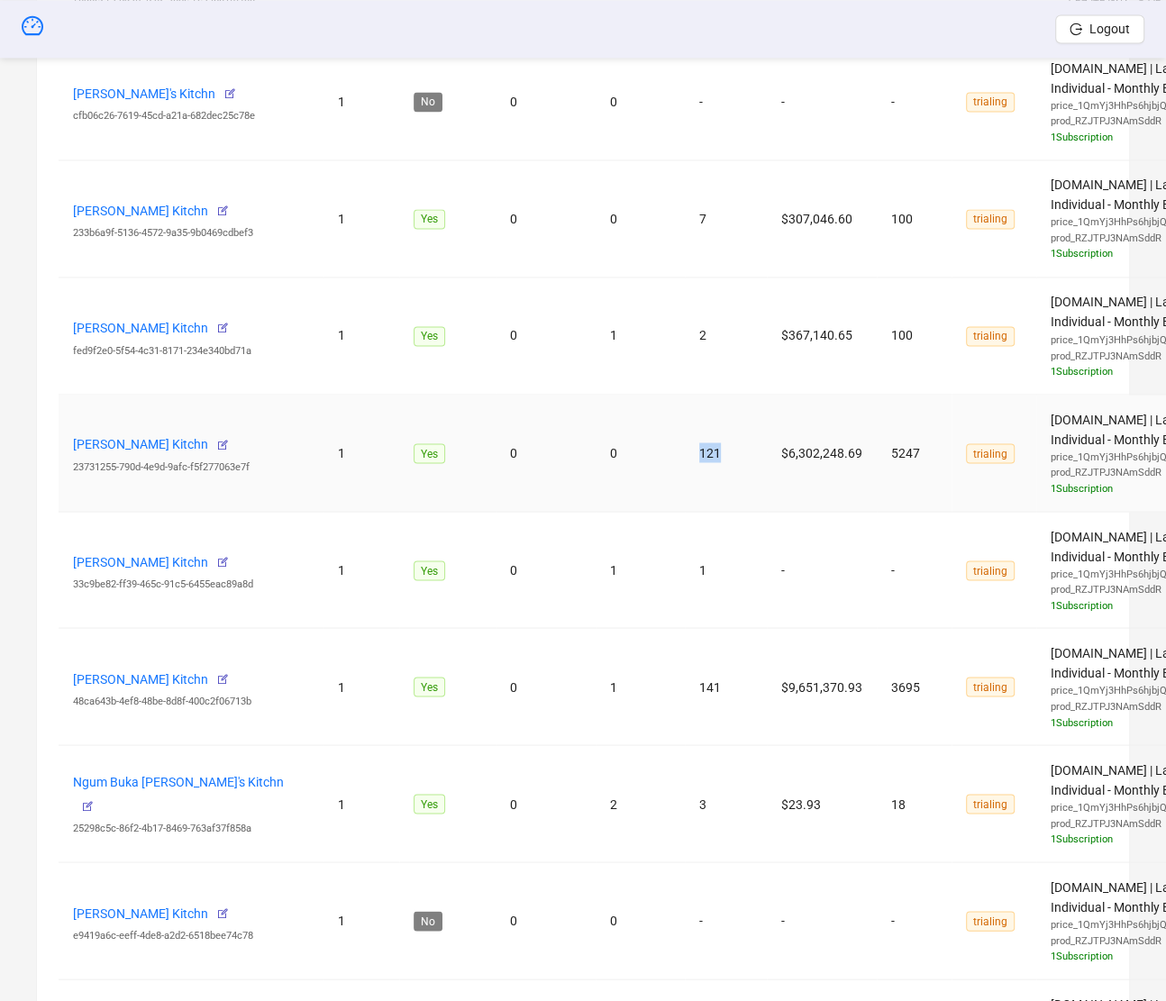
scroll to position [2258, 0]
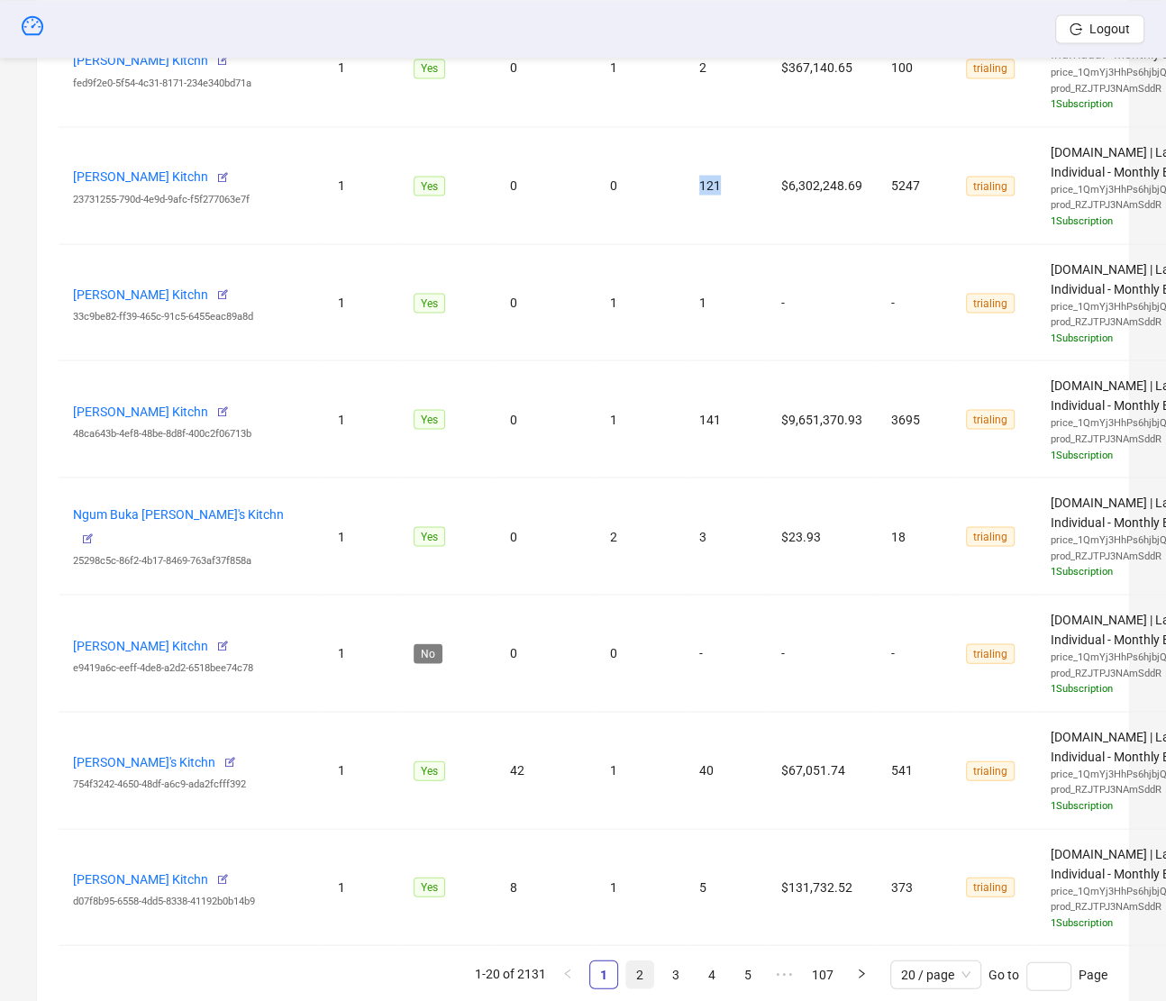
click at [650, 961] on link "2" at bounding box center [639, 974] width 27 height 27
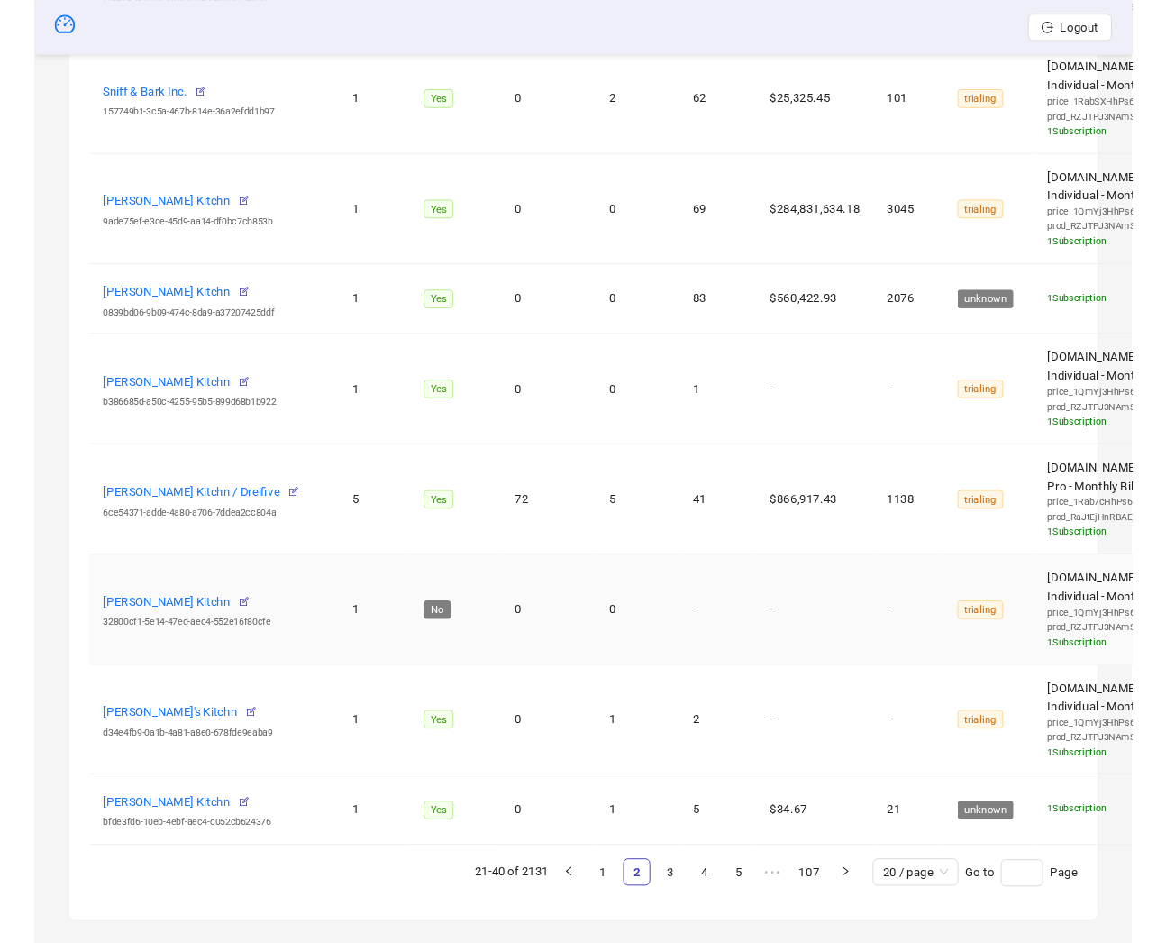
scroll to position [2231, 0]
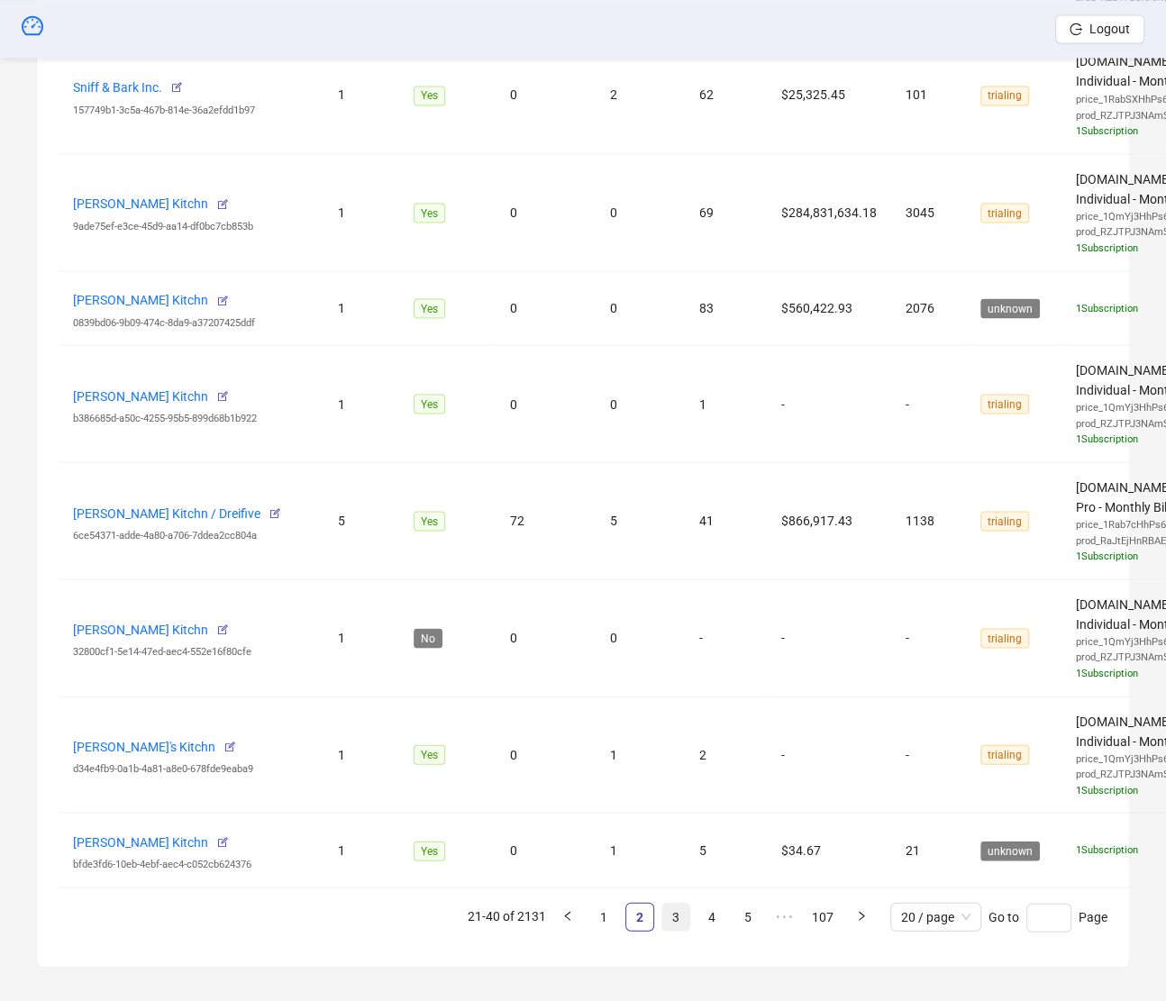
click at [673, 903] on link "3" at bounding box center [675, 916] width 27 height 27
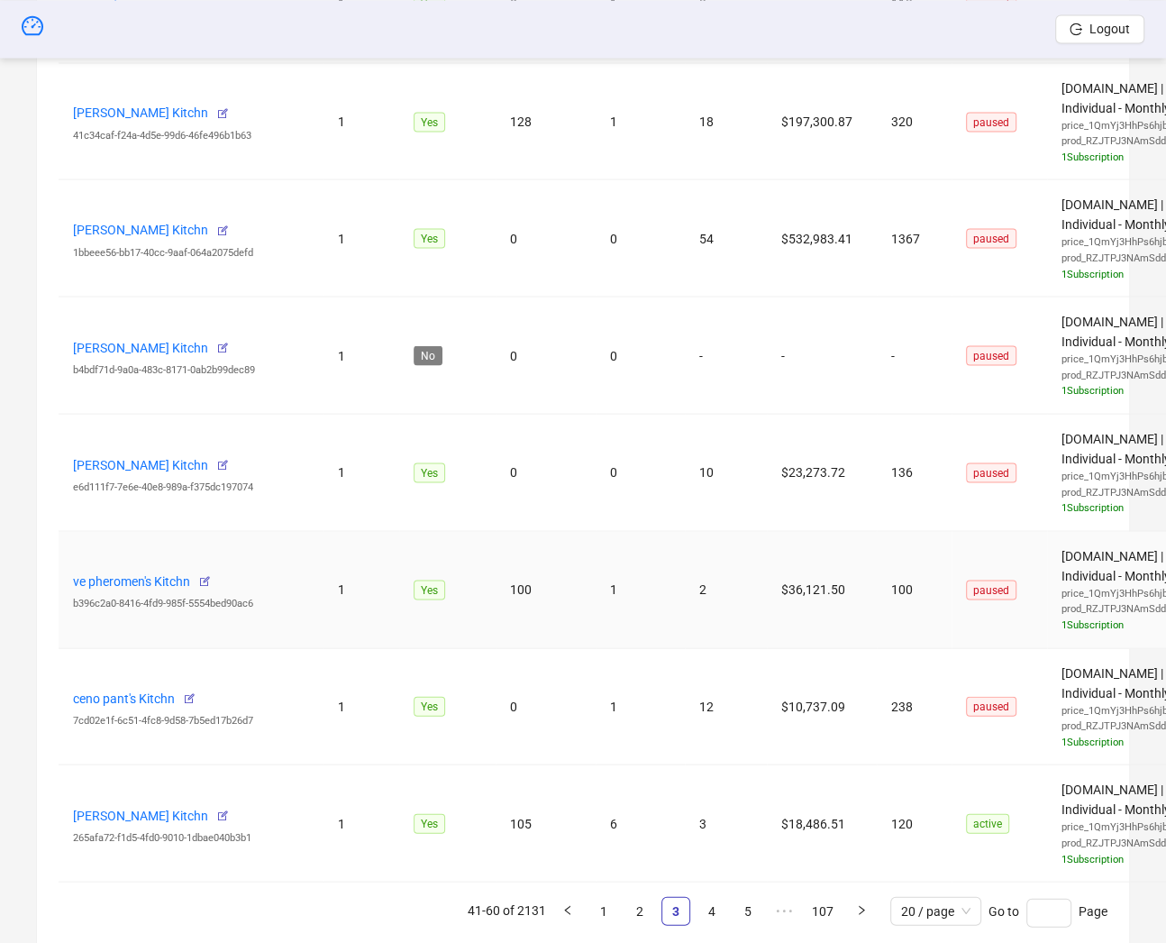
scroll to position [2332, 0]
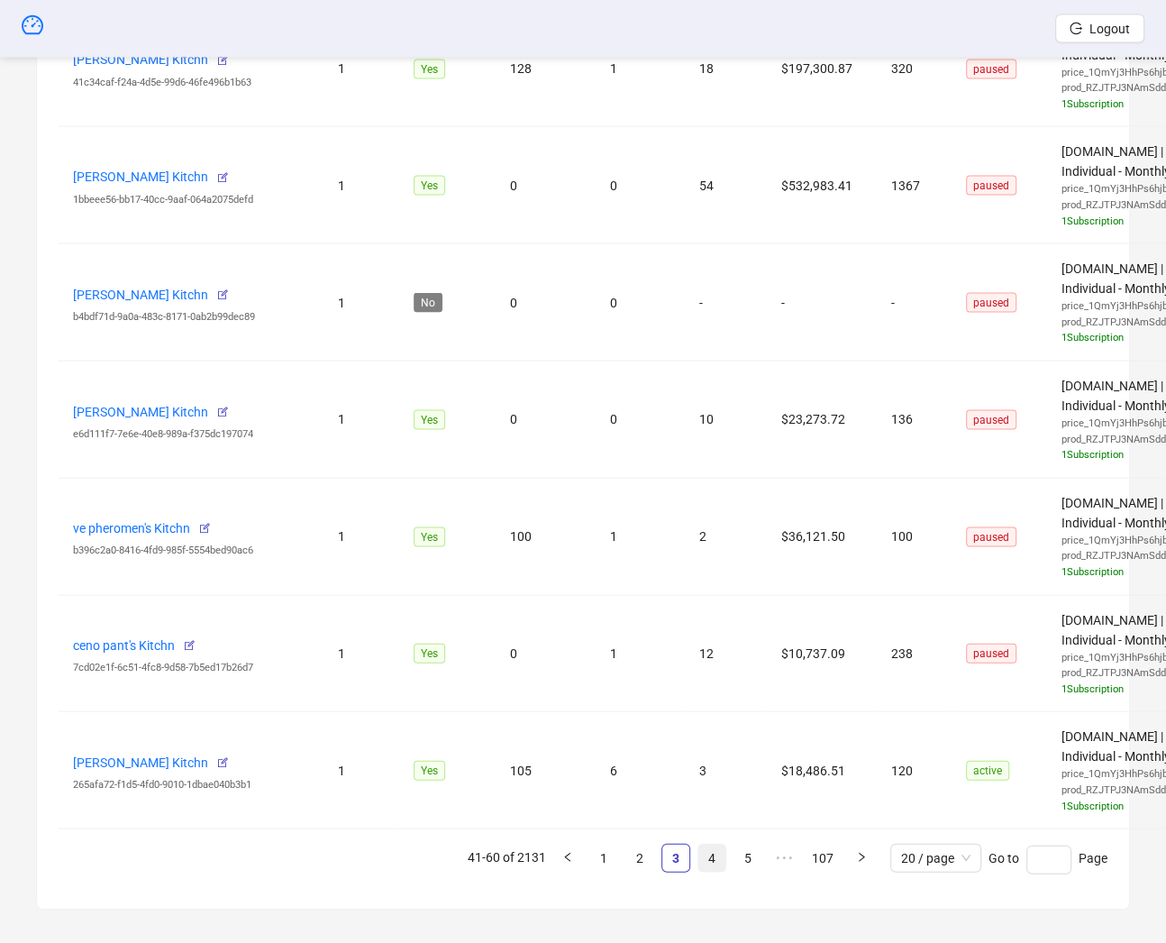
click at [708, 852] on link "4" at bounding box center [711, 857] width 27 height 27
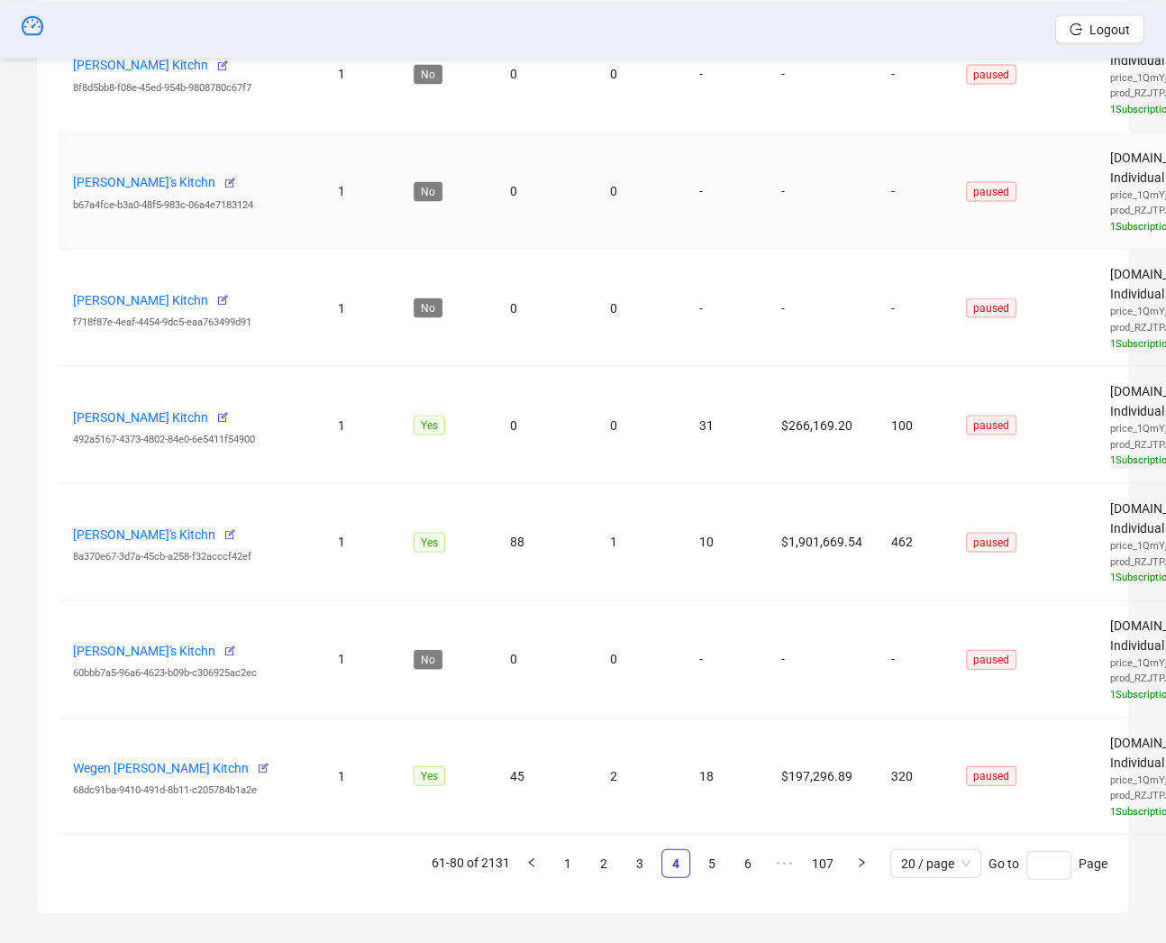
scroll to position [2334, 0]
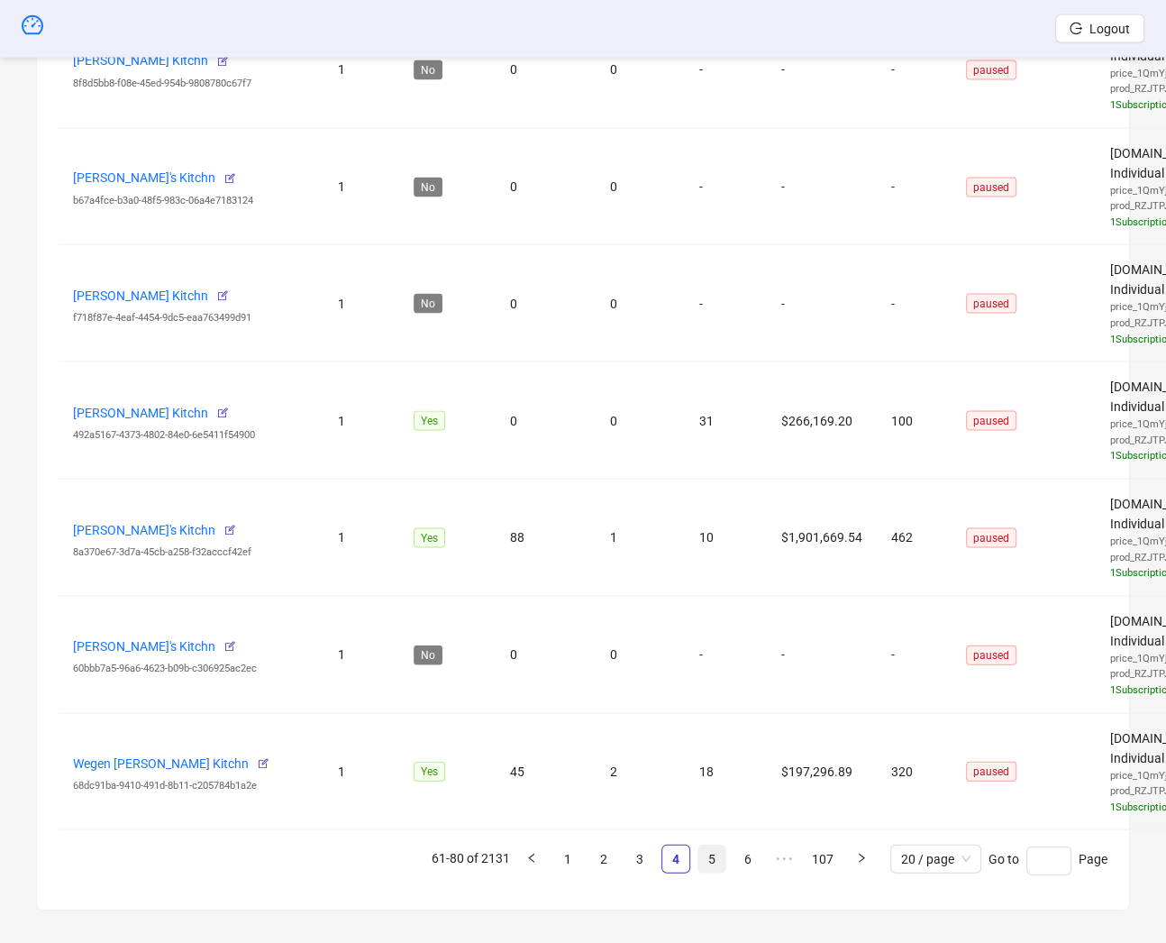
click at [716, 848] on link "5" at bounding box center [711, 858] width 27 height 27
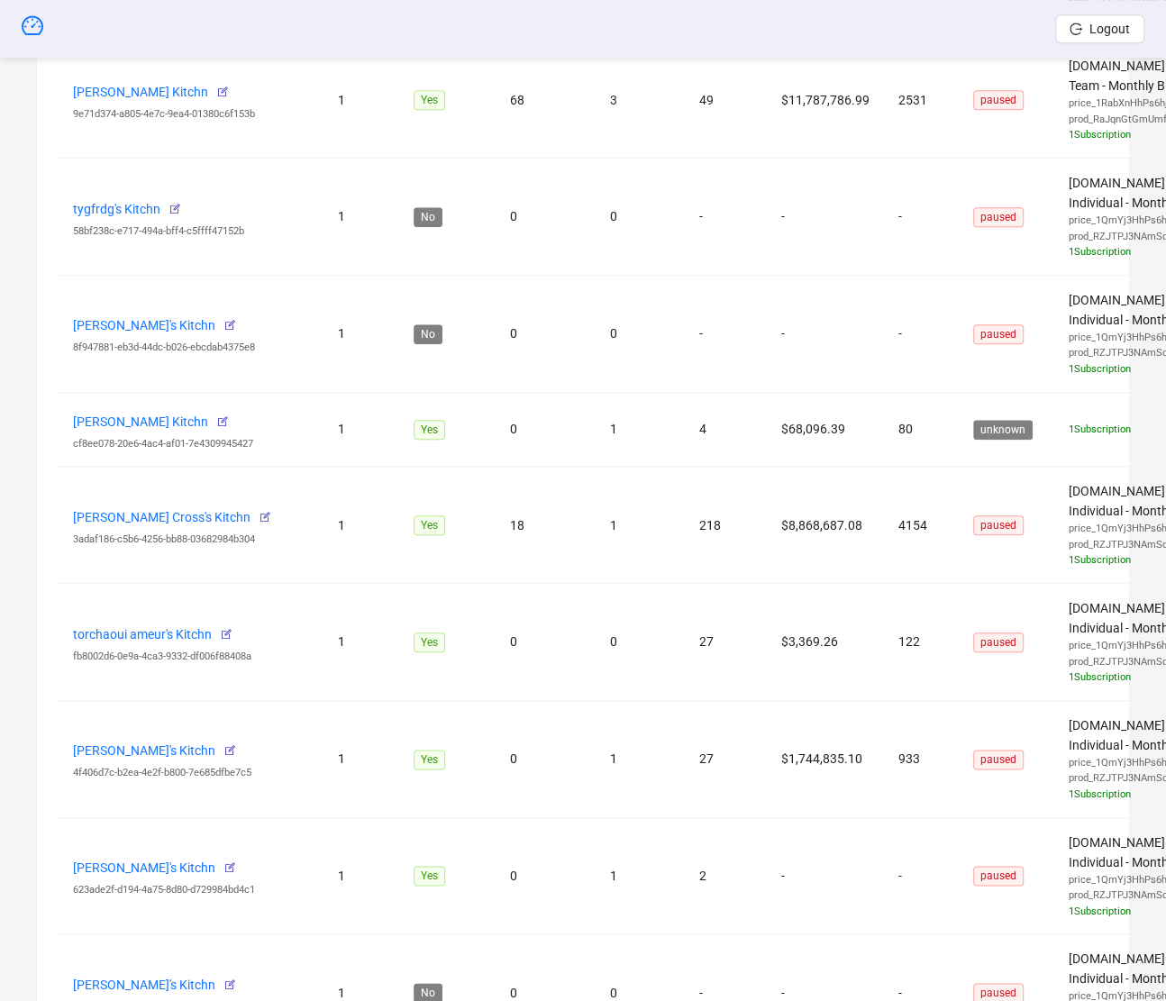
scroll to position [615, 0]
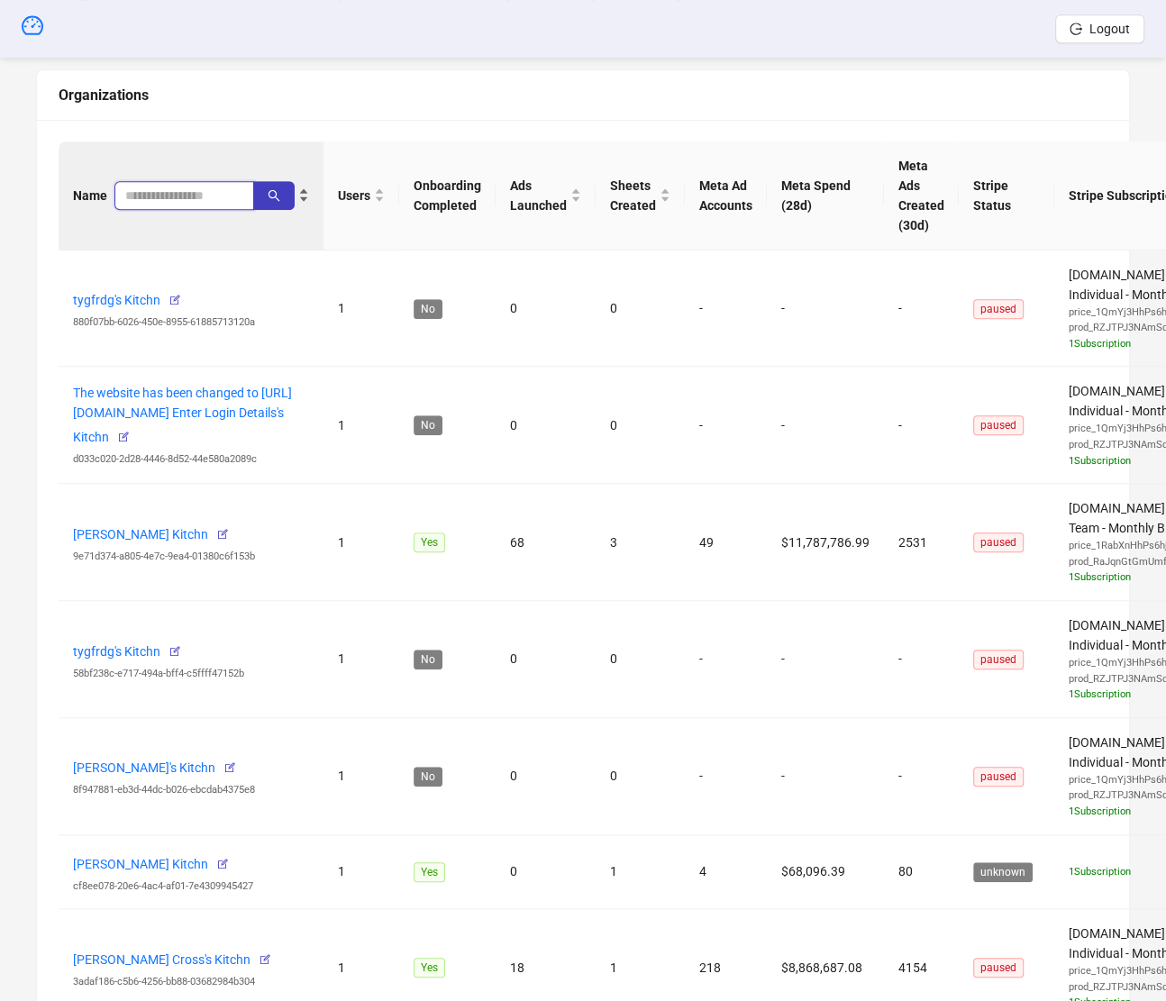
click at [151, 197] on input "search" at bounding box center [177, 196] width 104 height 20
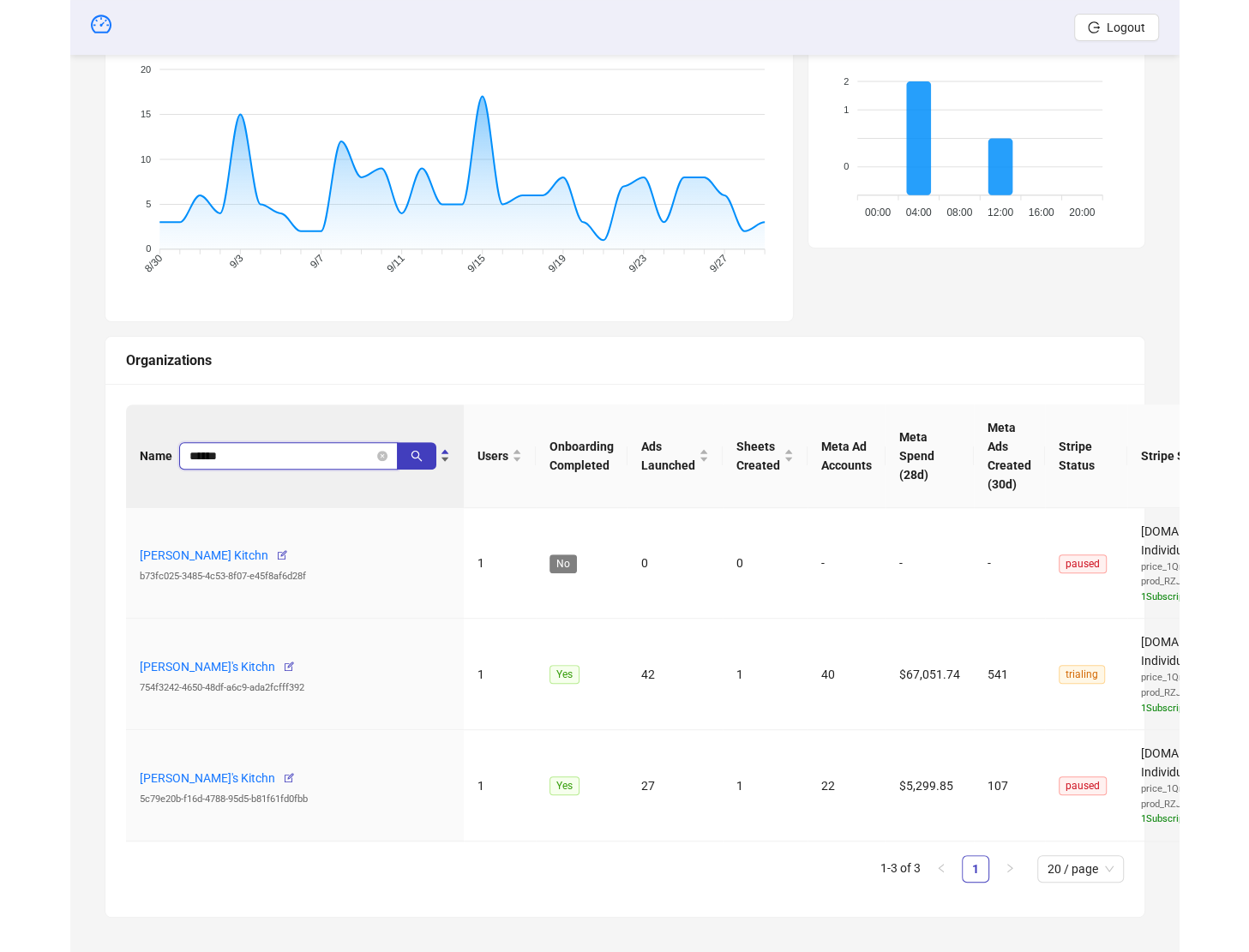
scroll to position [313, 0]
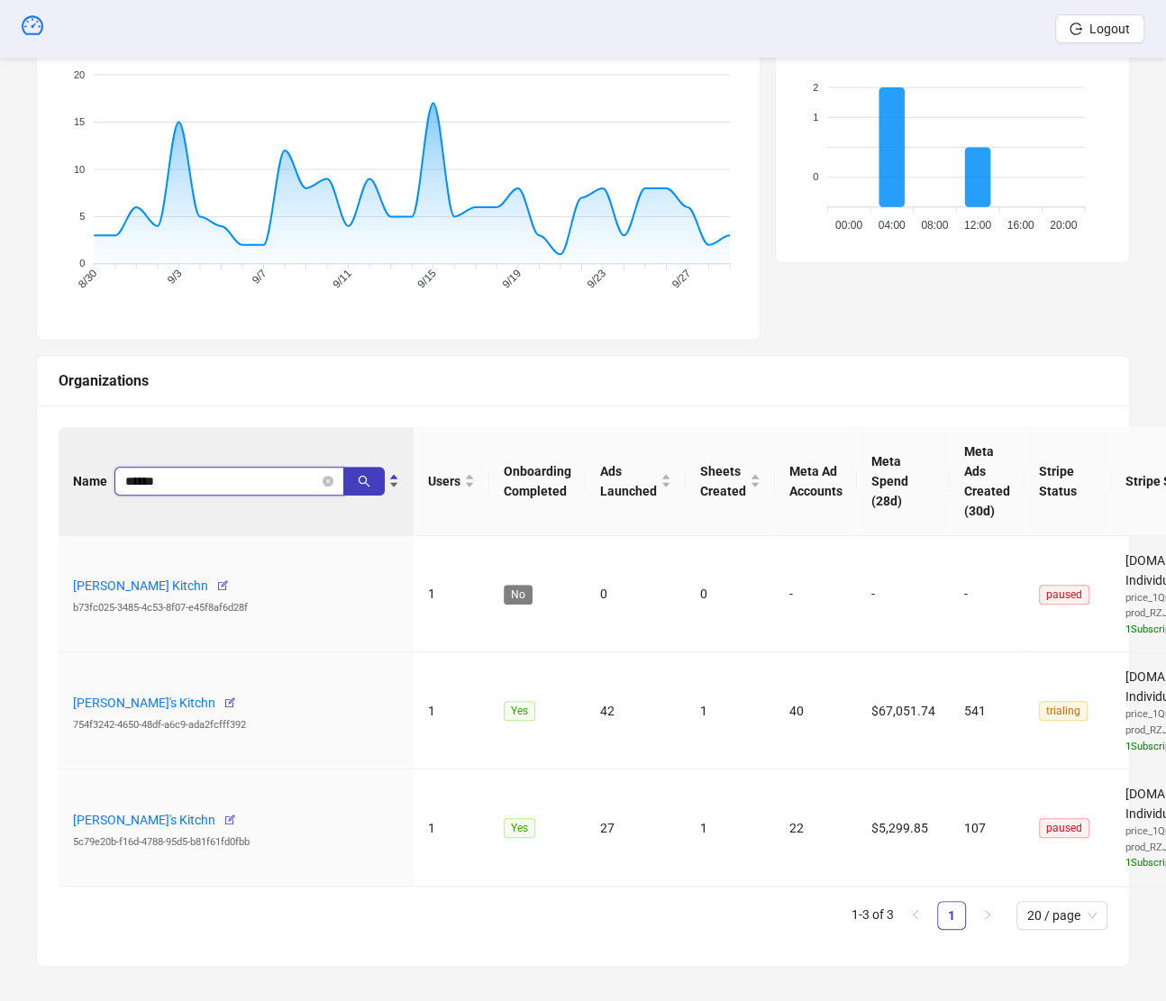
click at [254, 485] on input "******" at bounding box center [222, 481] width 194 height 20
type input "*"
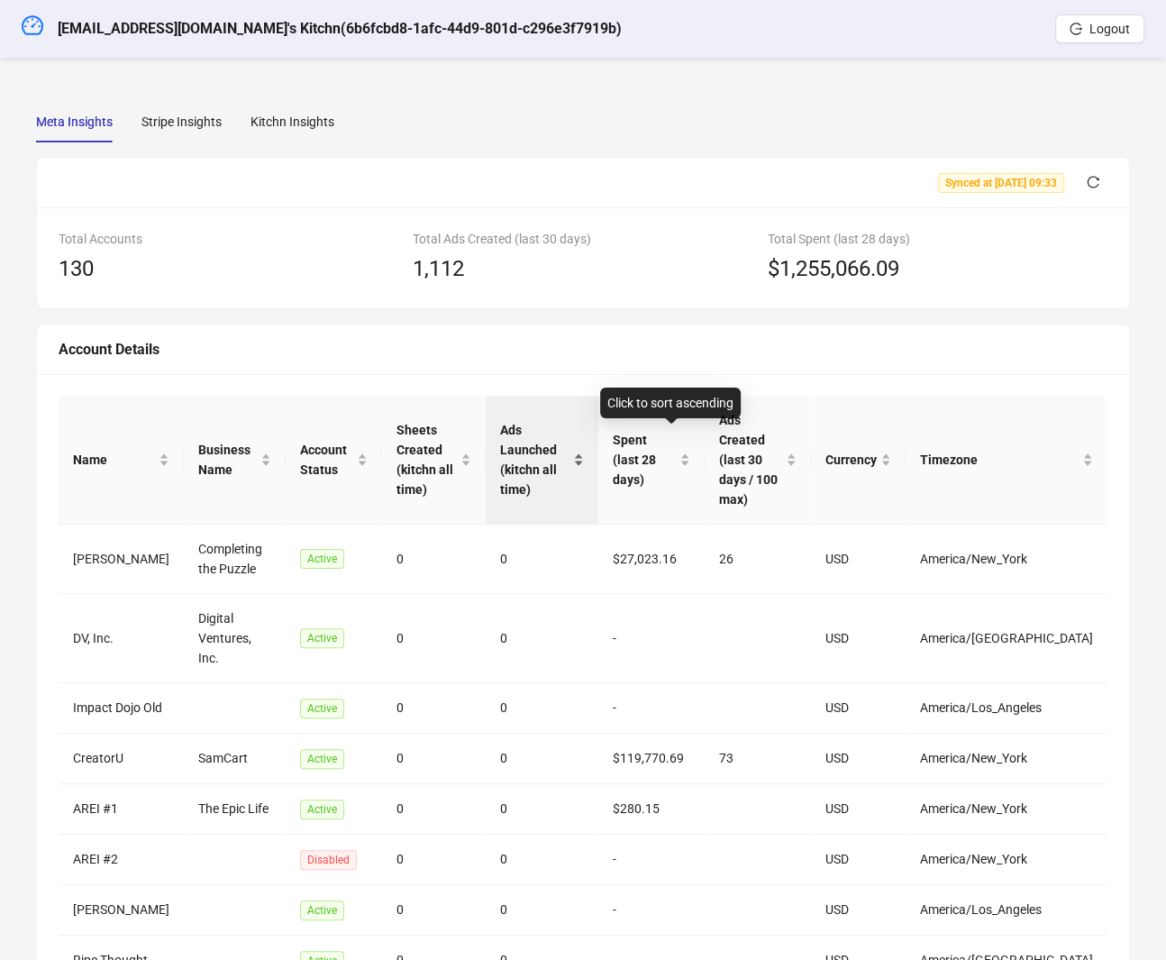
click at [500, 437] on div "Ads Launched (kitchn all time)" at bounding box center [542, 459] width 84 height 79
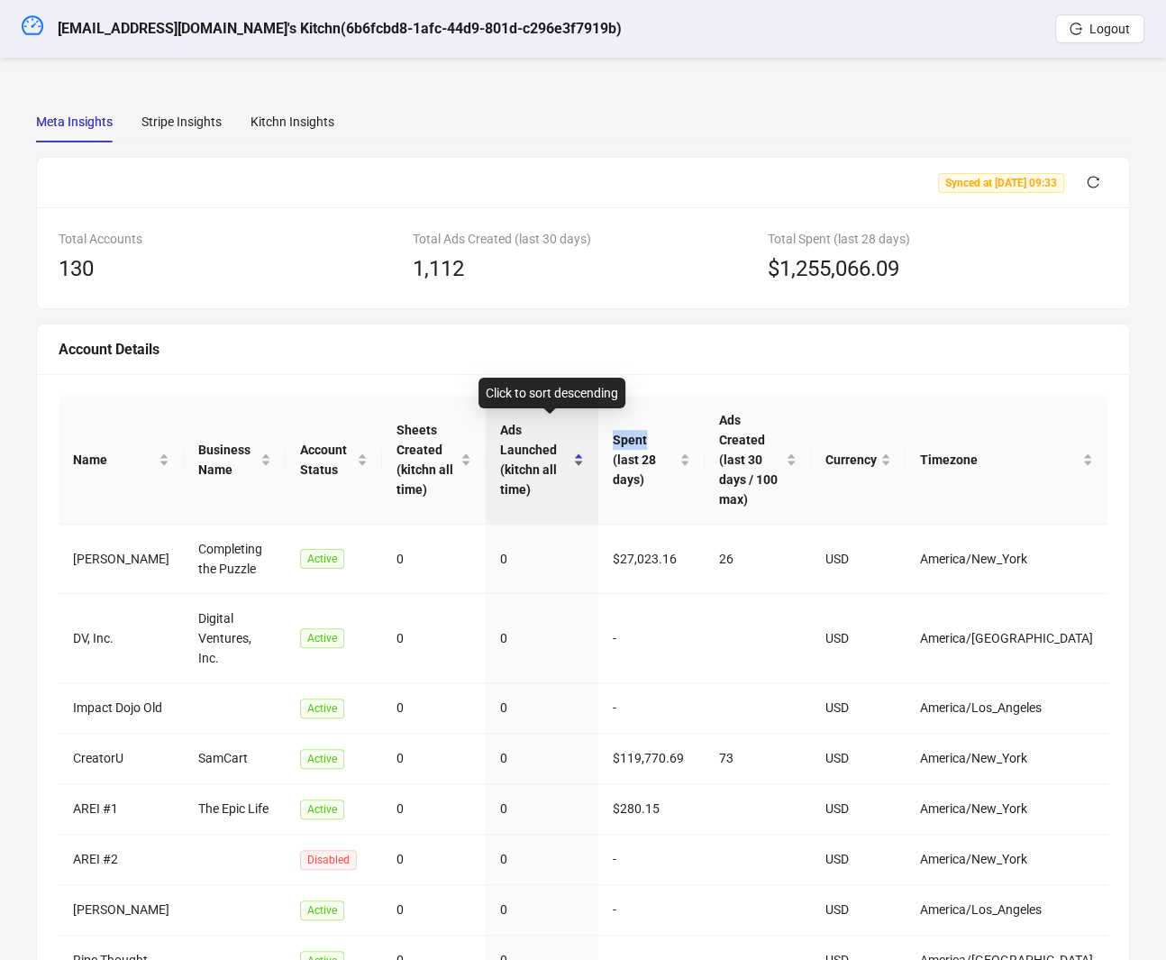
click at [500, 437] on div "Ads Launched (kitchn all time)" at bounding box center [542, 459] width 84 height 79
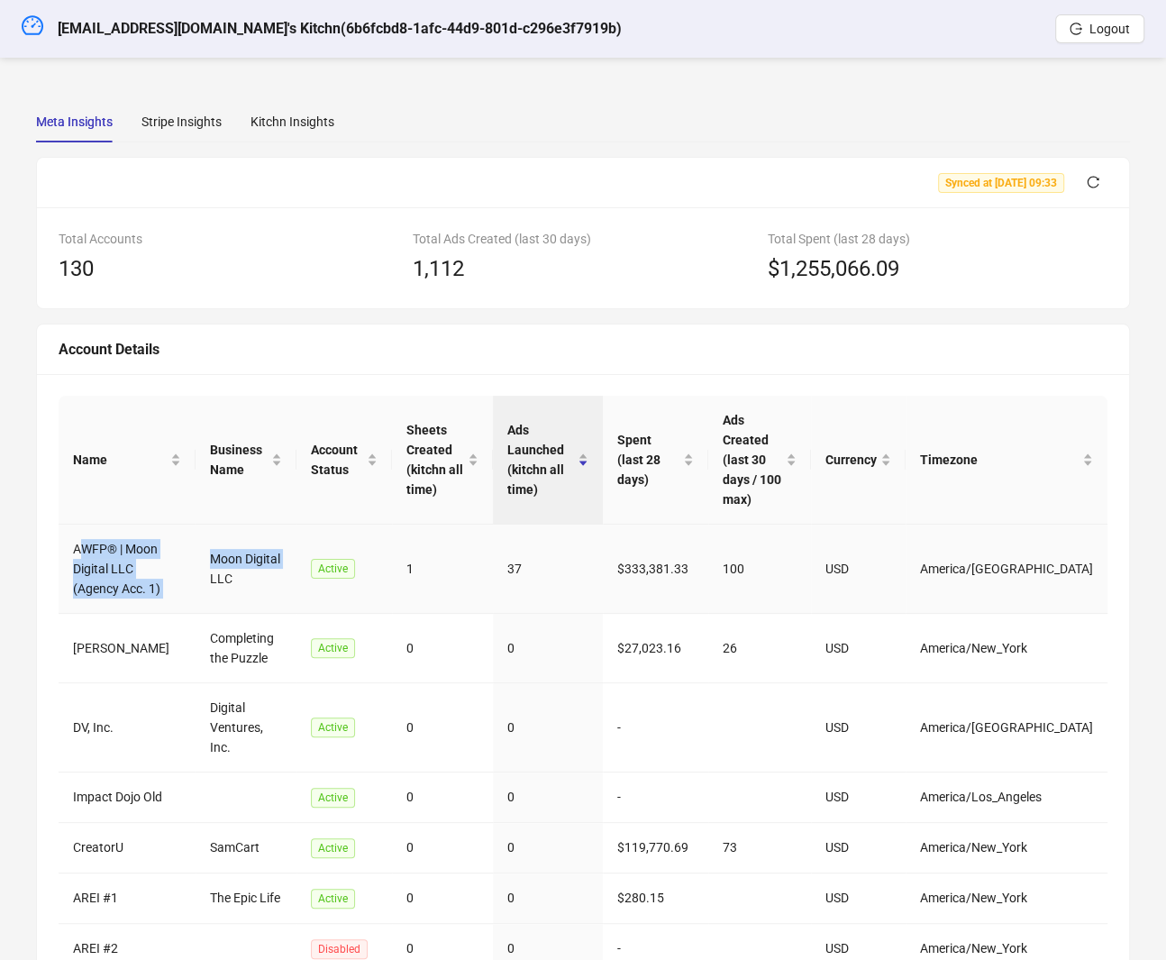
drag, startPoint x: 82, startPoint y: 518, endPoint x: 195, endPoint y: 567, distance: 122.7
click at [195, 567] on tr "AWFP® | Moon Digital LLC (Agency Acc. 1) Moon Digital LLC Active 1 37 $333,381.…" at bounding box center [583, 569] width 1049 height 89
click at [187, 127] on div "Stripe Insights" at bounding box center [181, 122] width 80 height 20
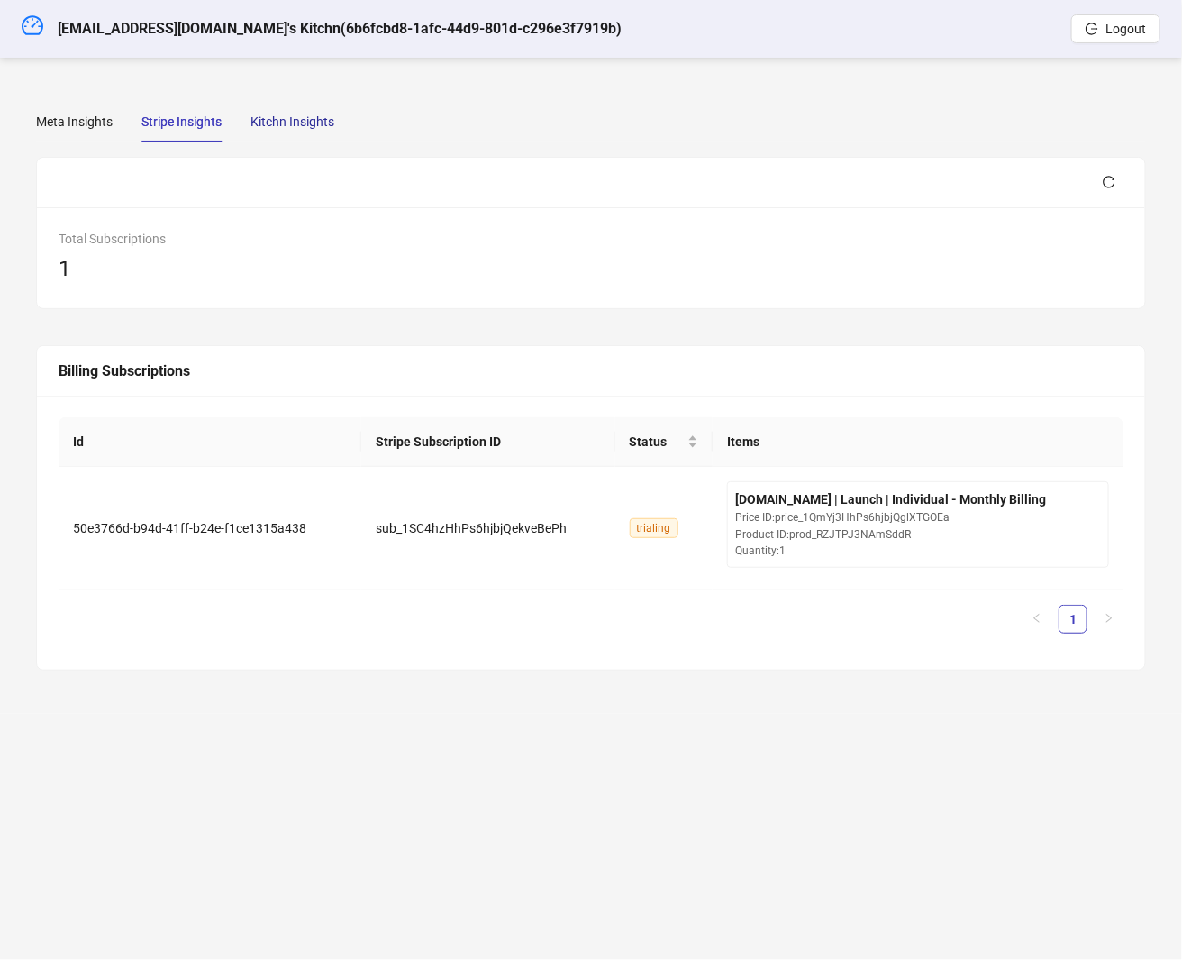
click at [320, 123] on div "Kitchn Insights" at bounding box center [293, 122] width 84 height 20
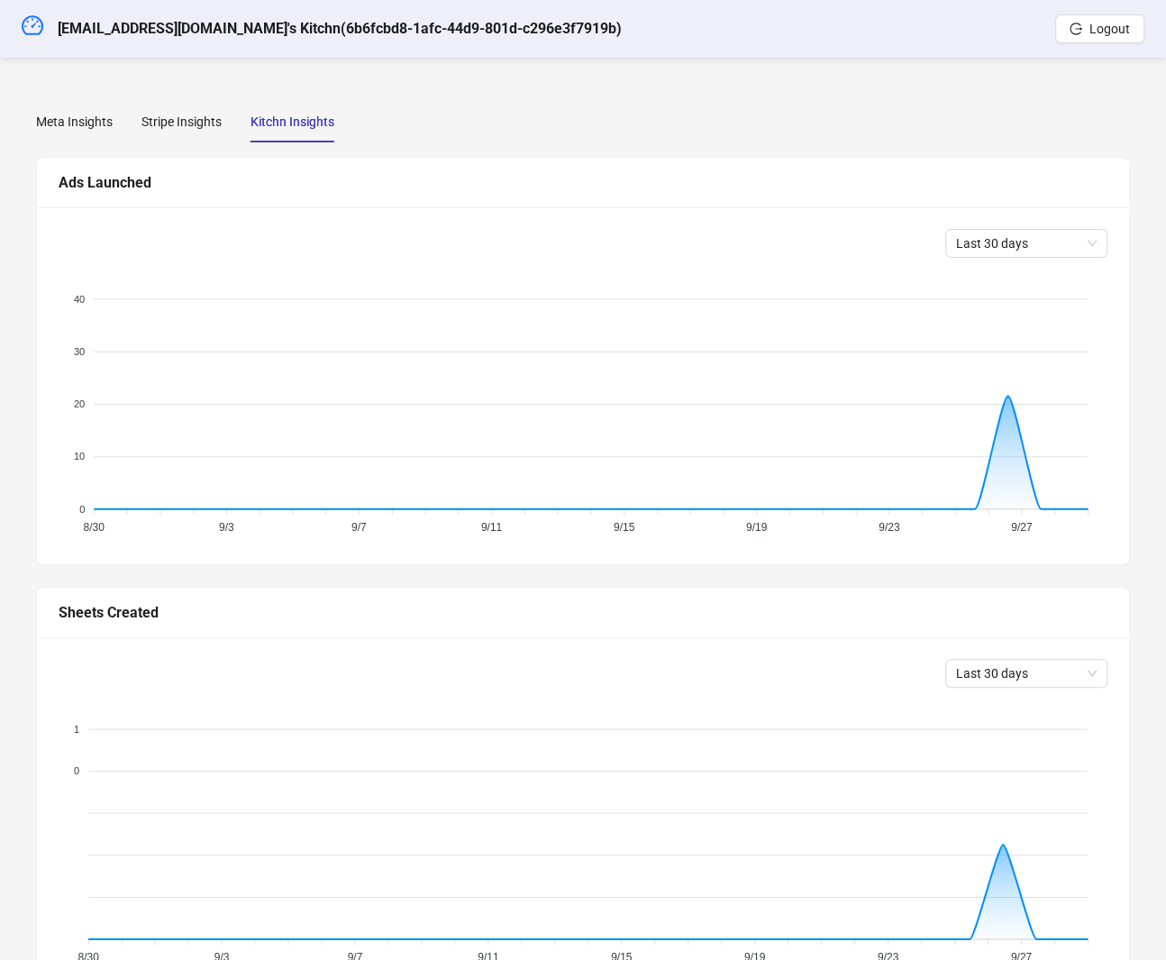
click at [330, 125] on div "Kitchn Insights" at bounding box center [293, 122] width 84 height 20
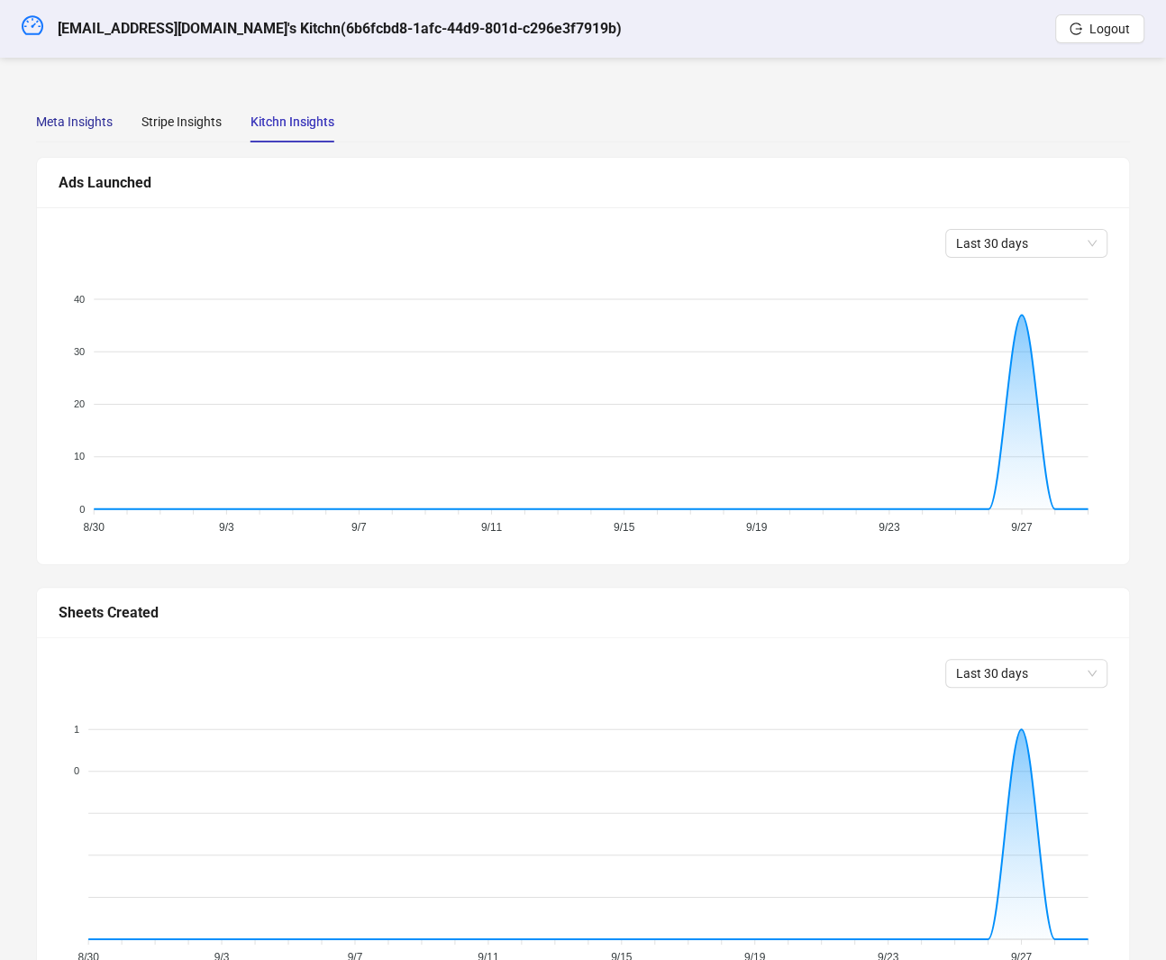
click at [80, 113] on div "Meta Insights" at bounding box center [74, 122] width 77 height 20
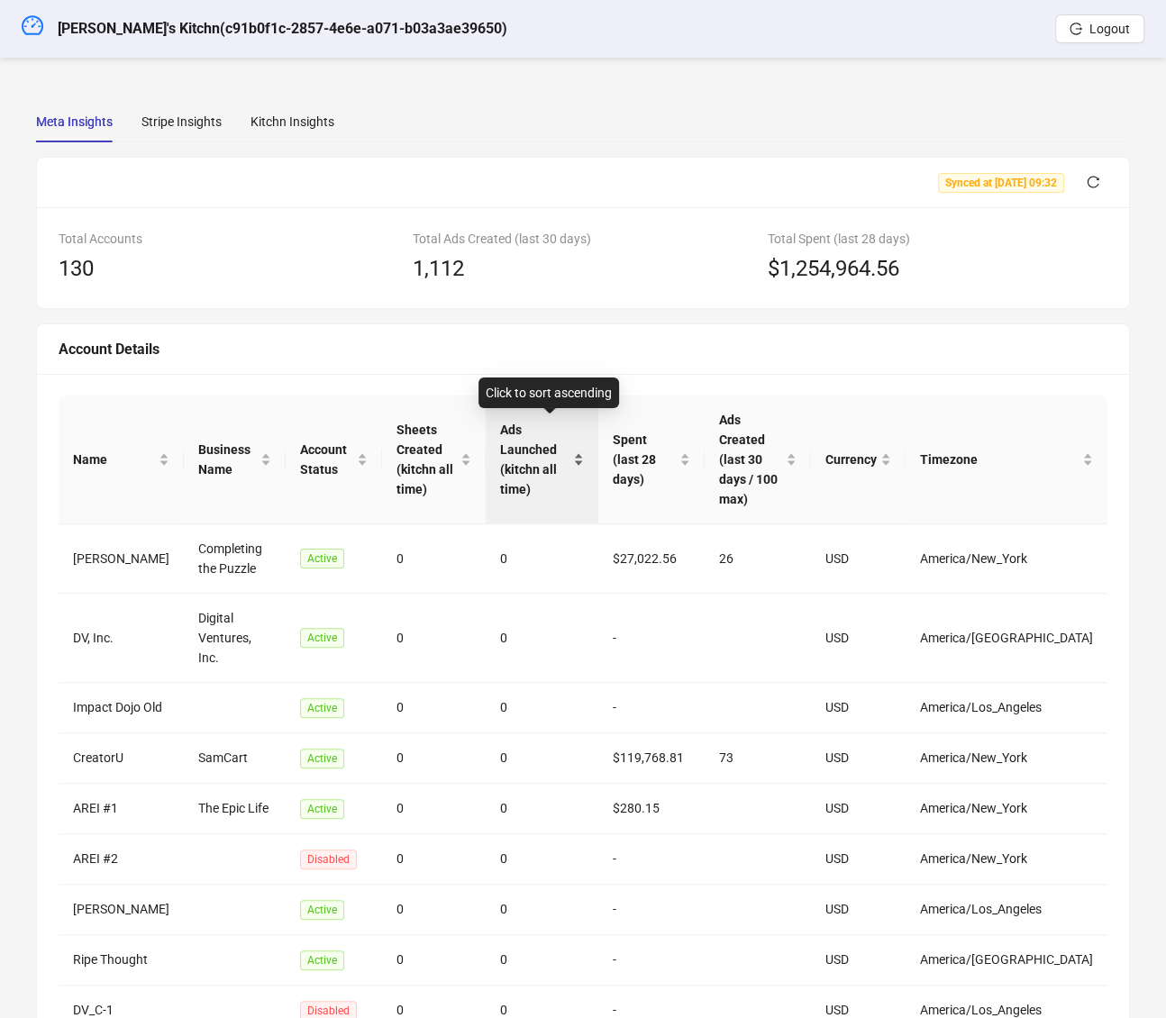
click at [519, 435] on span "Ads Launched (kitchn all time)" at bounding box center [534, 459] width 69 height 79
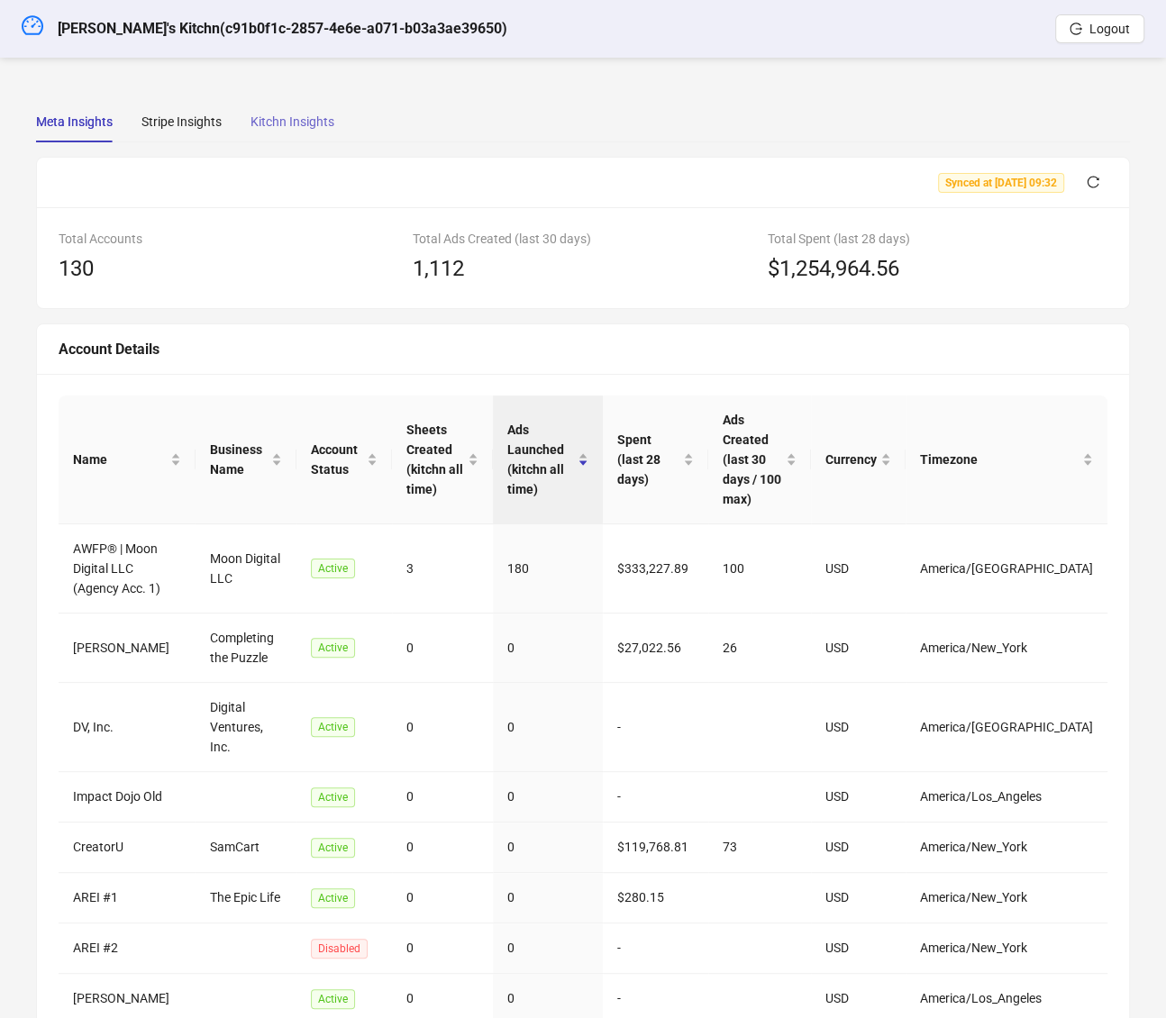
click at [274, 134] on div "Kitchn Insights" at bounding box center [293, 121] width 84 height 41
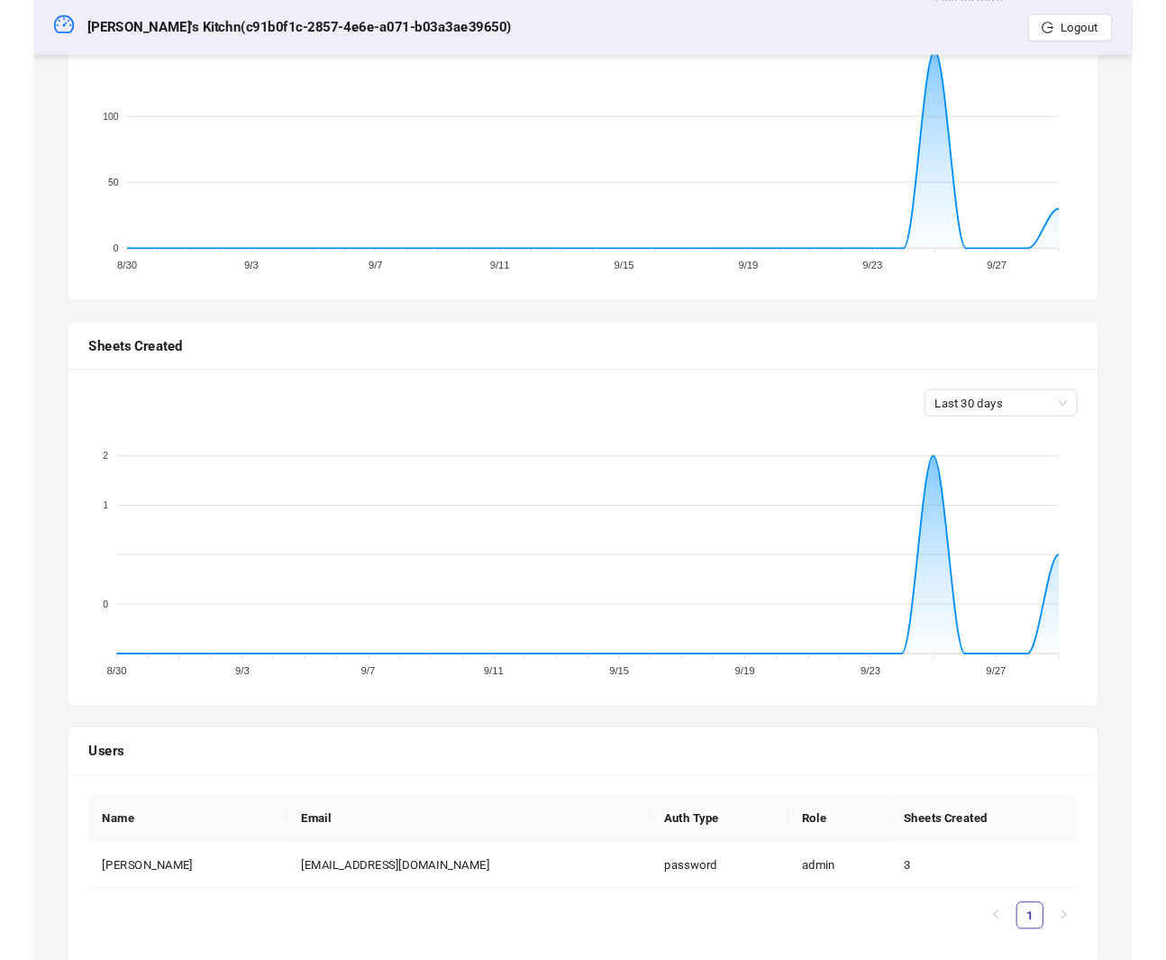
scroll to position [289, 0]
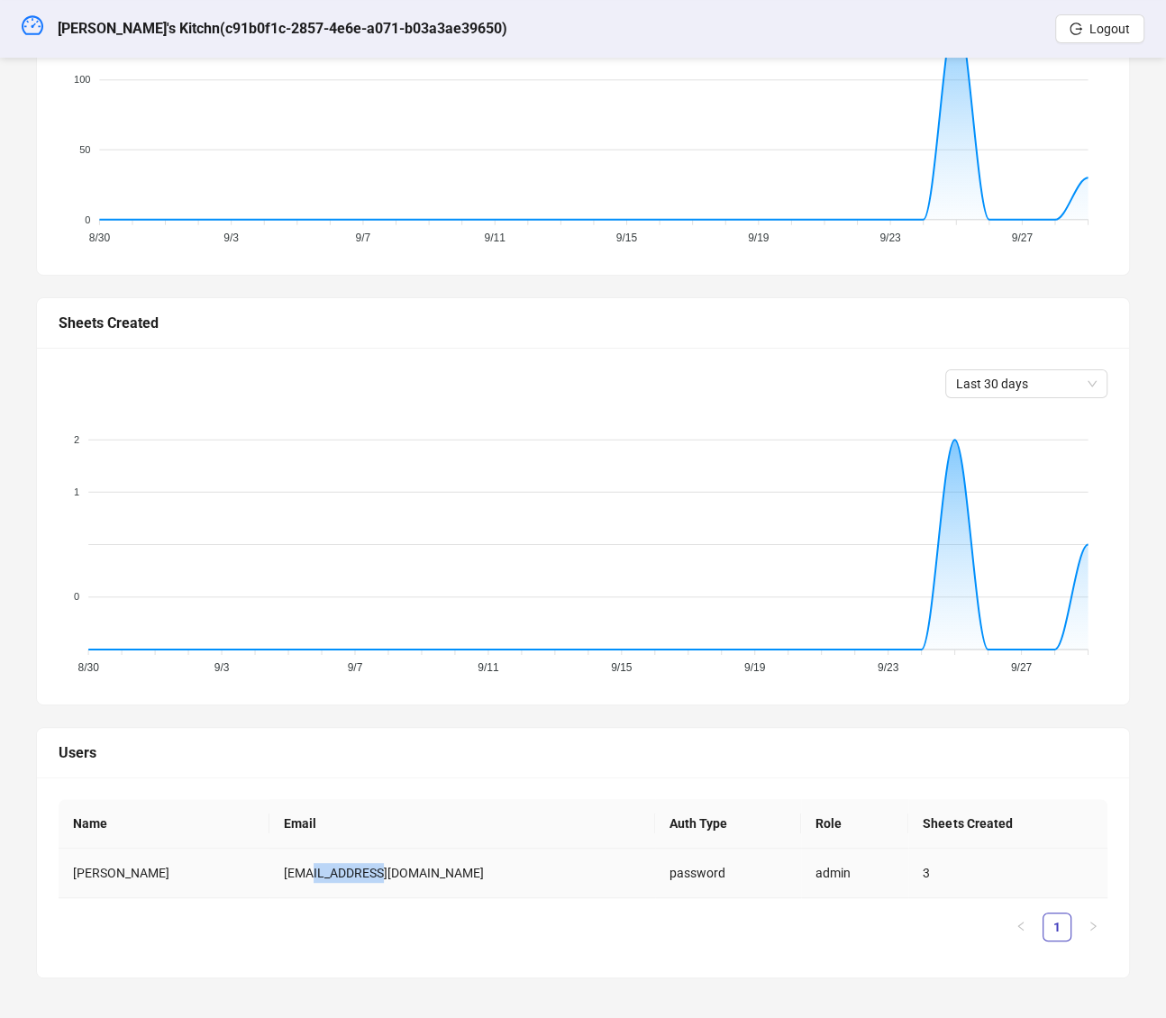
drag, startPoint x: 416, startPoint y: 872, endPoint x: 360, endPoint y: 865, distance: 57.2
click at [360, 865] on td "[EMAIL_ADDRESS][DOMAIN_NAME]" at bounding box center [462, 874] width 386 height 50
copy td "[DOMAIN_NAME]"
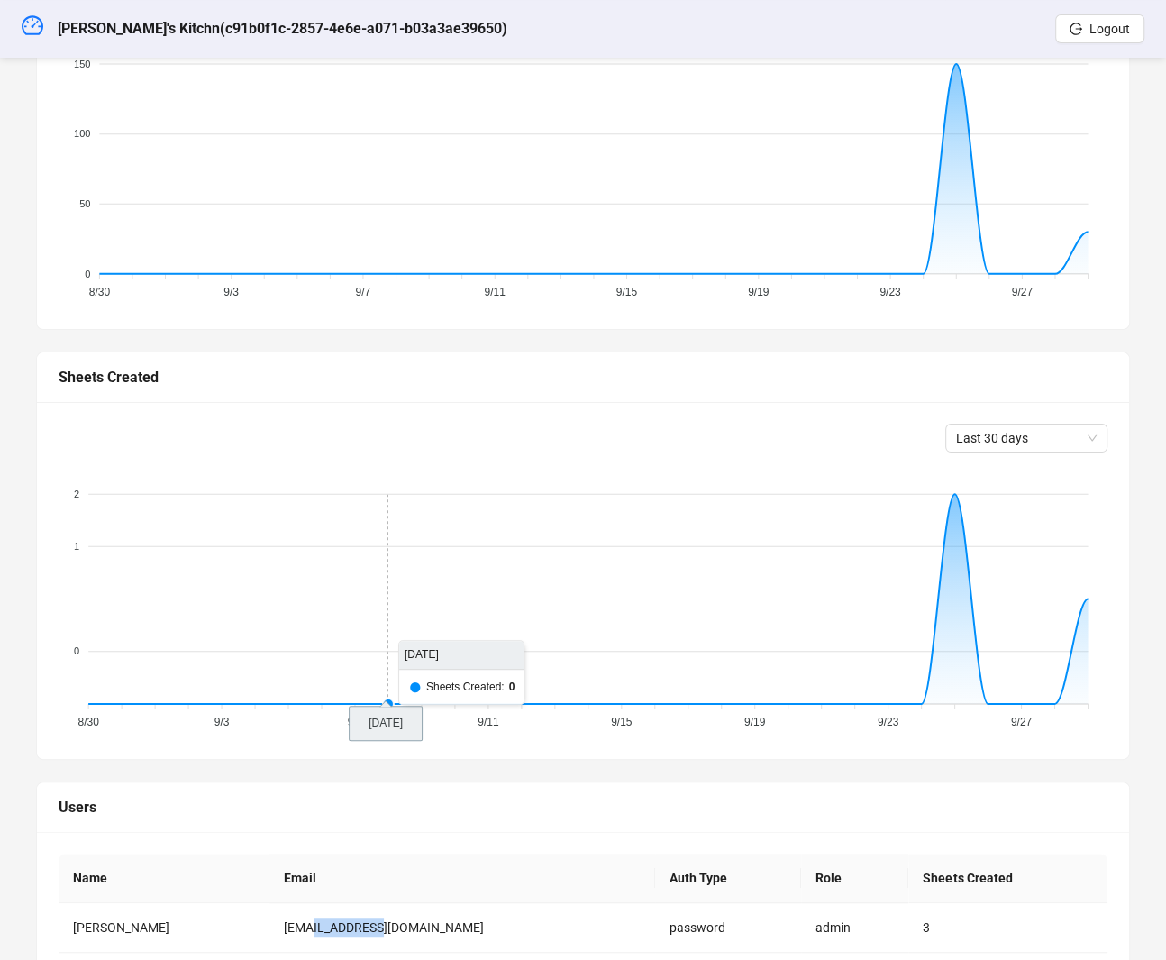
scroll to position [0, 0]
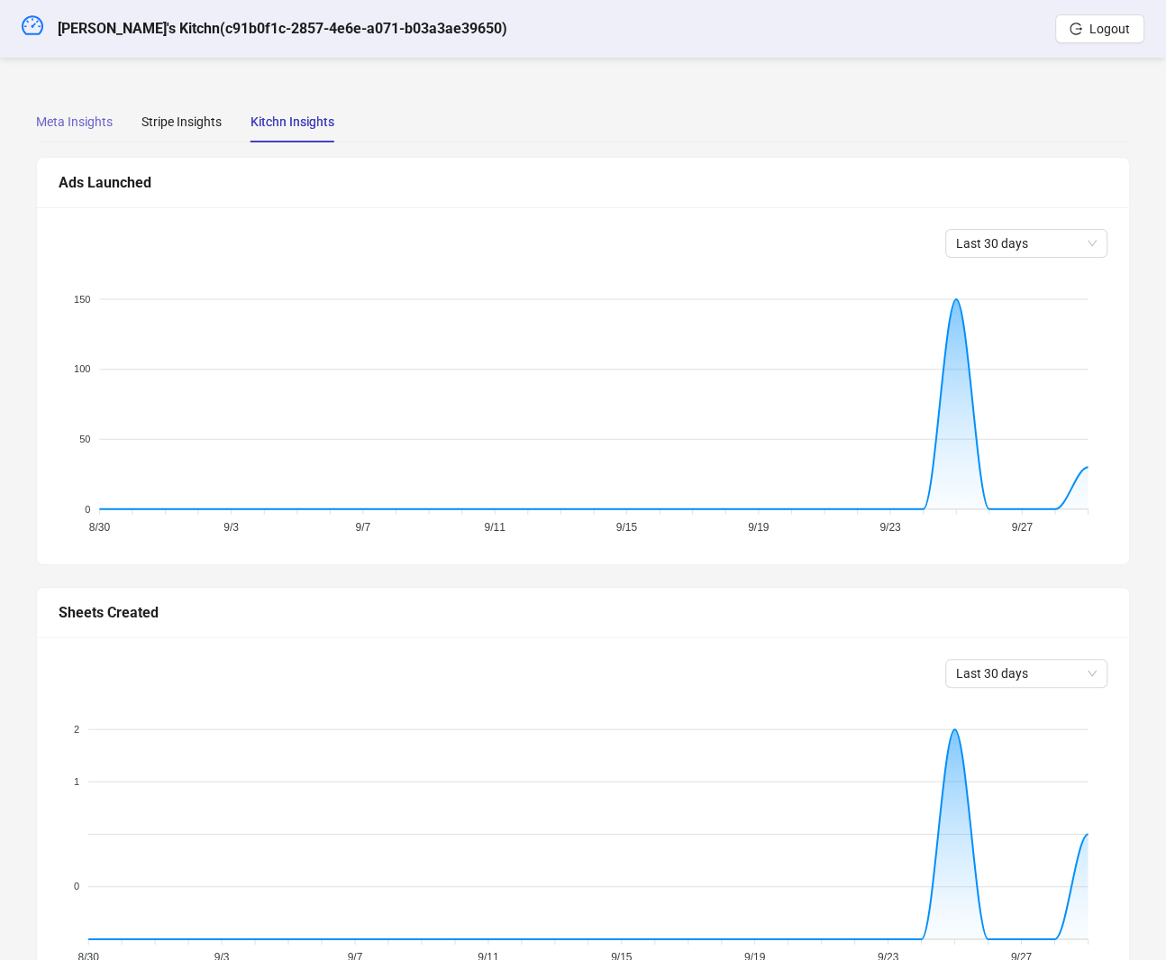
click at [82, 133] on div "Meta Insights" at bounding box center [74, 121] width 77 height 41
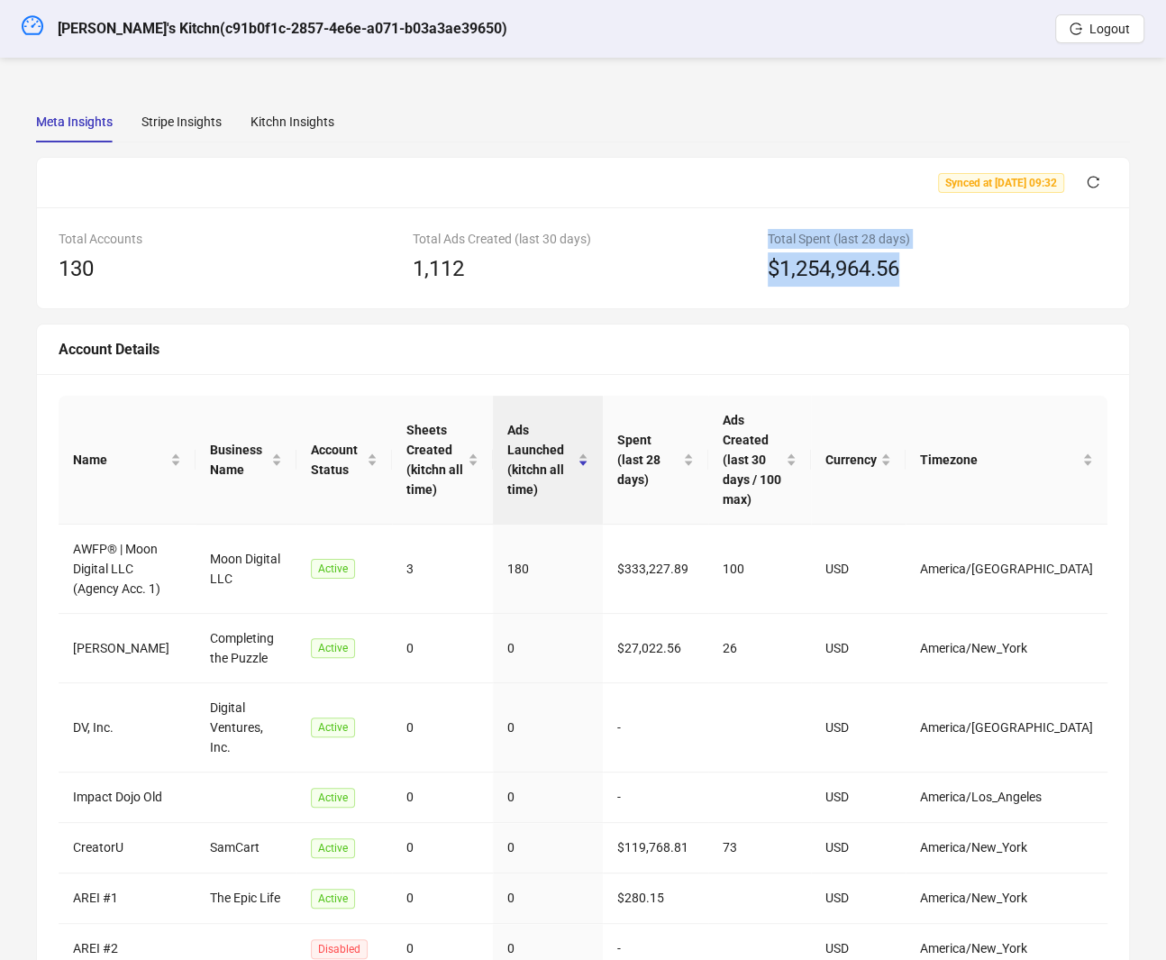
drag, startPoint x: 928, startPoint y: 270, endPoint x: 751, endPoint y: 276, distance: 177.6
click at [751, 276] on div "Total Accounts 130 Total Ads Created (last 30 days) 1,112 Total Spent (last 28 …" at bounding box center [582, 258] width 1063 height 58
click at [281, 131] on div "Kitchn Insights" at bounding box center [293, 122] width 84 height 20
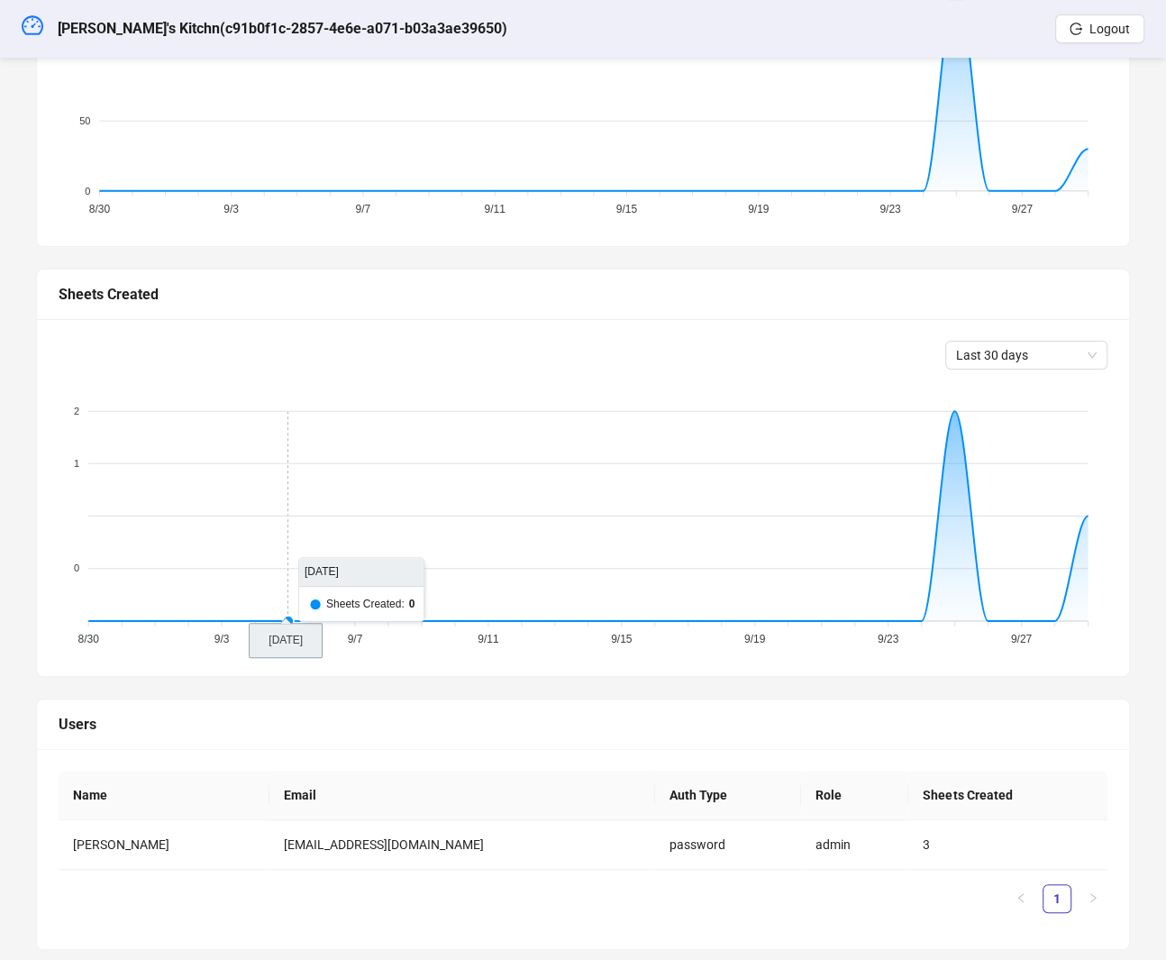
scroll to position [348, 0]
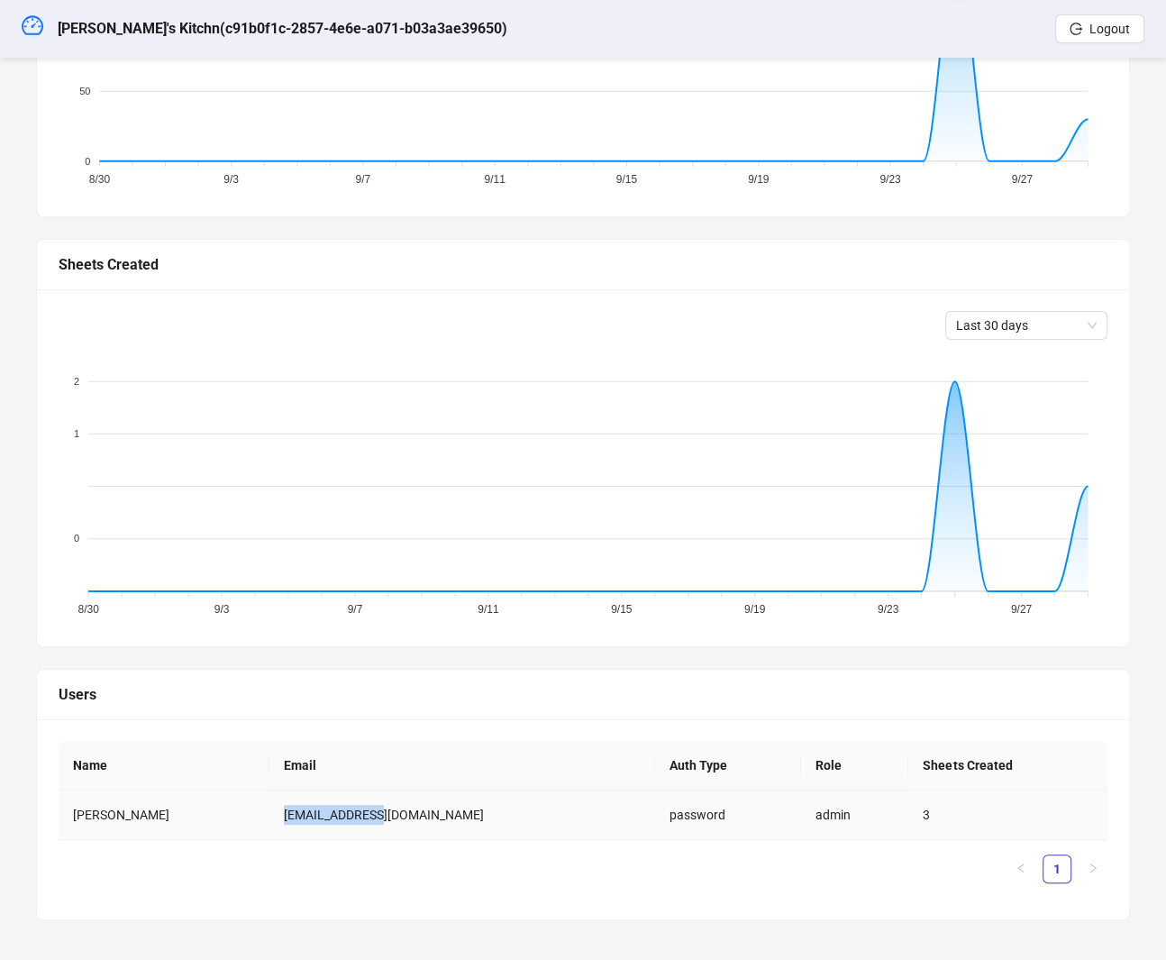
drag, startPoint x: 332, startPoint y: 814, endPoint x: 435, endPoint y: 820, distance: 103.8
click at [435, 820] on td "bof@kitchen.io" at bounding box center [462, 815] width 386 height 50
click at [435, 819] on td "bof@kitchen.io" at bounding box center [462, 815] width 386 height 50
drag, startPoint x: 435, startPoint y: 819, endPoint x: 281, endPoint y: 817, distance: 154.1
click at [281, 817] on tr "john starkholmer bof@kitchen.io password admin 3" at bounding box center [583, 815] width 1049 height 50
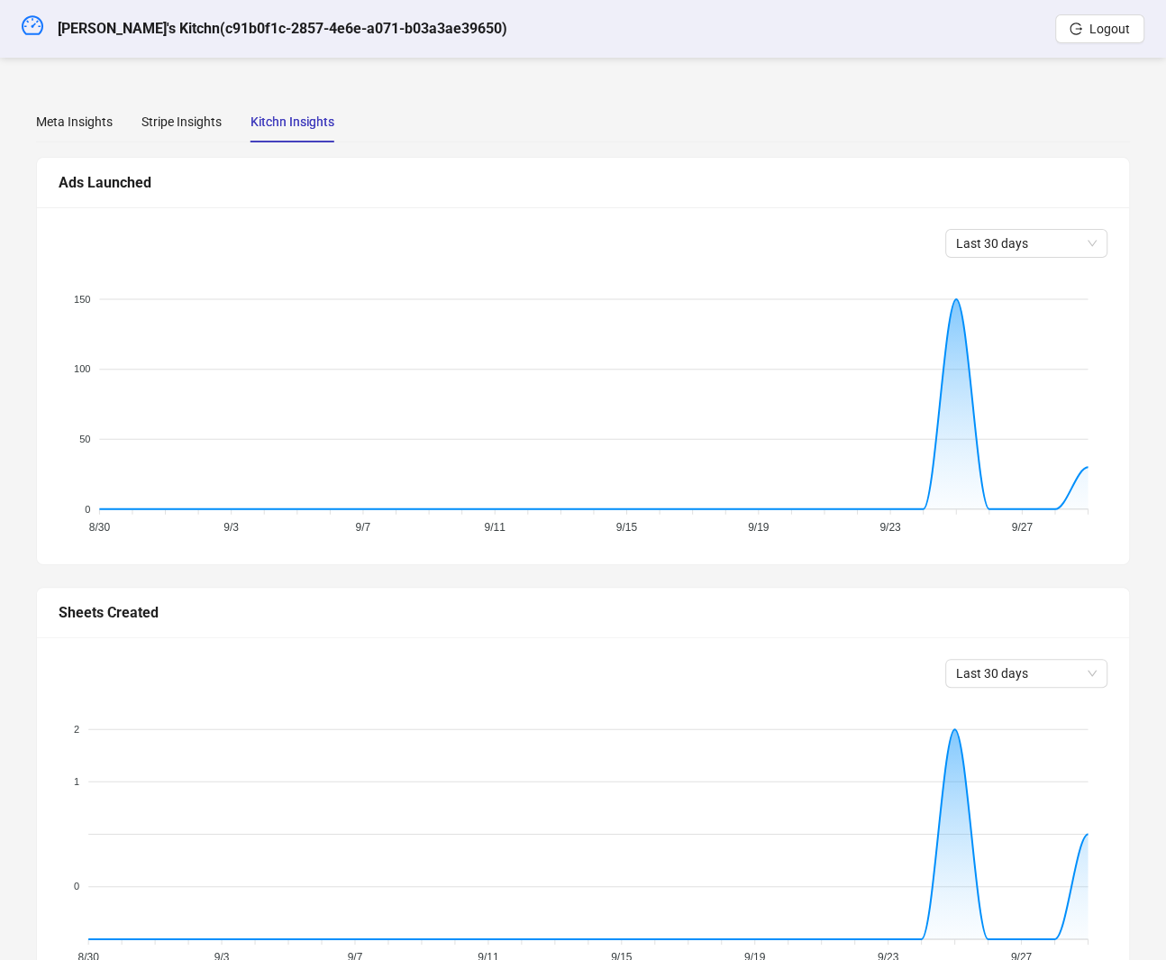
scroll to position [19, 0]
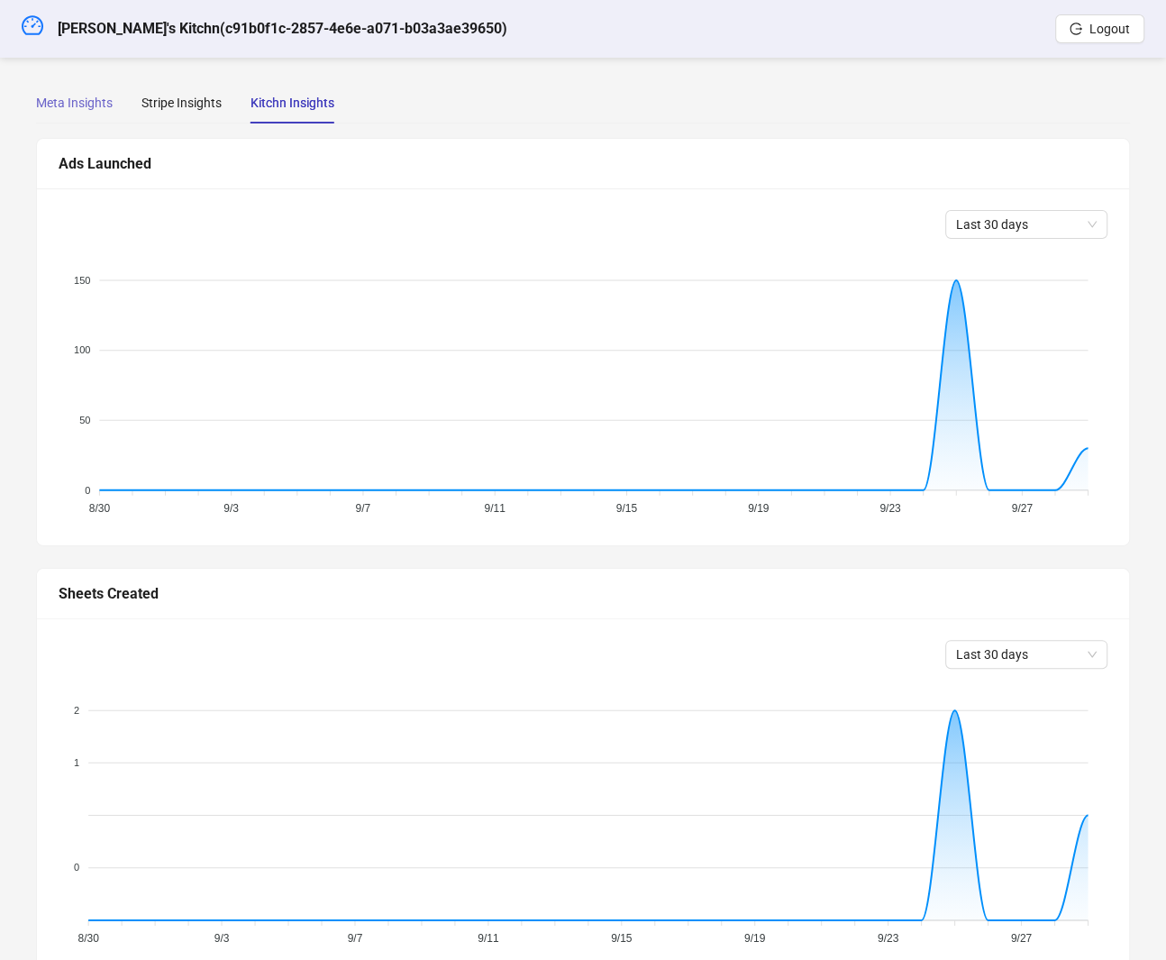
click at [65, 117] on div "Meta Insights" at bounding box center [74, 102] width 77 height 41
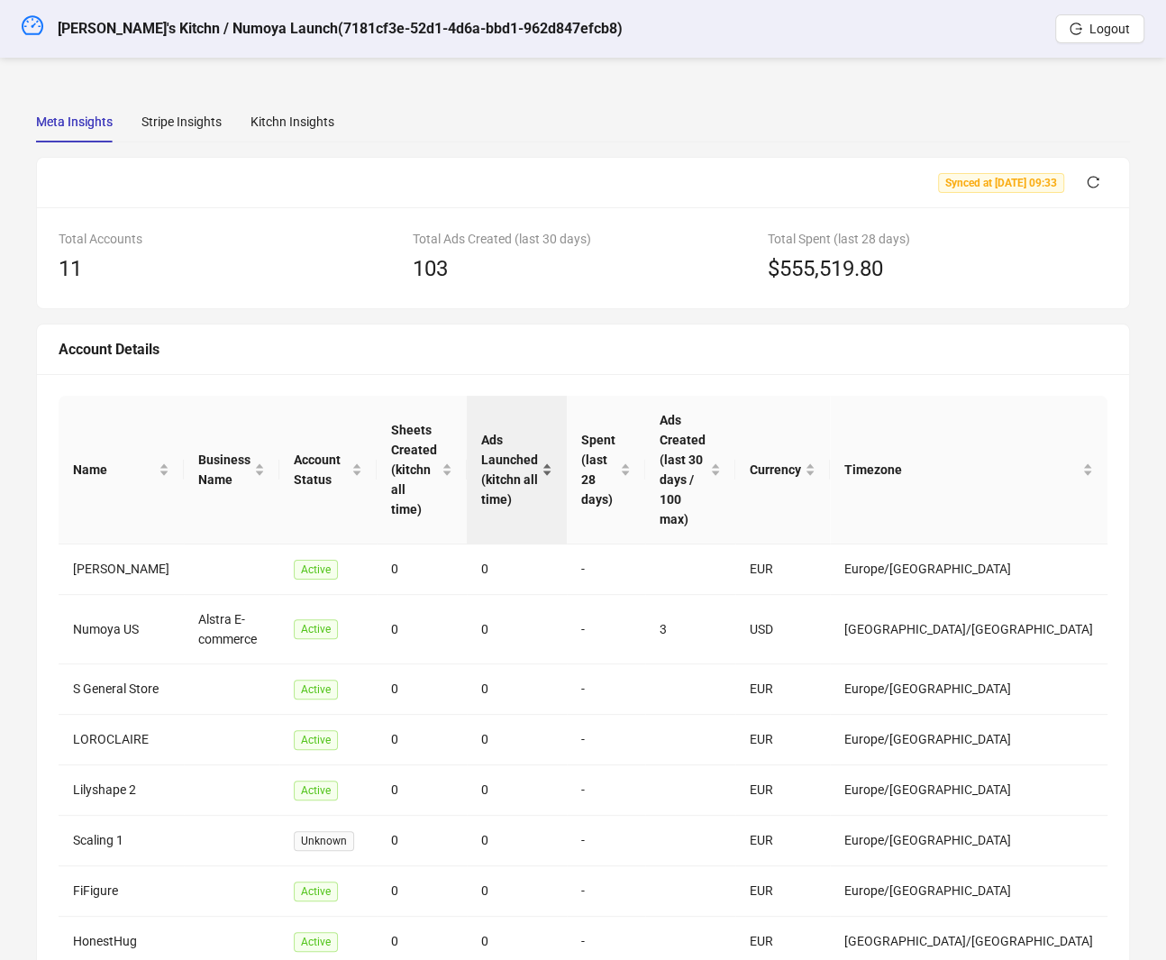
click at [539, 430] on span "Ads Launched (kitchn all time)" at bounding box center [510, 469] width 58 height 79
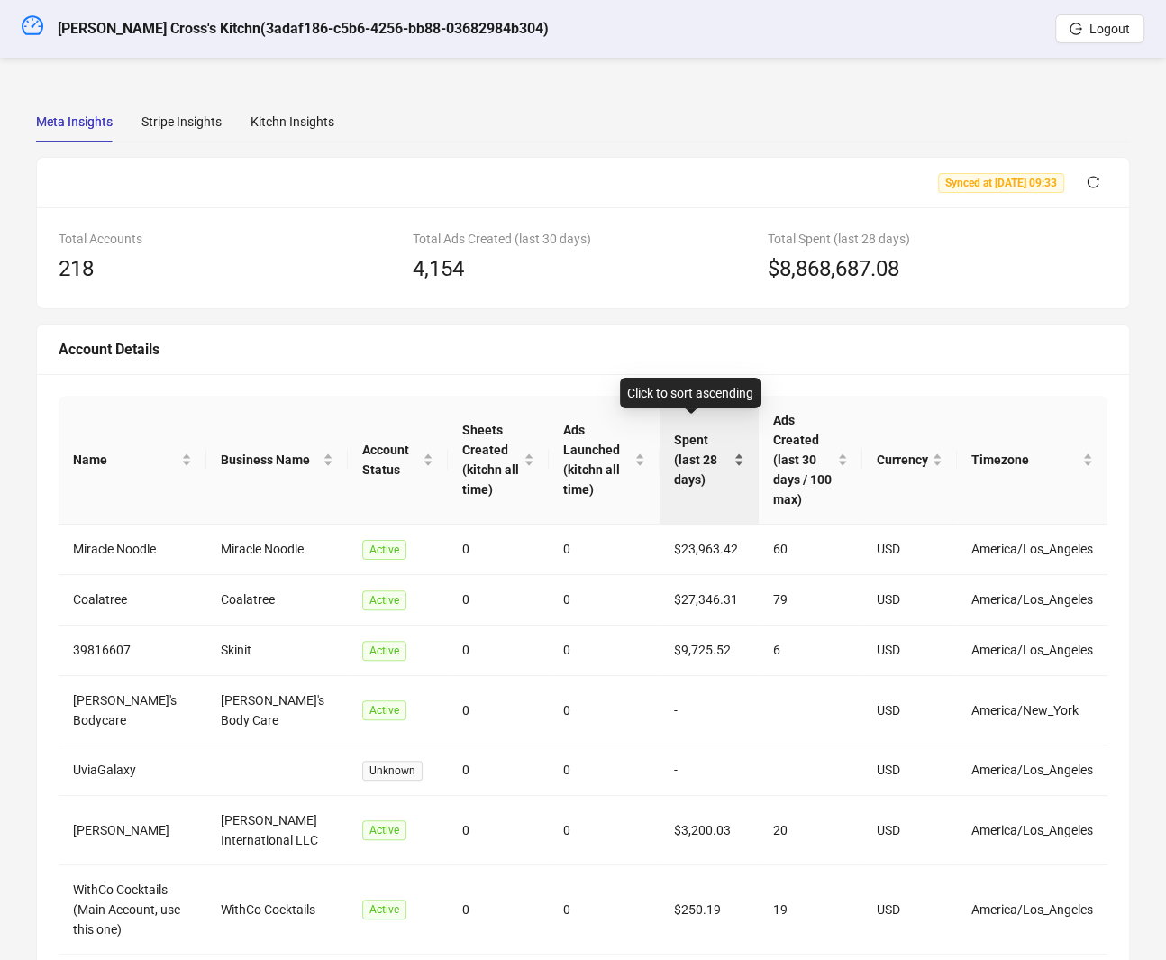
click at [674, 457] on div "Spent (last 28 days)" at bounding box center [709, 459] width 70 height 59
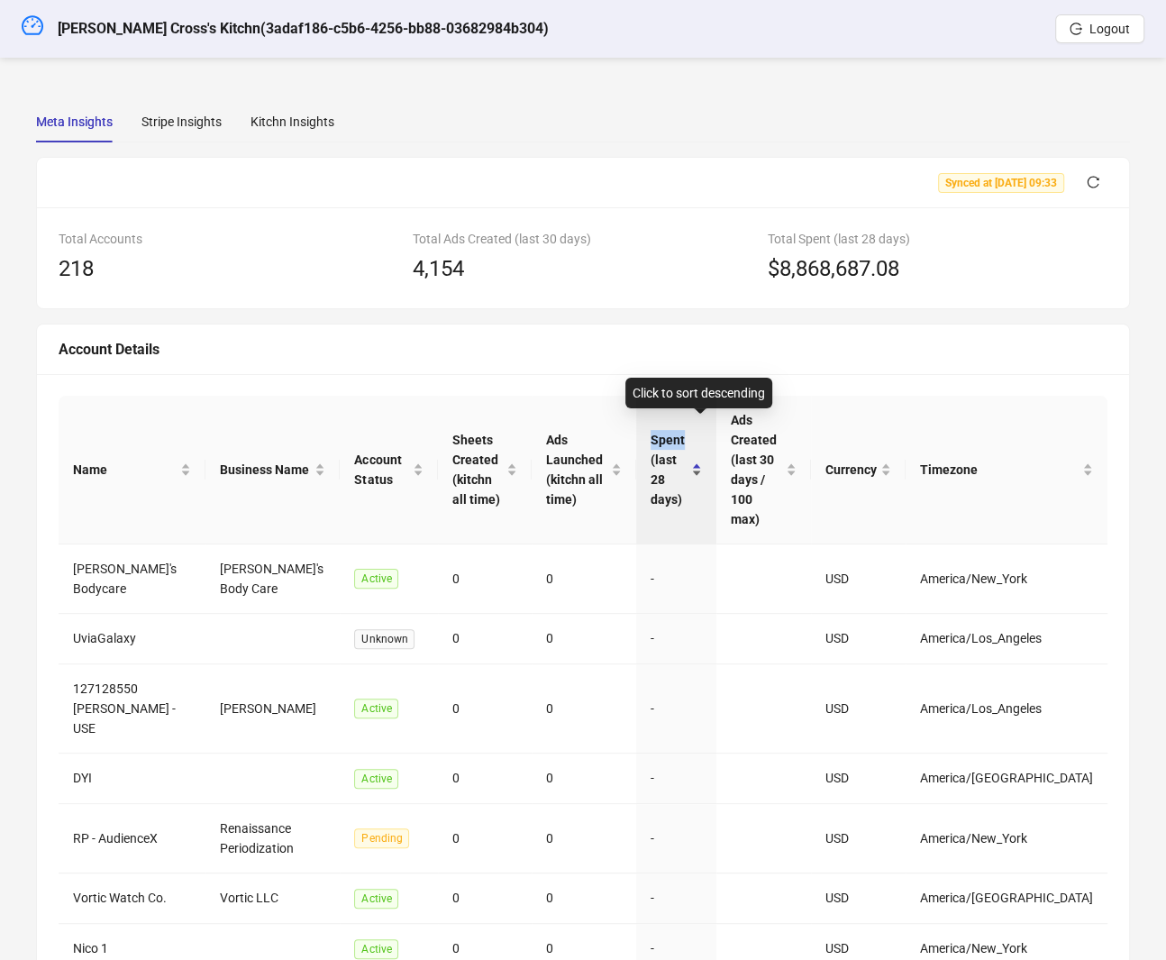
click at [622, 457] on div "Ads Launched (kitchn all time)" at bounding box center [584, 469] width 76 height 79
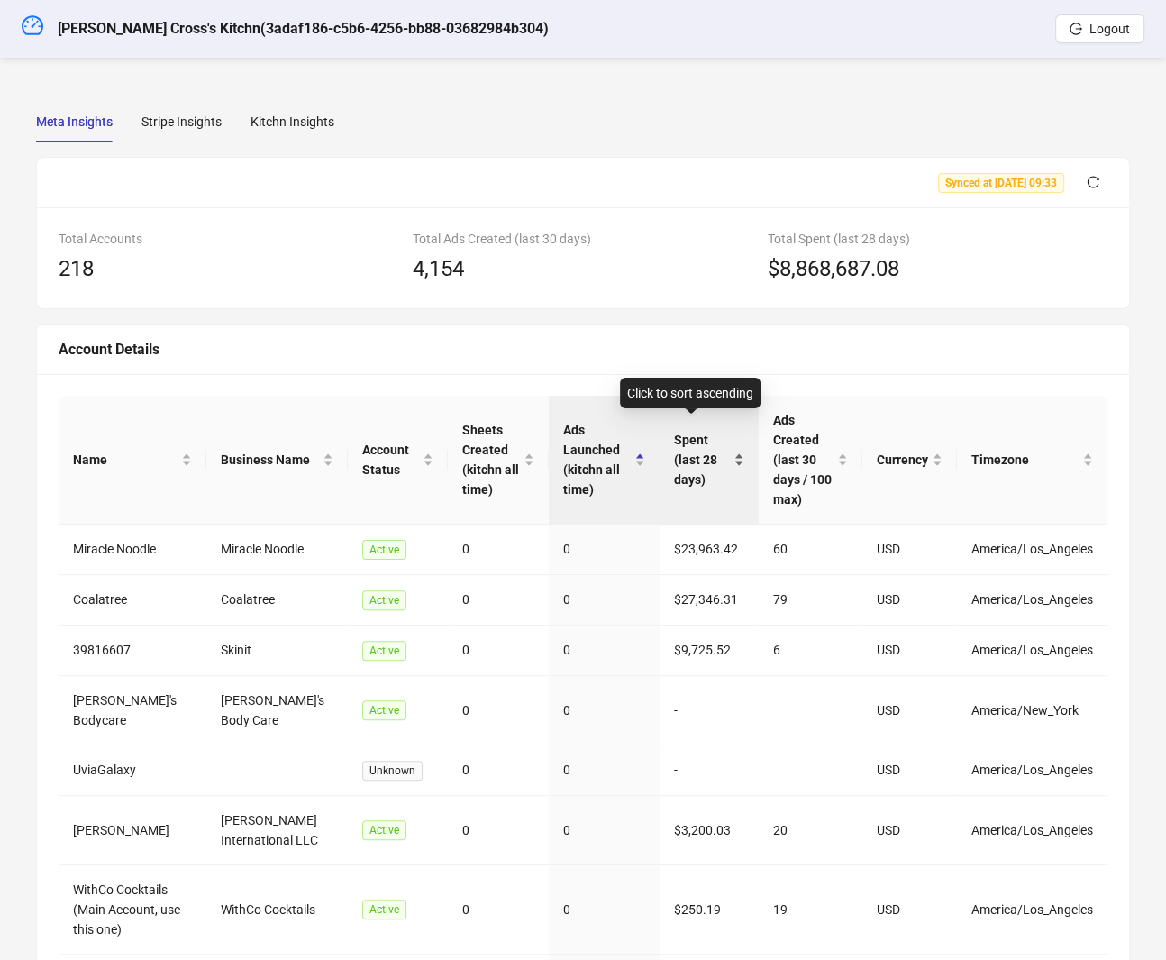
click at [674, 451] on span "Spent (last 28 days)" at bounding box center [702, 459] width 56 height 59
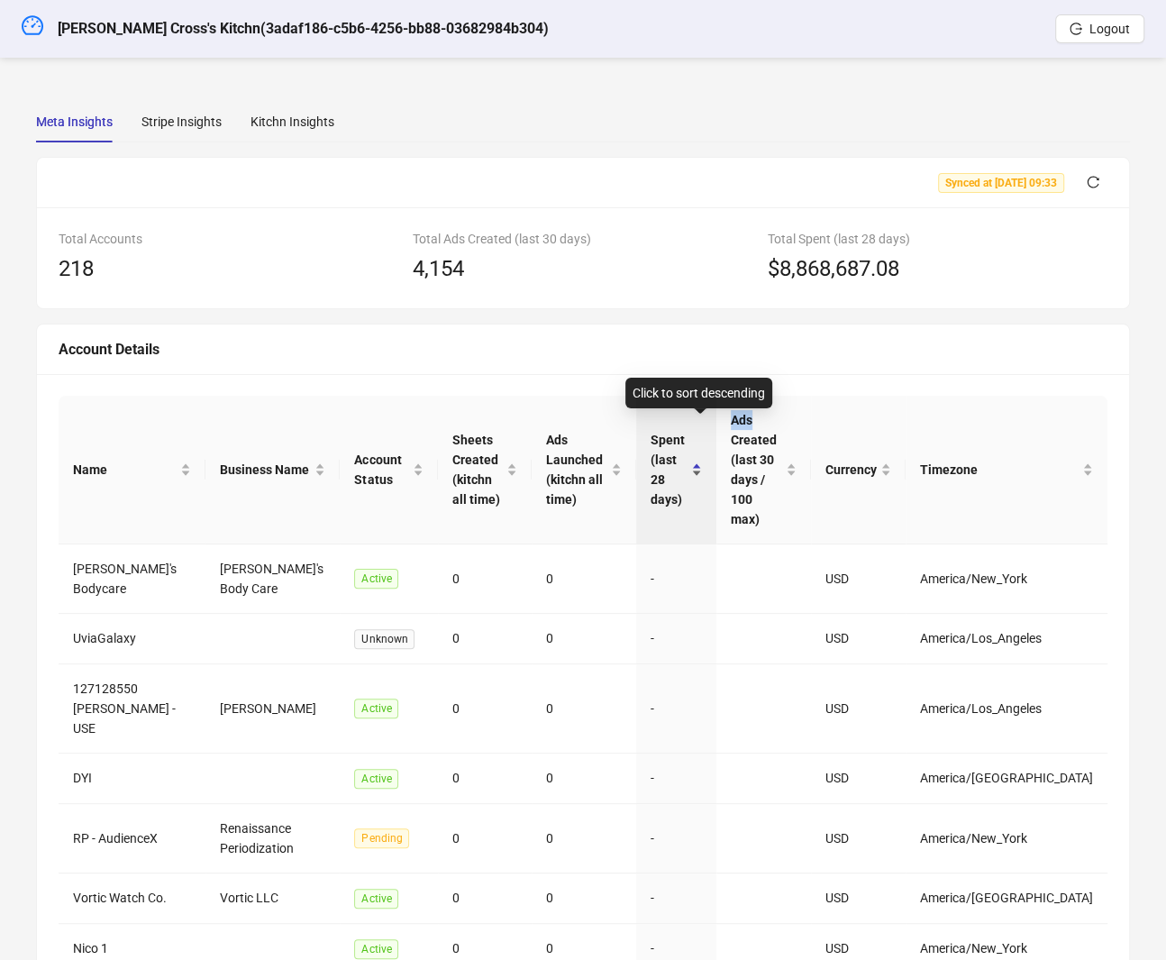
click at [657, 451] on div "Spent (last 28 days)" at bounding box center [676, 469] width 51 height 79
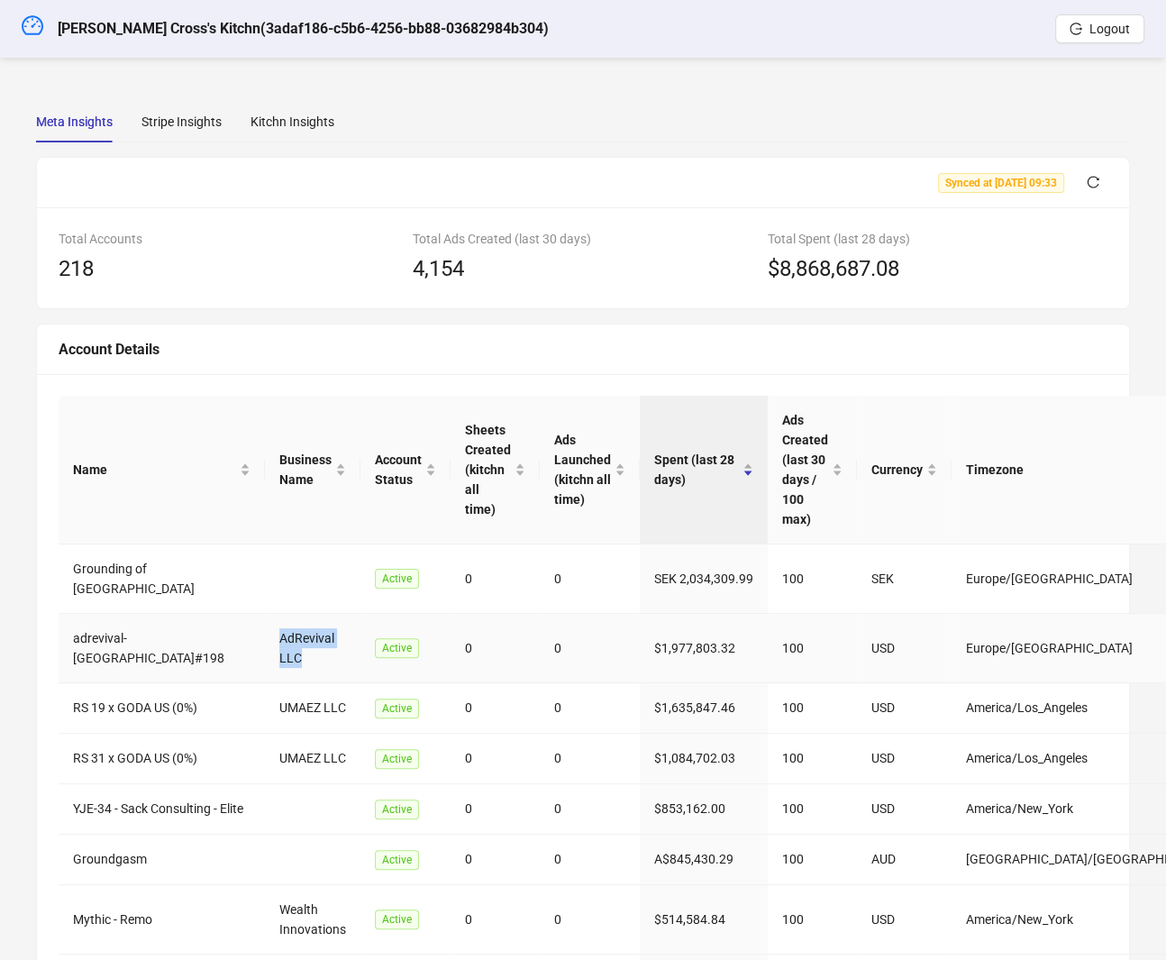
drag, startPoint x: 290, startPoint y: 620, endPoint x: 325, endPoint y: 629, distance: 36.3
click at [325, 629] on td "AdRevival LLC" at bounding box center [313, 648] width 96 height 69
